Goal: Task Accomplishment & Management: Manage account settings

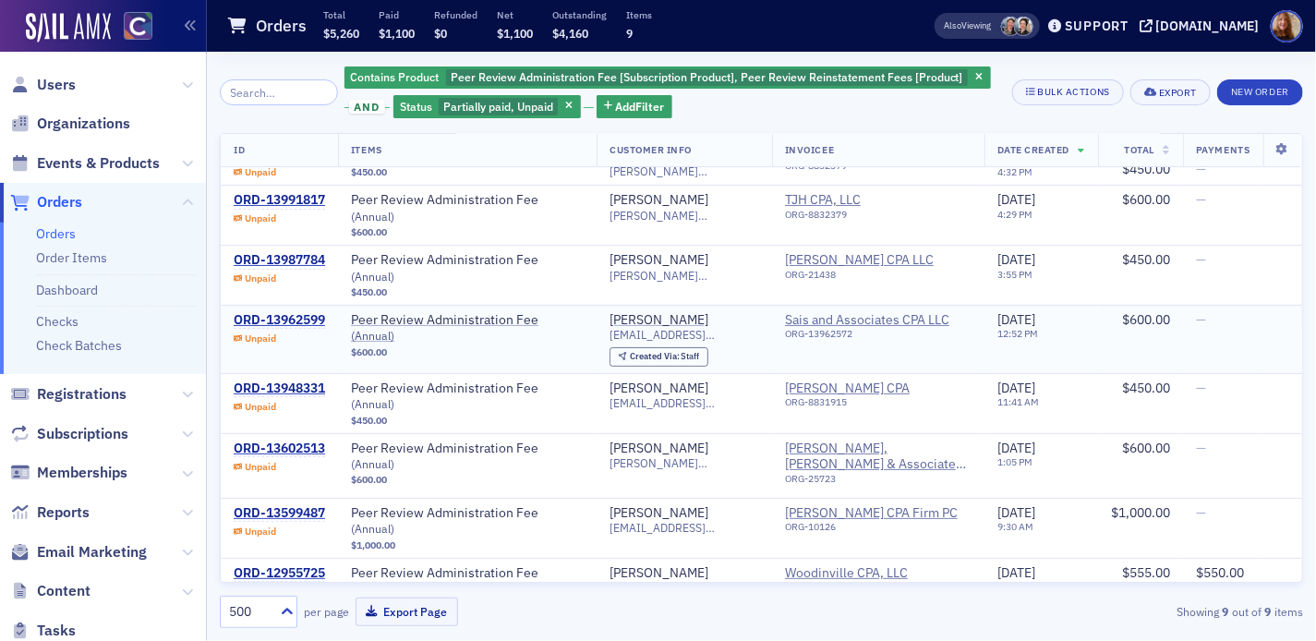
scroll to position [55, 0]
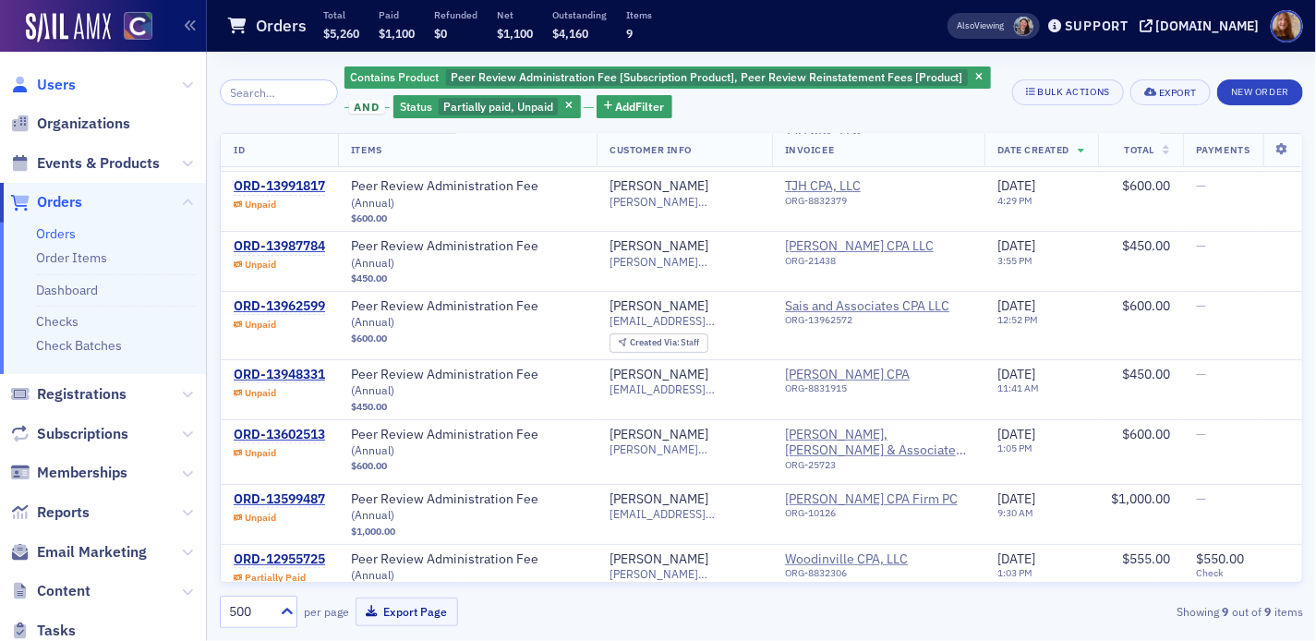
click at [45, 82] on span "Users" at bounding box center [56, 85] width 39 height 20
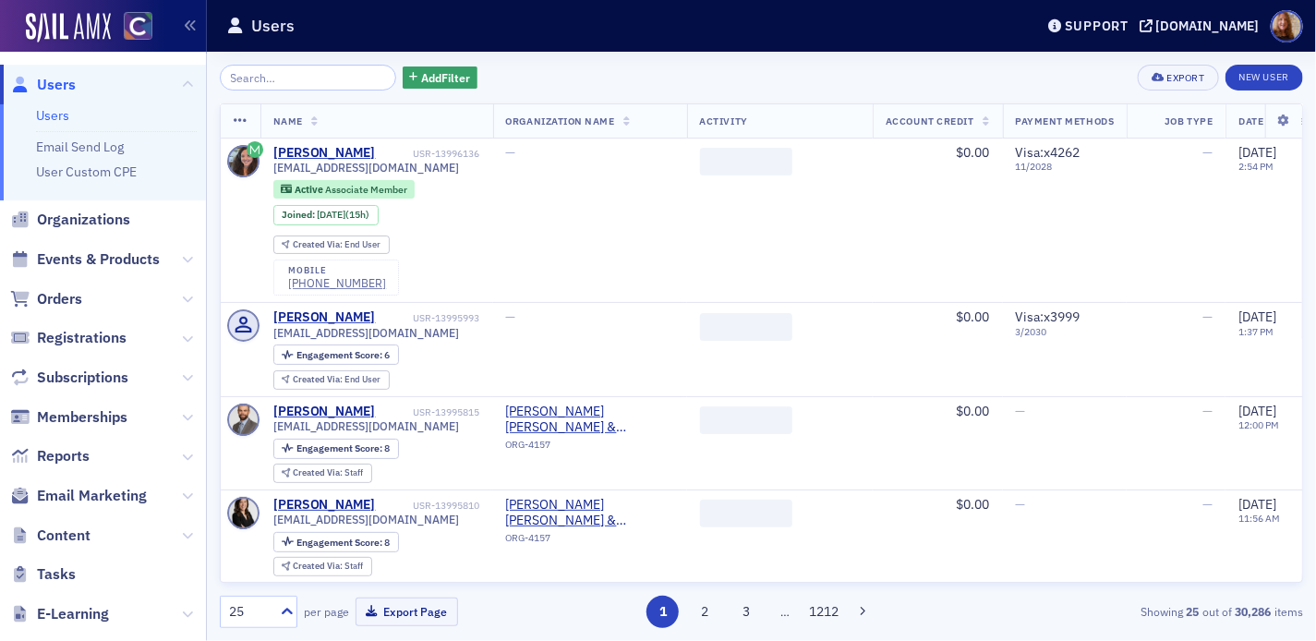
click at [263, 79] on input "search" at bounding box center [308, 78] width 176 height 26
click at [93, 212] on span "Organizations" at bounding box center [83, 220] width 93 height 20
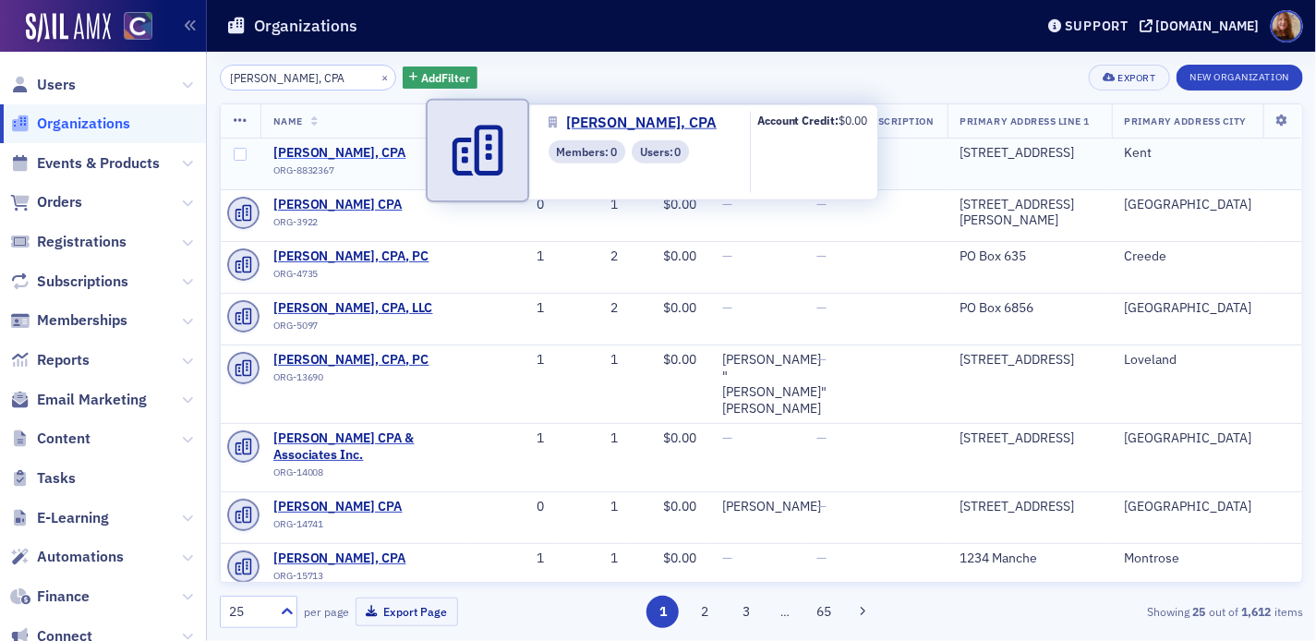
type input "Paul D. Cederwall, CPA"
click at [382, 151] on span "Paul D. Cederwall, CPA" at bounding box center [357, 153] width 168 height 17
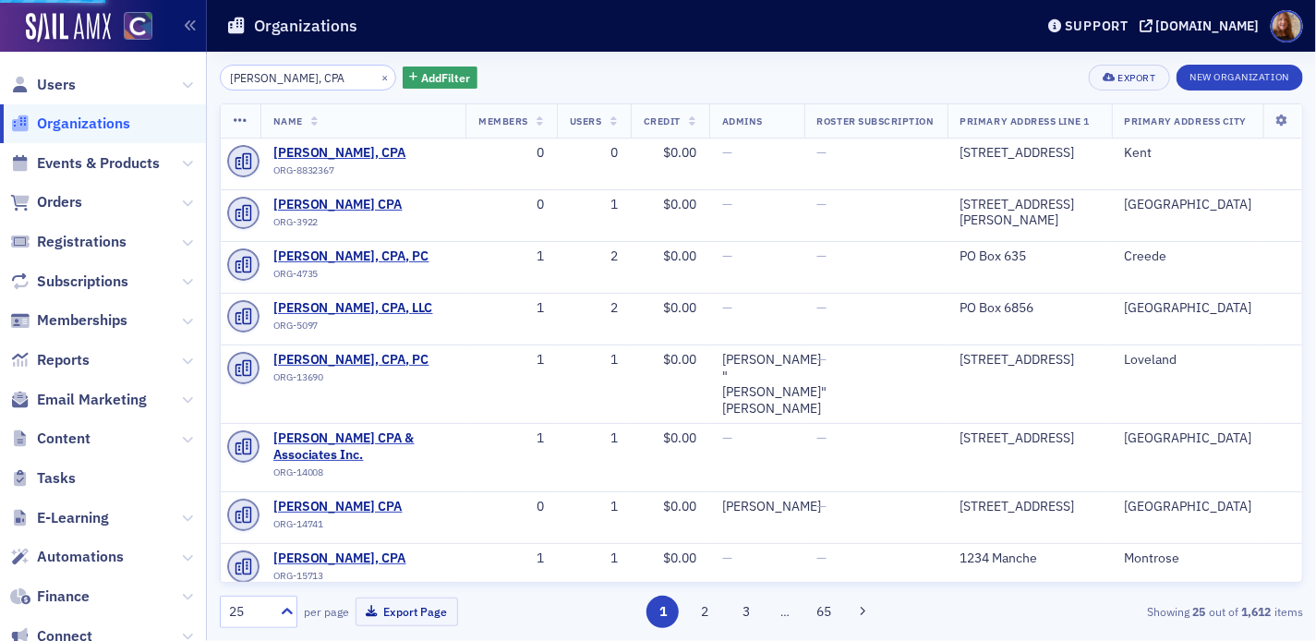
select select "US"
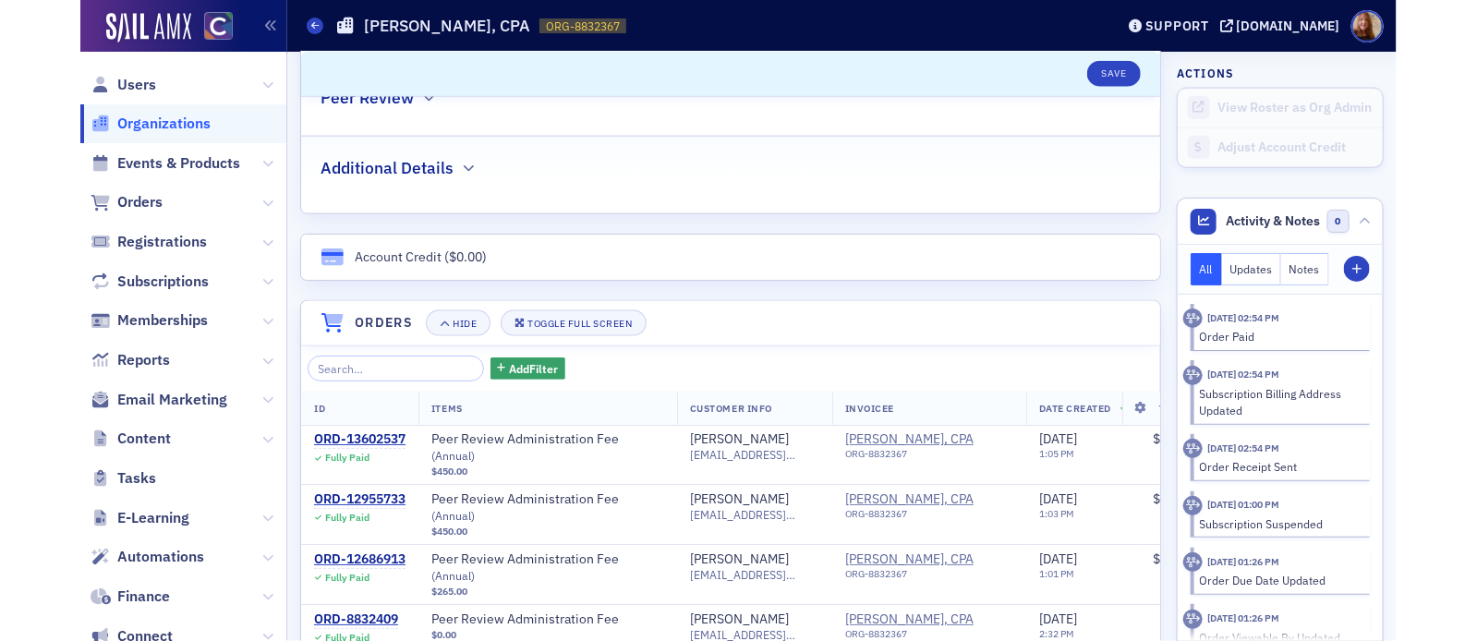
scroll to position [1001, 0]
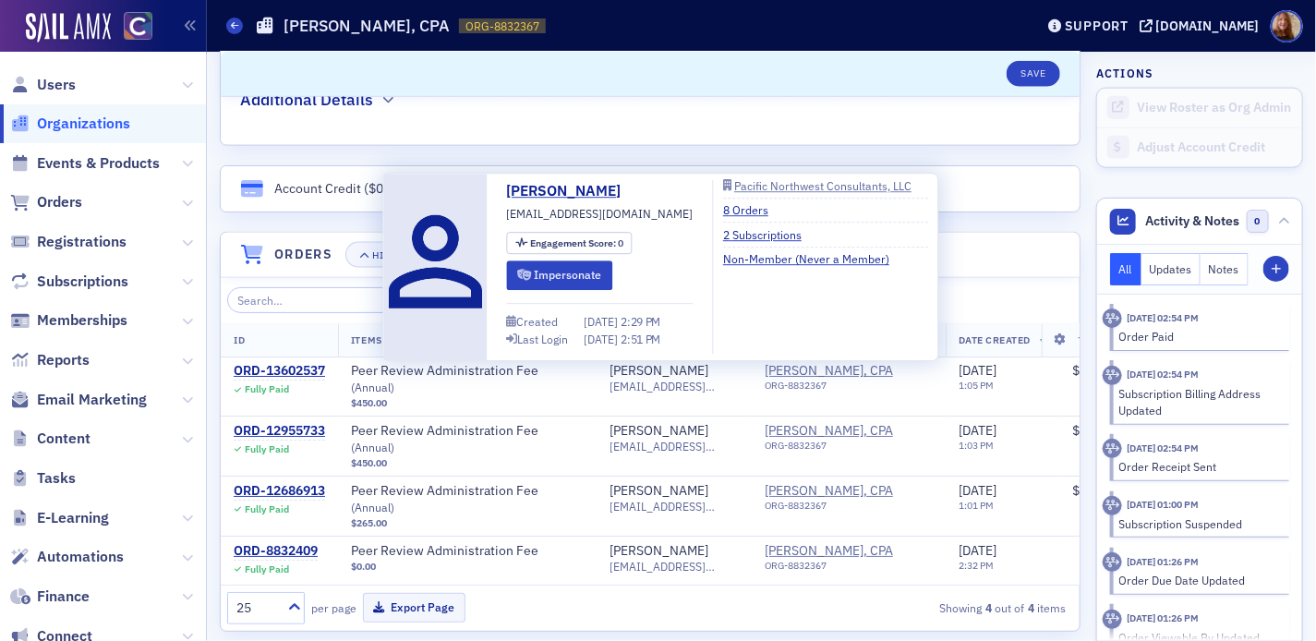
click at [624, 212] on span "cederwall@pacificnwc.com" at bounding box center [600, 213] width 187 height 17
copy span "cederwall@pacificnwc.com"
click at [674, 366] on div "Paul Cederwall" at bounding box center [659, 371] width 99 height 17
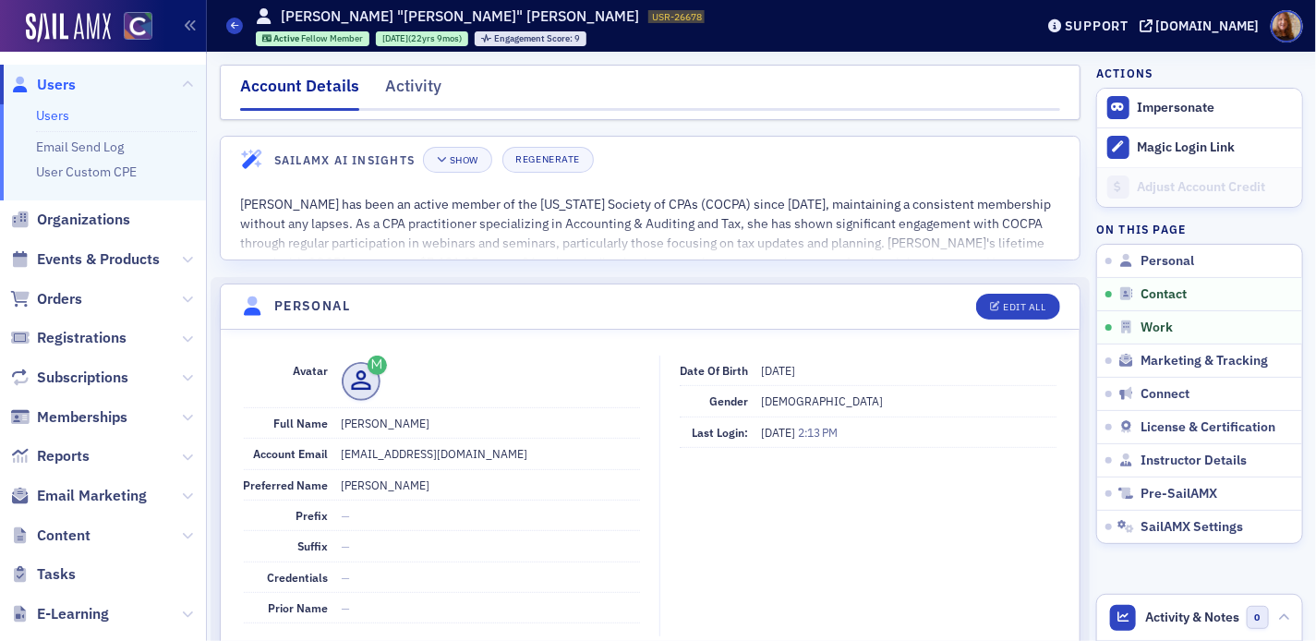
scroll to position [830, 0]
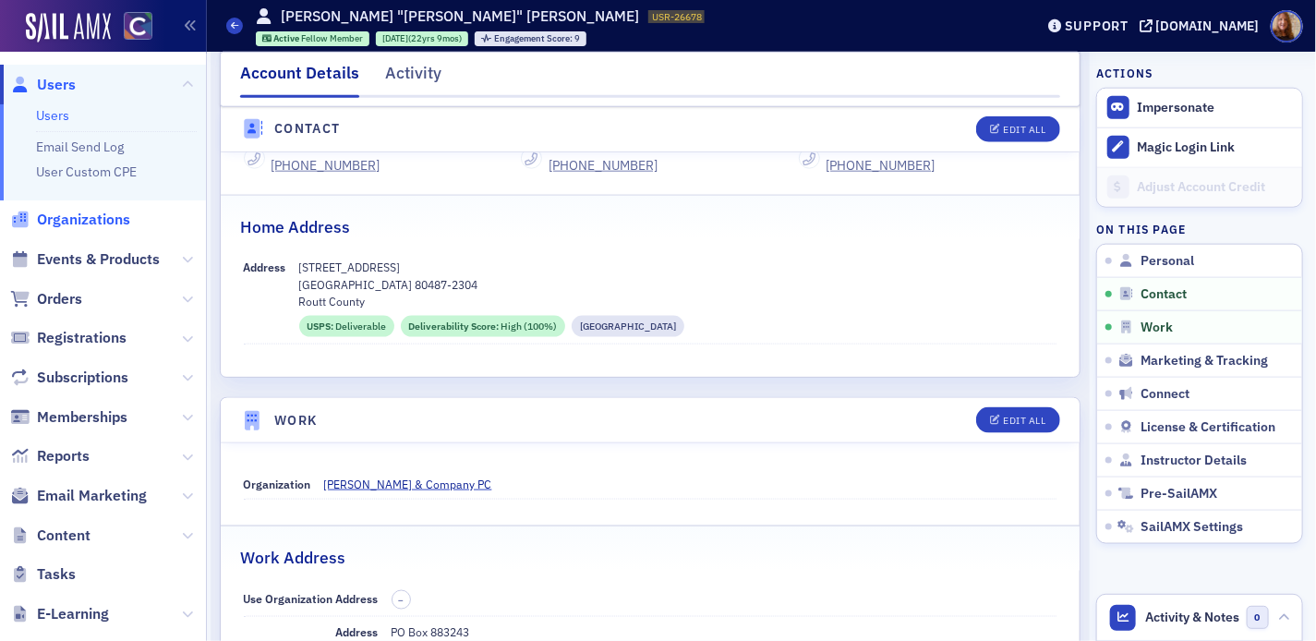
click at [74, 226] on span "Organizations" at bounding box center [83, 220] width 93 height 20
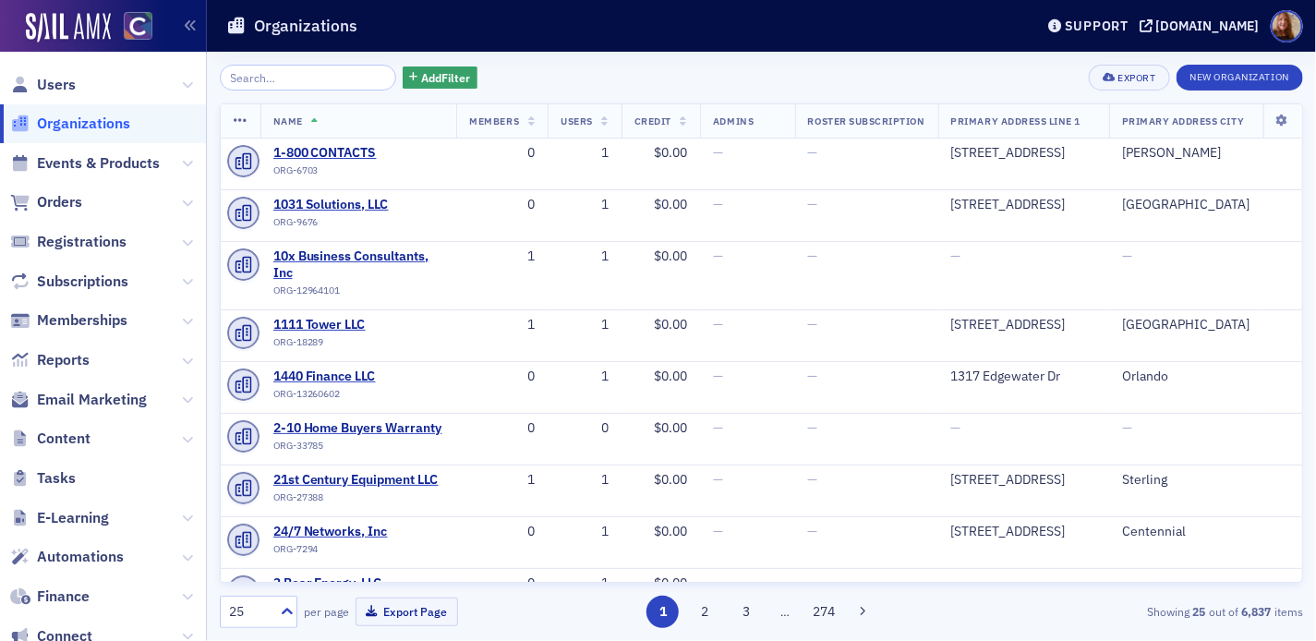
click at [276, 91] on div "Add Filter Export New Organization Name Members Users Credit Admins Roster Subs…" at bounding box center [761, 346] width 1083 height 563
click at [283, 81] on input "search" at bounding box center [308, 78] width 176 height 26
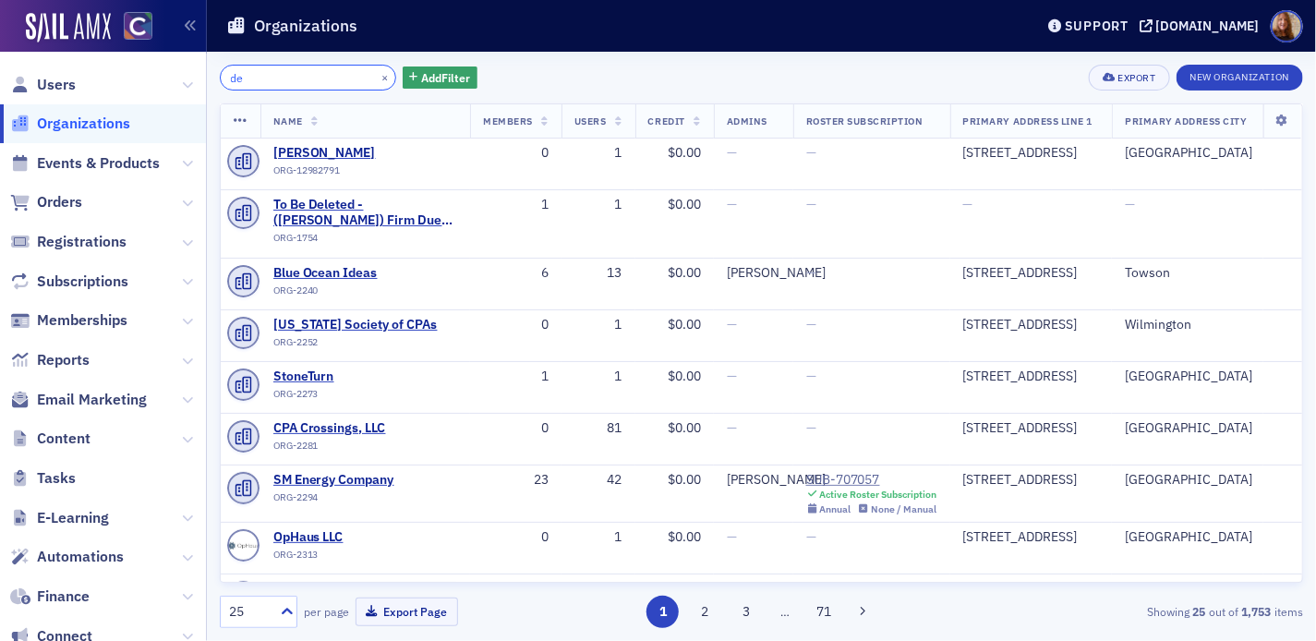
type input "d"
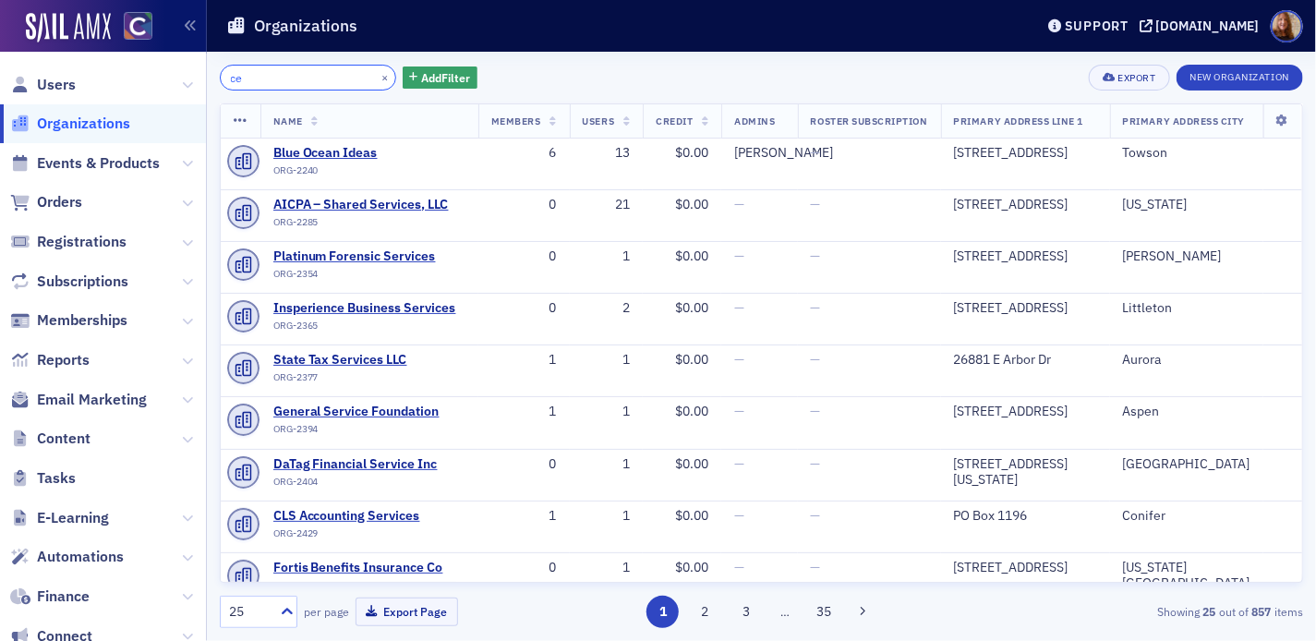
type input "ce"
click at [57, 71] on span "Users" at bounding box center [103, 85] width 206 height 40
click at [59, 78] on span "Users" at bounding box center [56, 85] width 39 height 20
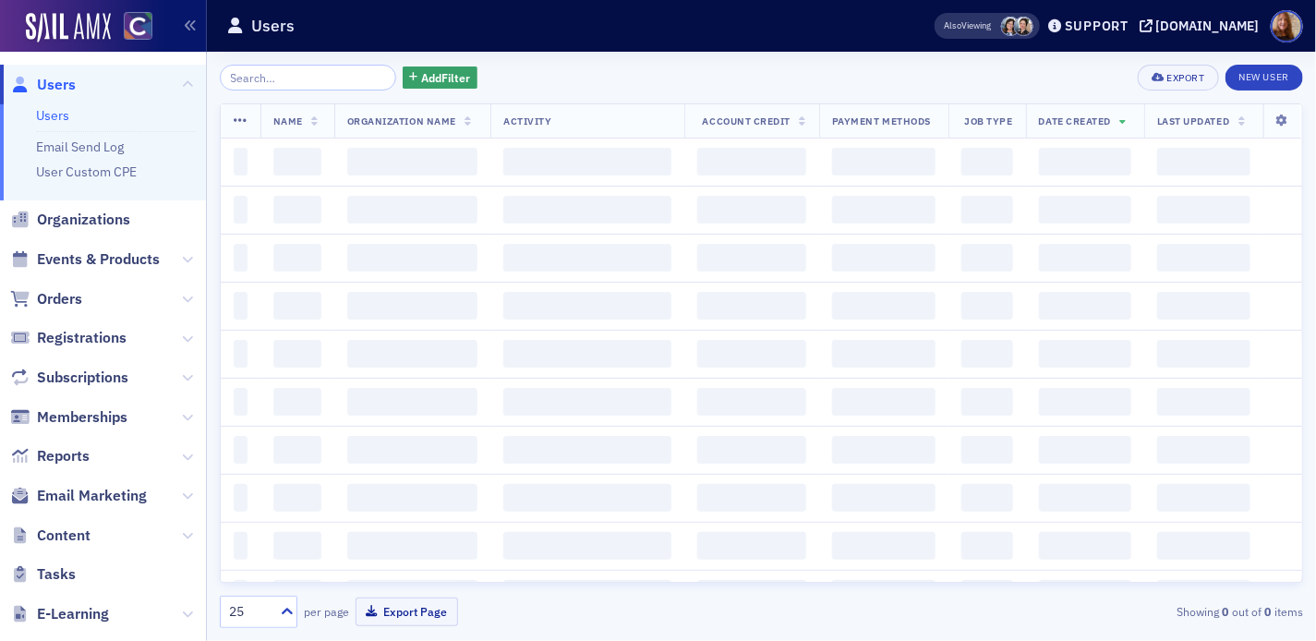
click at [298, 82] on input "search" at bounding box center [308, 78] width 176 height 26
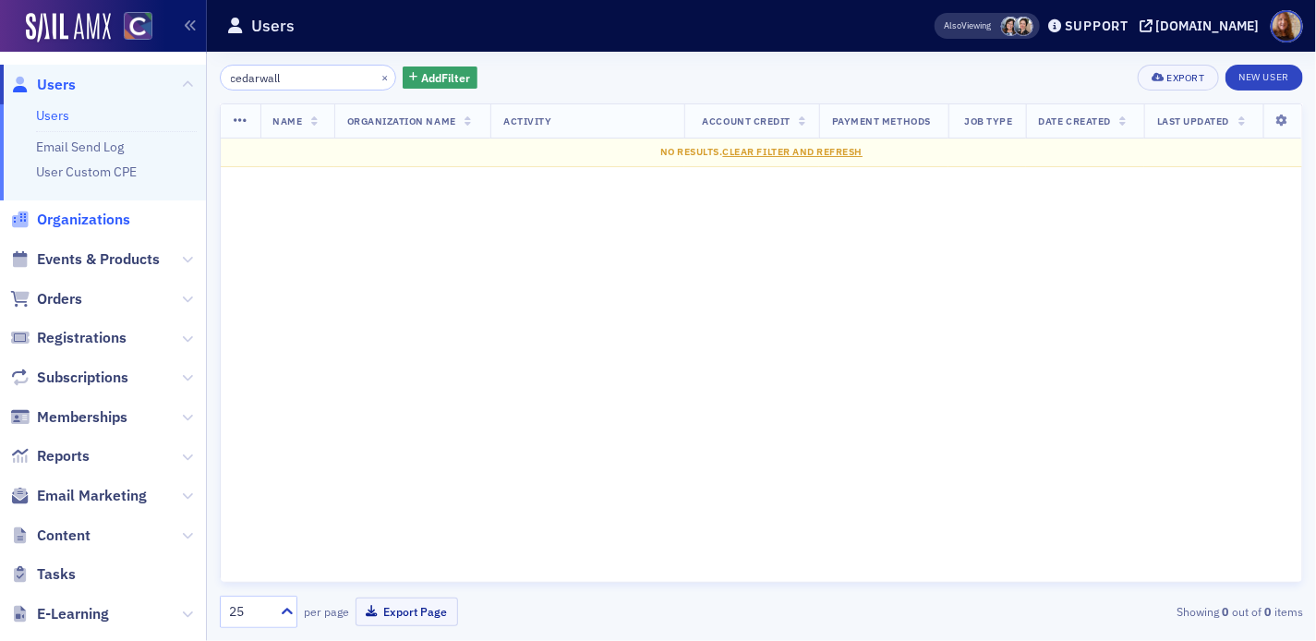
type input "cedarwall"
click at [81, 225] on span "Organizations" at bounding box center [83, 220] width 93 height 20
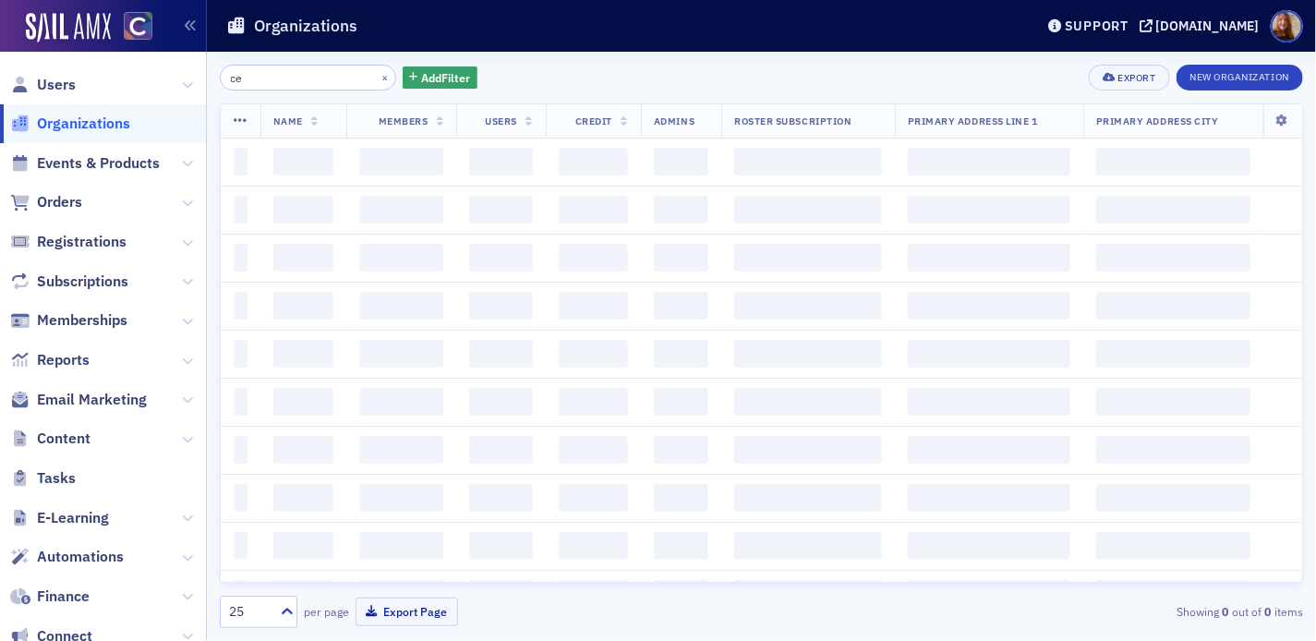
click at [277, 77] on input "ce" at bounding box center [308, 78] width 176 height 26
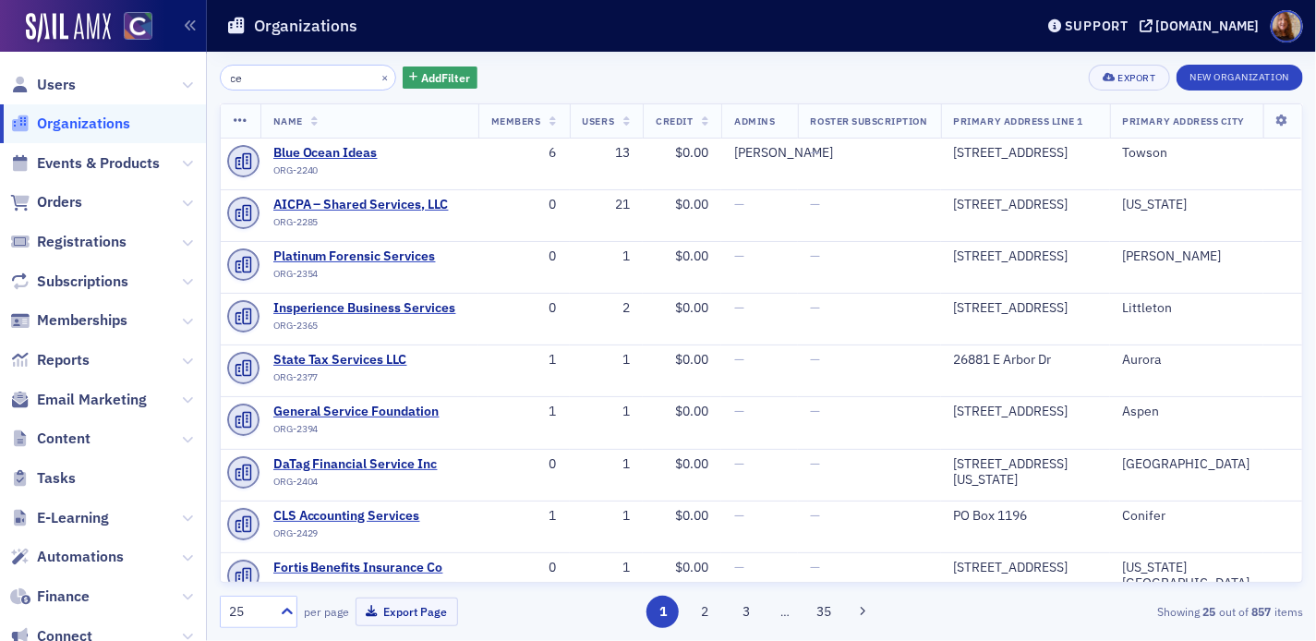
type input "c"
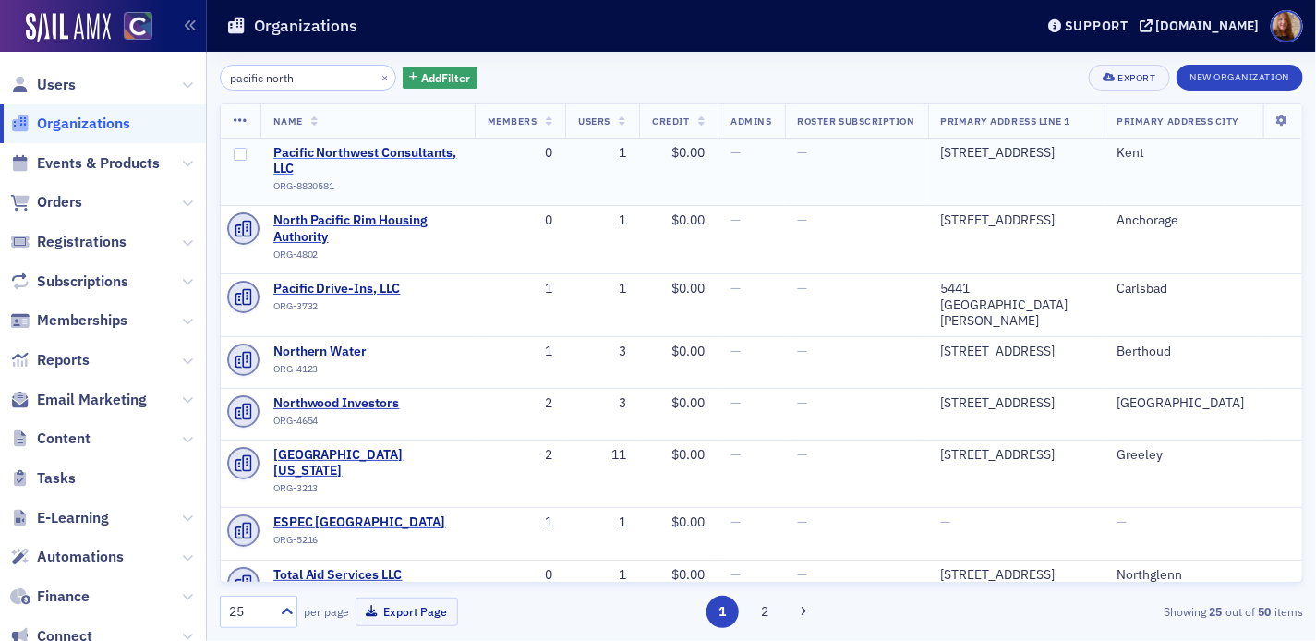
type input "pacific north"
click at [403, 146] on span "Pacific Northwest Consultants, LLC" at bounding box center [367, 161] width 188 height 32
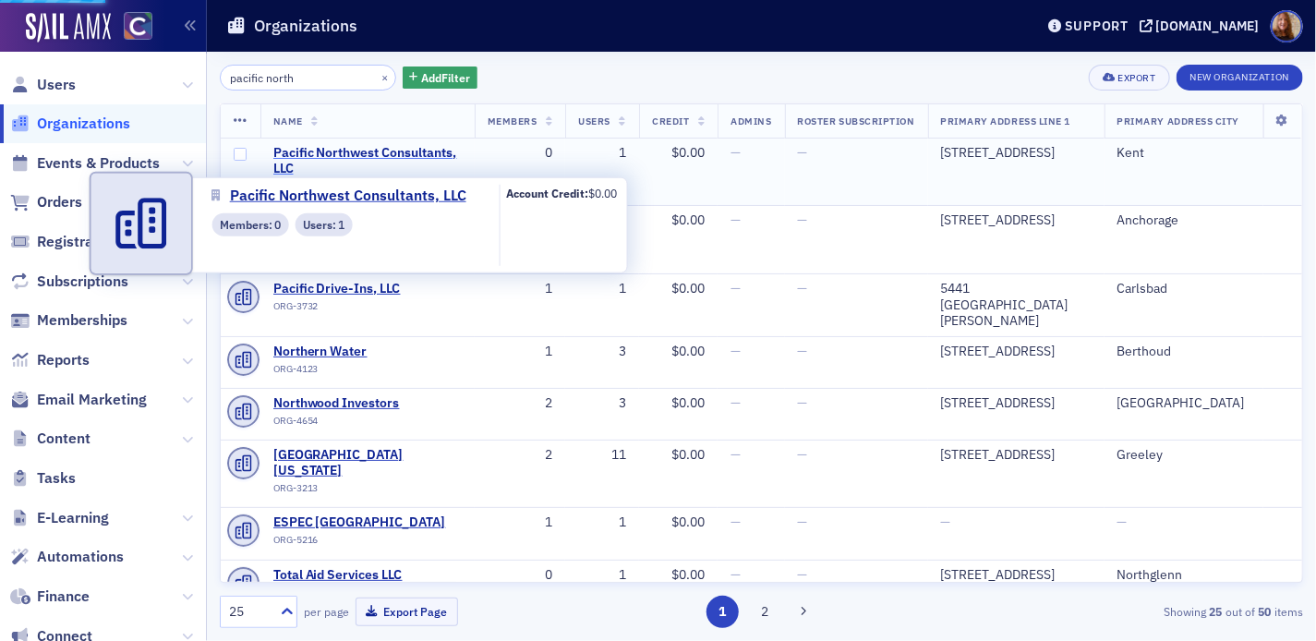
select select "US"
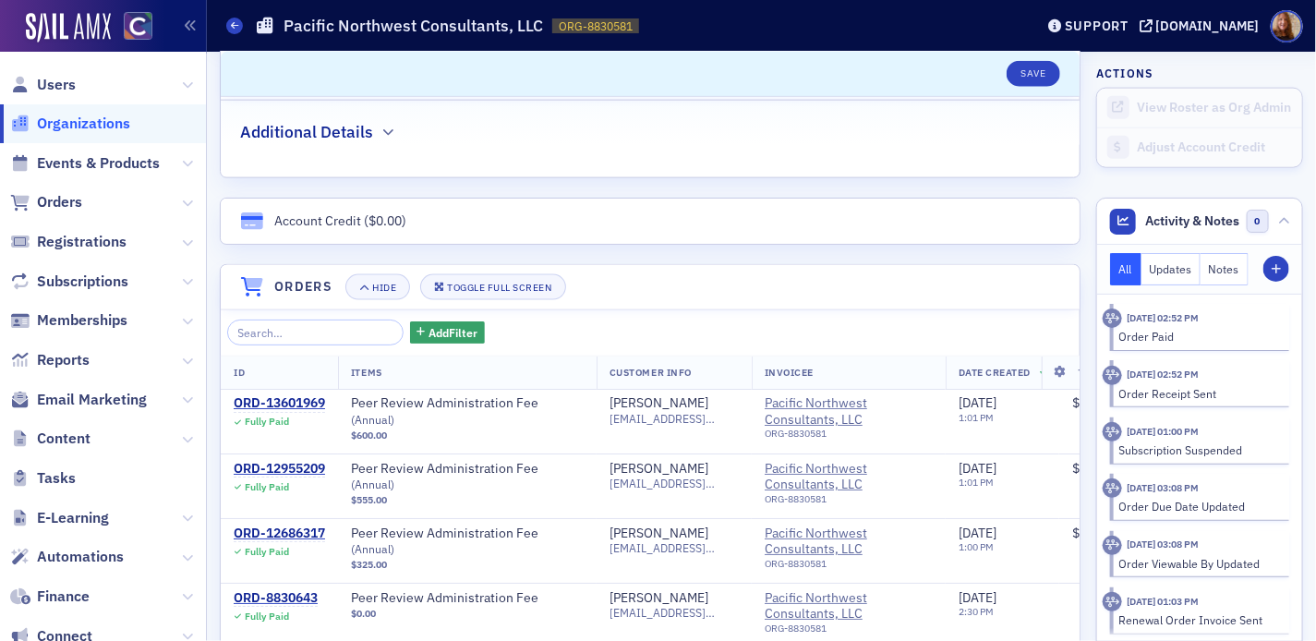
scroll to position [938, 0]
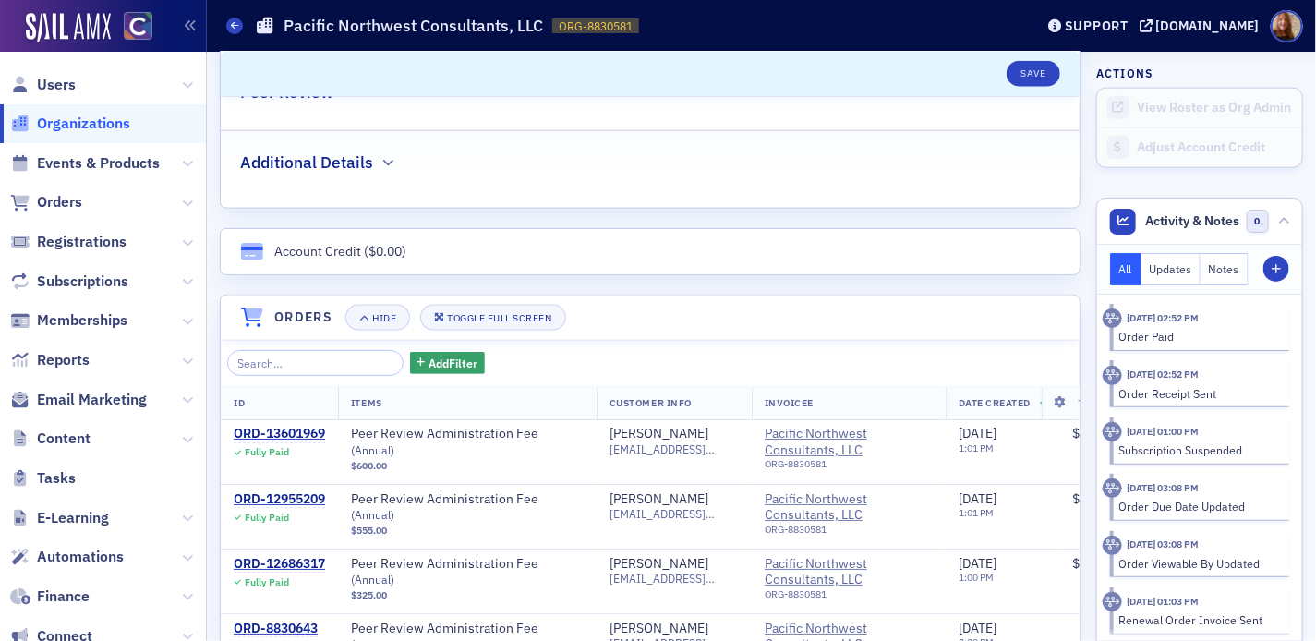
click at [69, 125] on span "Organizations" at bounding box center [83, 124] width 93 height 20
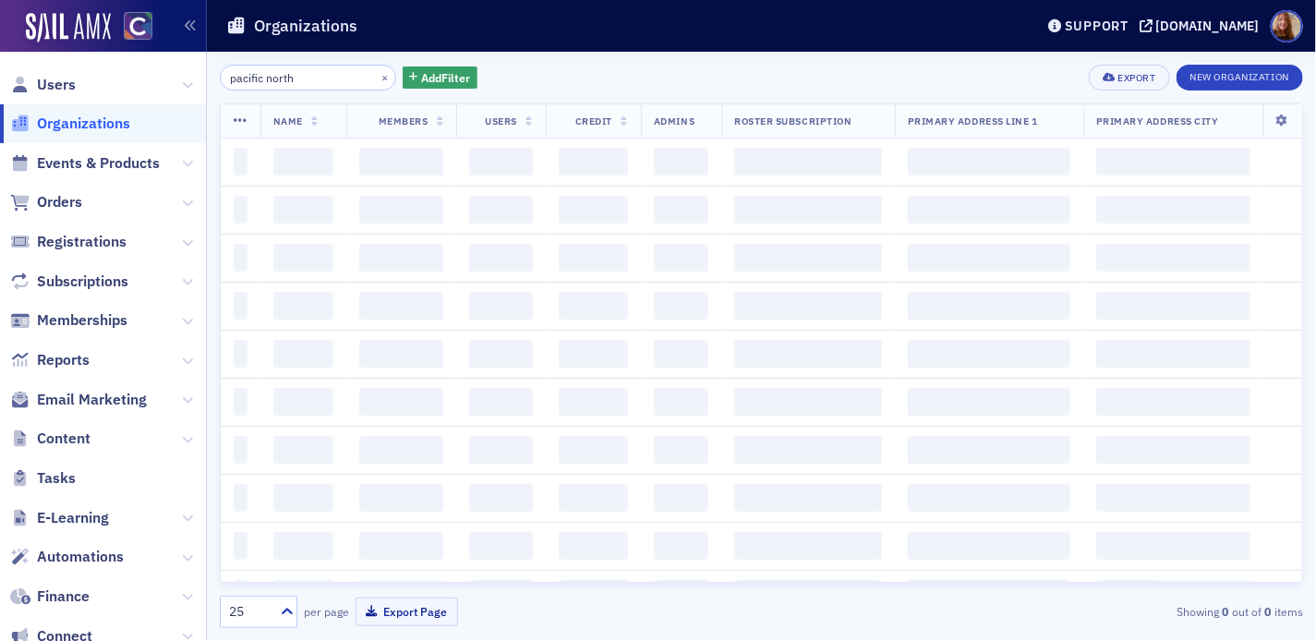
click at [269, 80] on input "pacific north" at bounding box center [308, 78] width 176 height 26
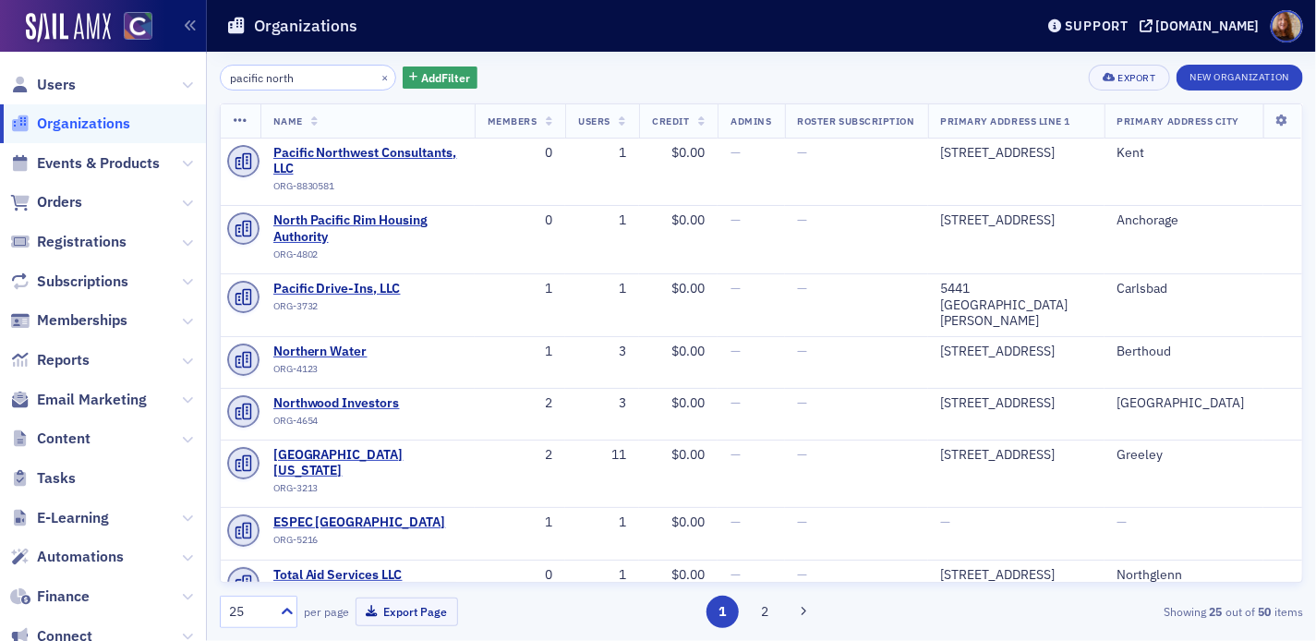
click at [269, 80] on input "pacific north" at bounding box center [308, 78] width 176 height 26
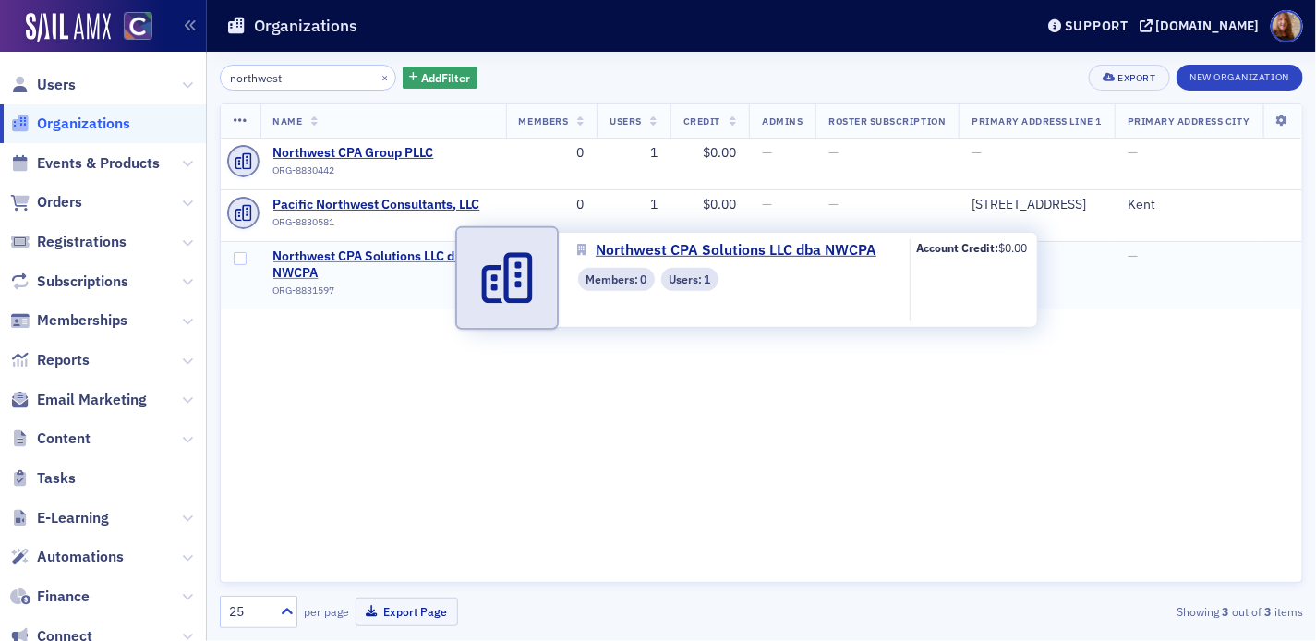
type input "northwest"
click at [376, 277] on span "Northwest CPA Solutions LLC dba NWCPA" at bounding box center [383, 264] width 220 height 32
select select "US"
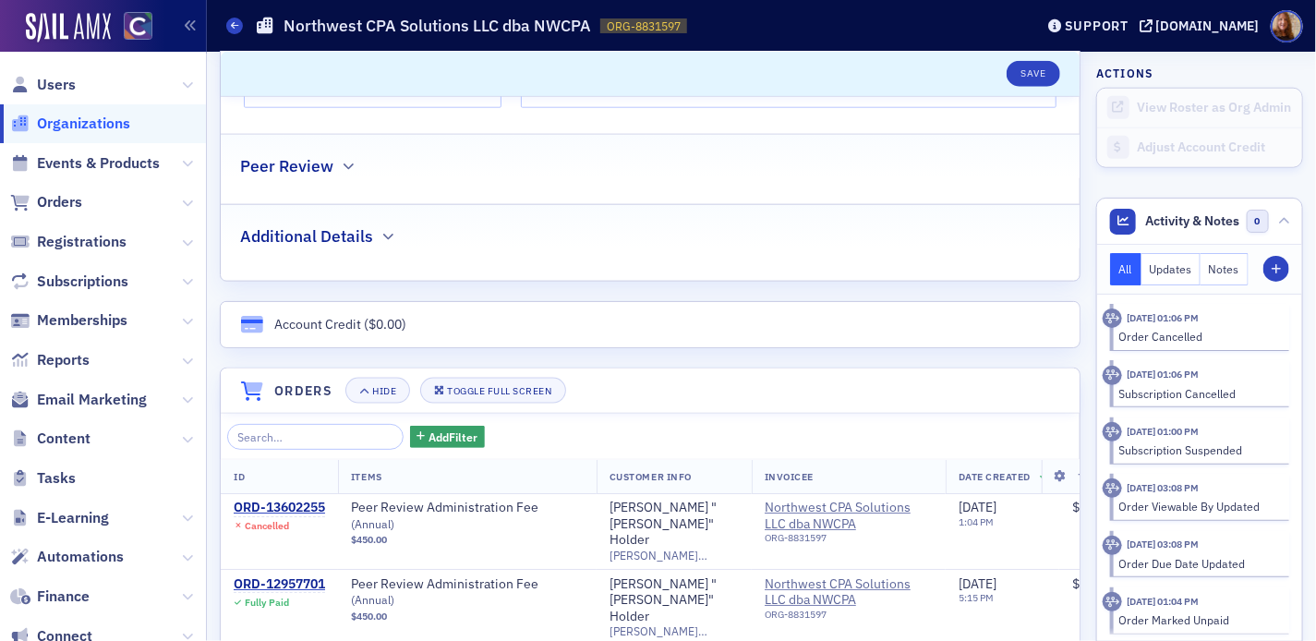
scroll to position [873, 0]
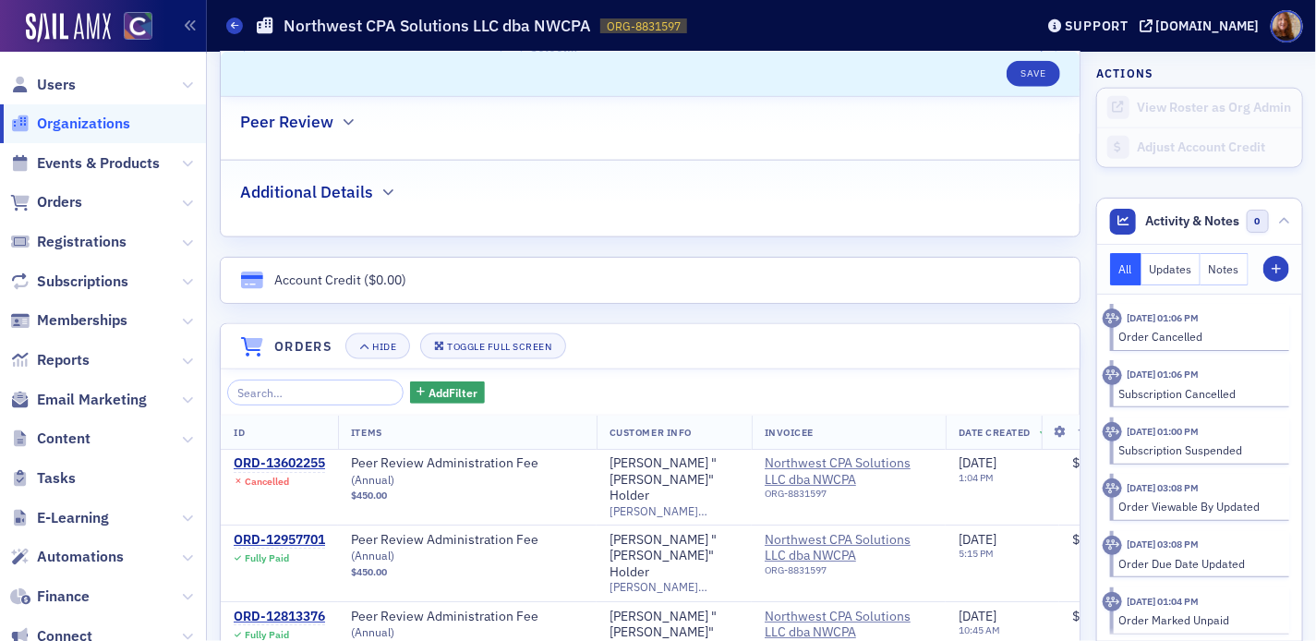
drag, startPoint x: 42, startPoint y: 113, endPoint x: 54, endPoint y: 111, distance: 11.2
click at [42, 114] on span "Organizations" at bounding box center [83, 124] width 93 height 20
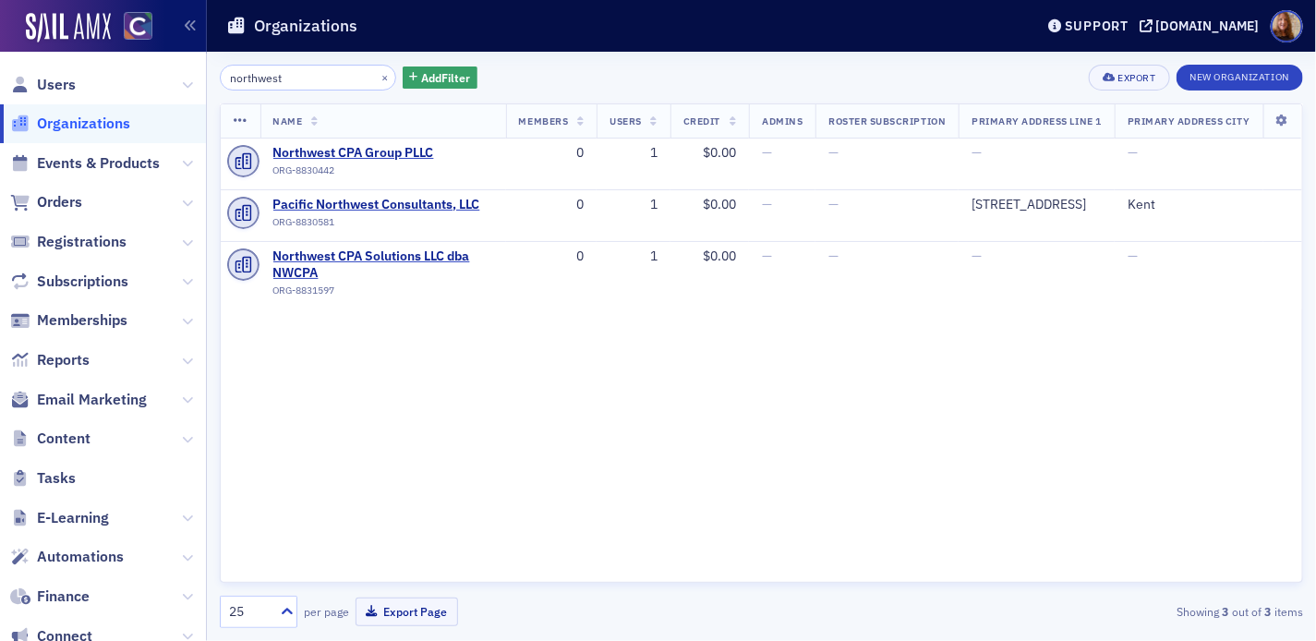
click at [260, 79] on input "northwest" at bounding box center [308, 78] width 176 height 26
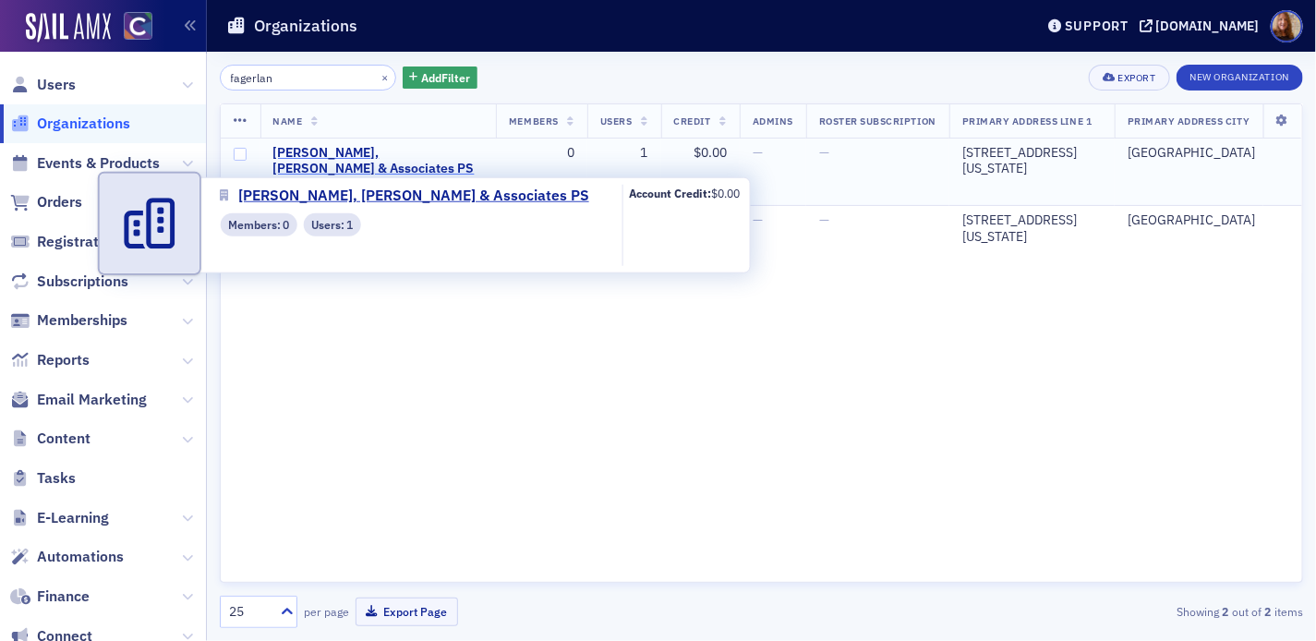
type input "fagerlan"
click at [377, 154] on span "Adams, Fagerland & Associates PS" at bounding box center [378, 161] width 211 height 32
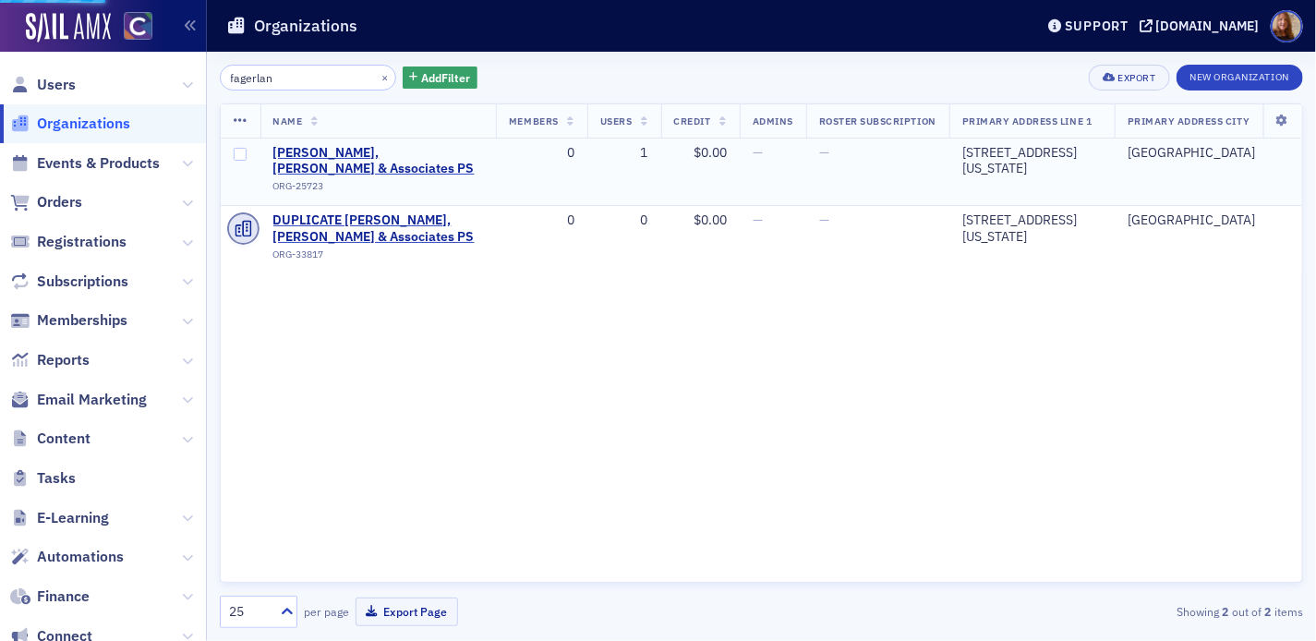
select select "US"
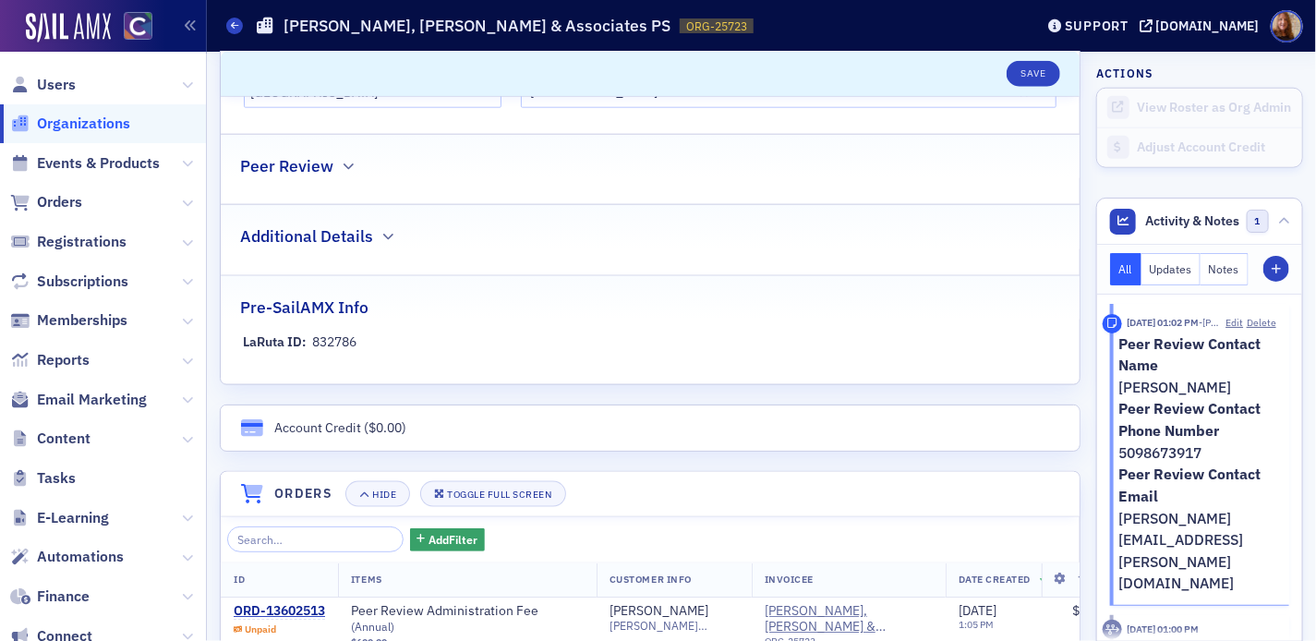
scroll to position [980, 0]
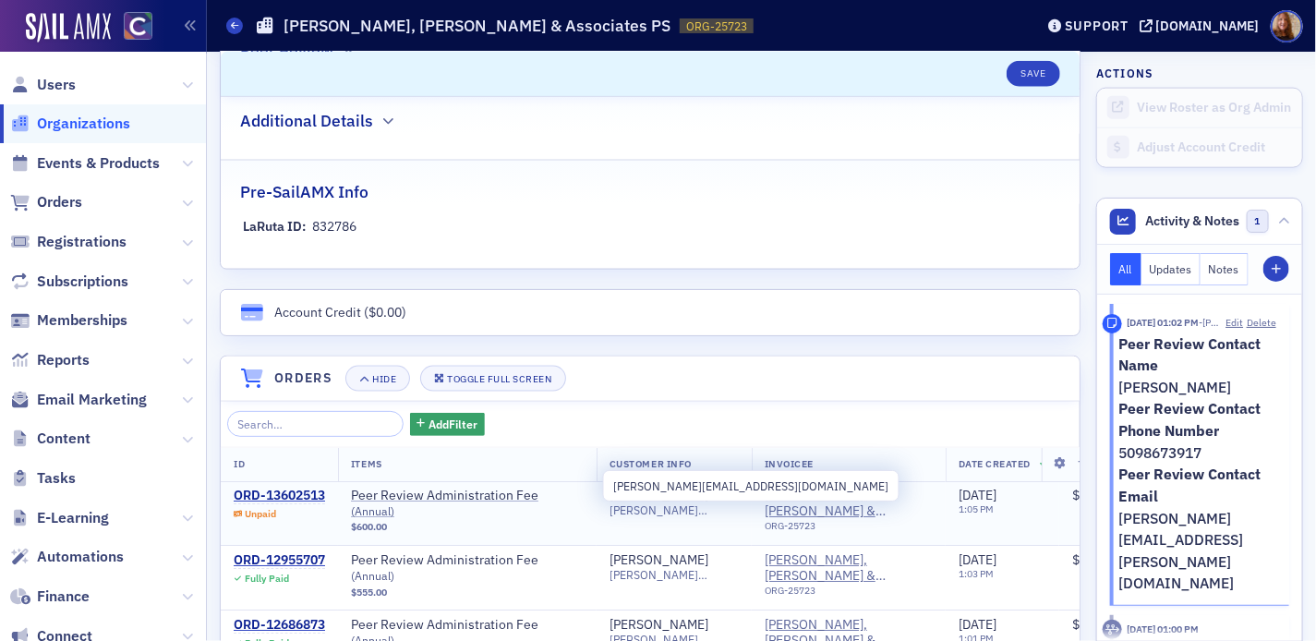
click at [688, 512] on span "anna@fagerlandcpa.com" at bounding box center [674, 510] width 129 height 14
click at [688, 511] on span "anna@fagerlandcpa.com" at bounding box center [674, 510] width 129 height 14
copy span "anna@fagerlandcpa.com"
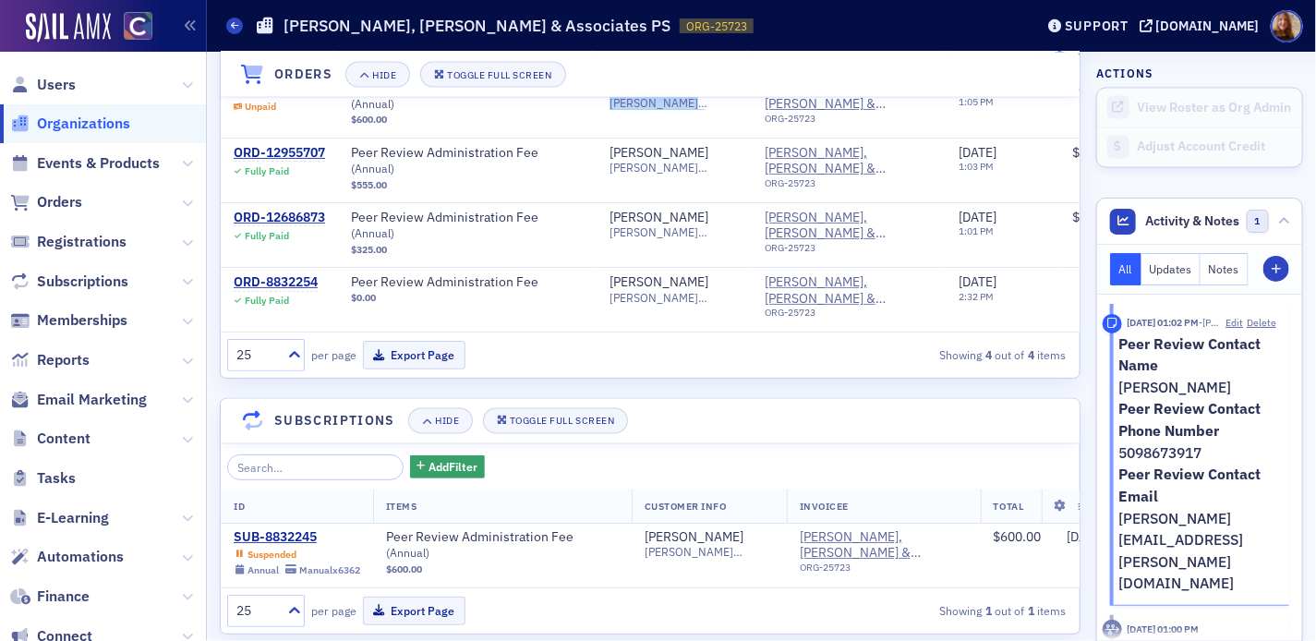
scroll to position [1418, 0]
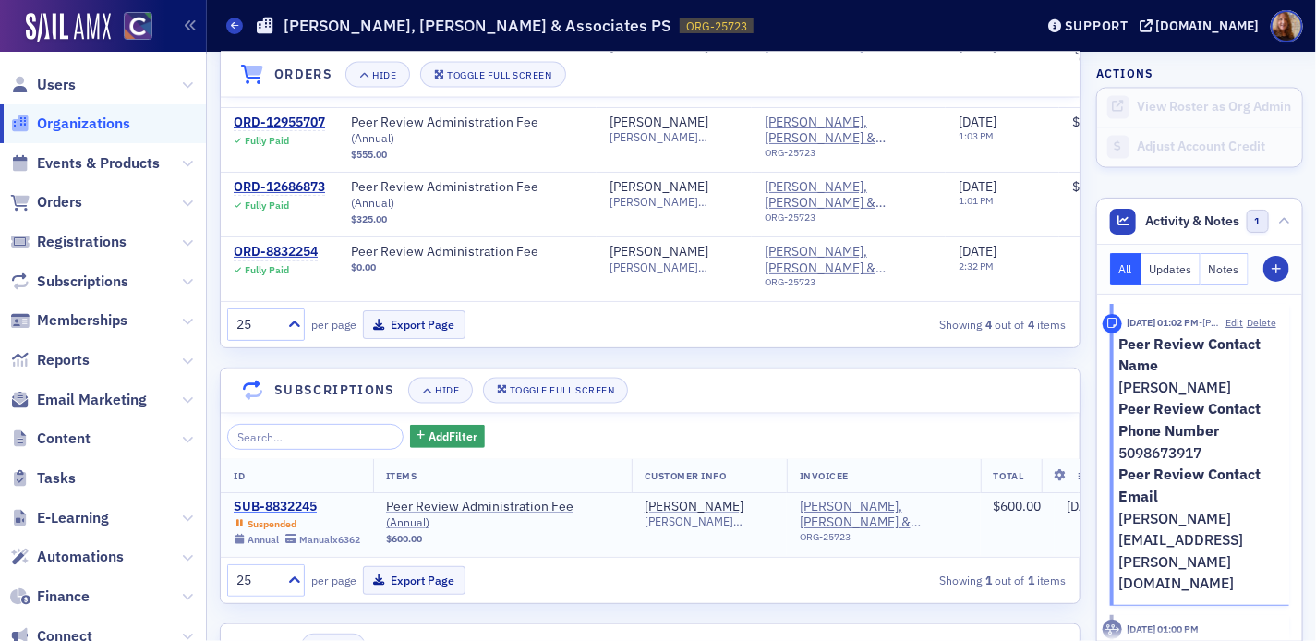
click at [282, 516] on div "SUB-8832245" at bounding box center [297, 508] width 127 height 17
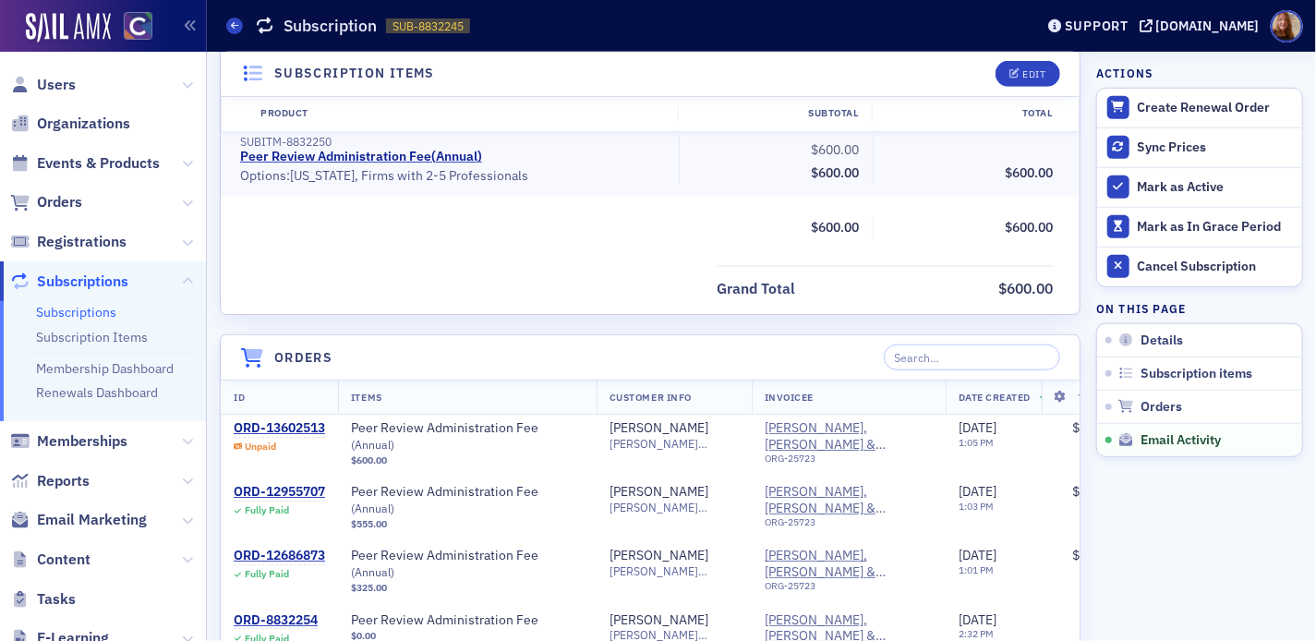
scroll to position [1331, 0]
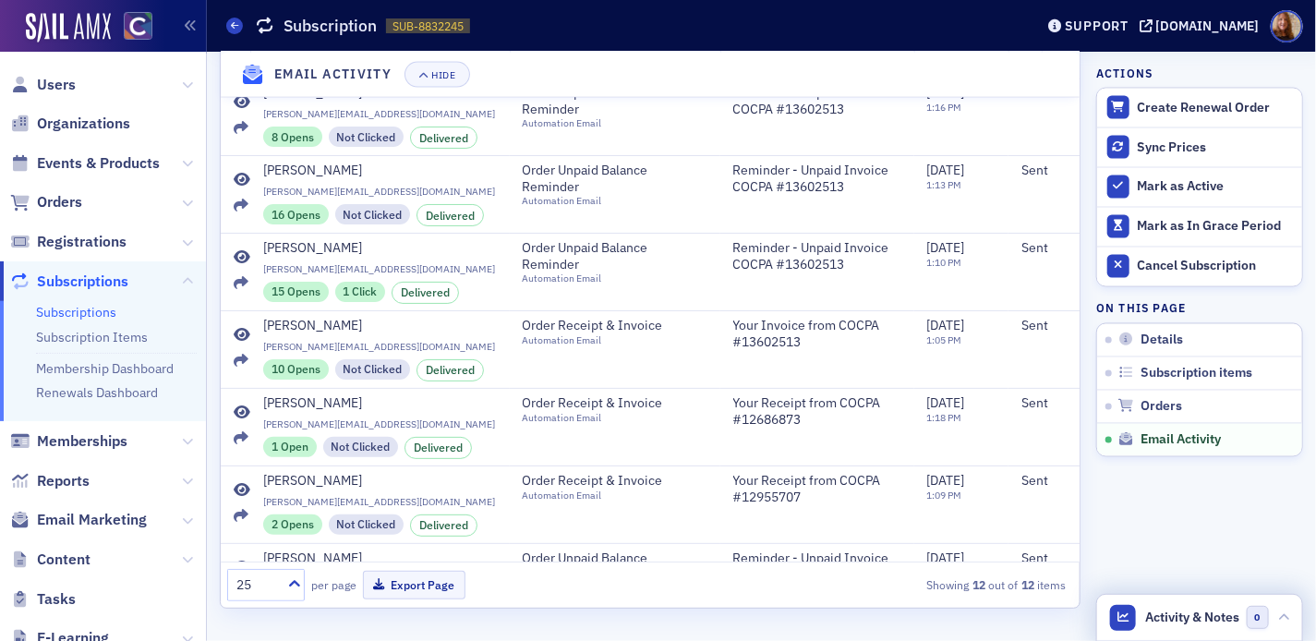
select select "US"
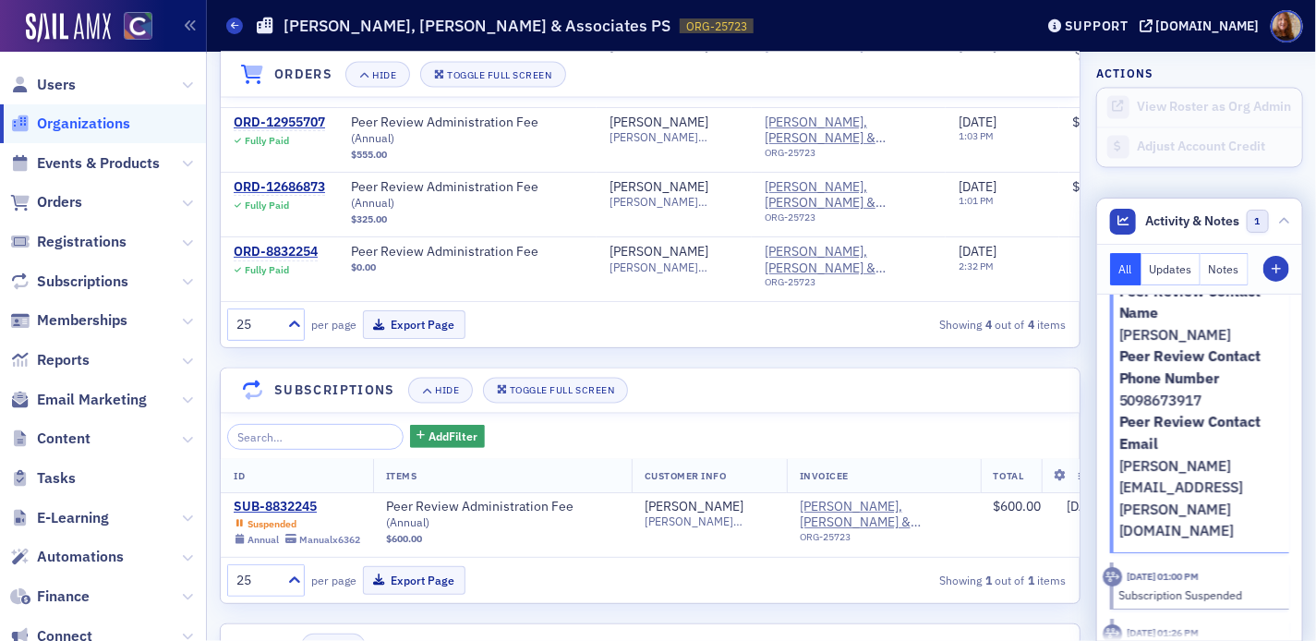
click at [1184, 459] on p "deanna@adams.cpa" at bounding box center [1198, 499] width 158 height 88
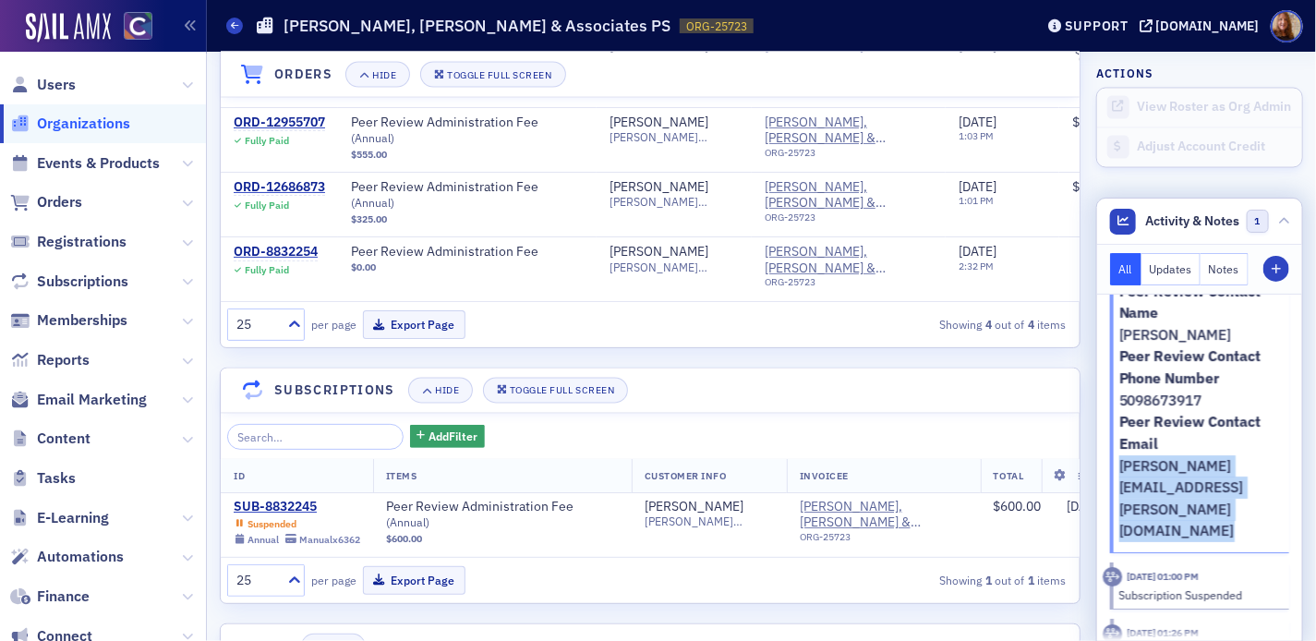
click at [1184, 459] on p "deanna@adams.cpa" at bounding box center [1198, 499] width 158 height 88
copy p "deanna@adams.cpa"
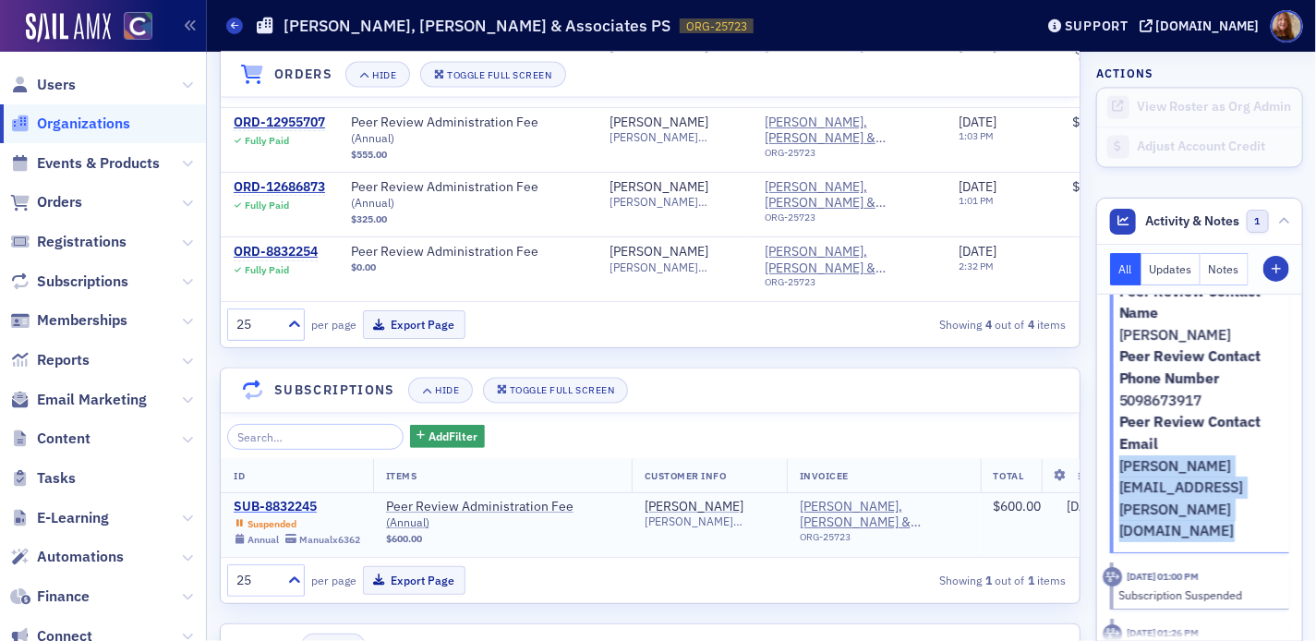
click at [287, 514] on div "SUB-8832245" at bounding box center [297, 508] width 127 height 17
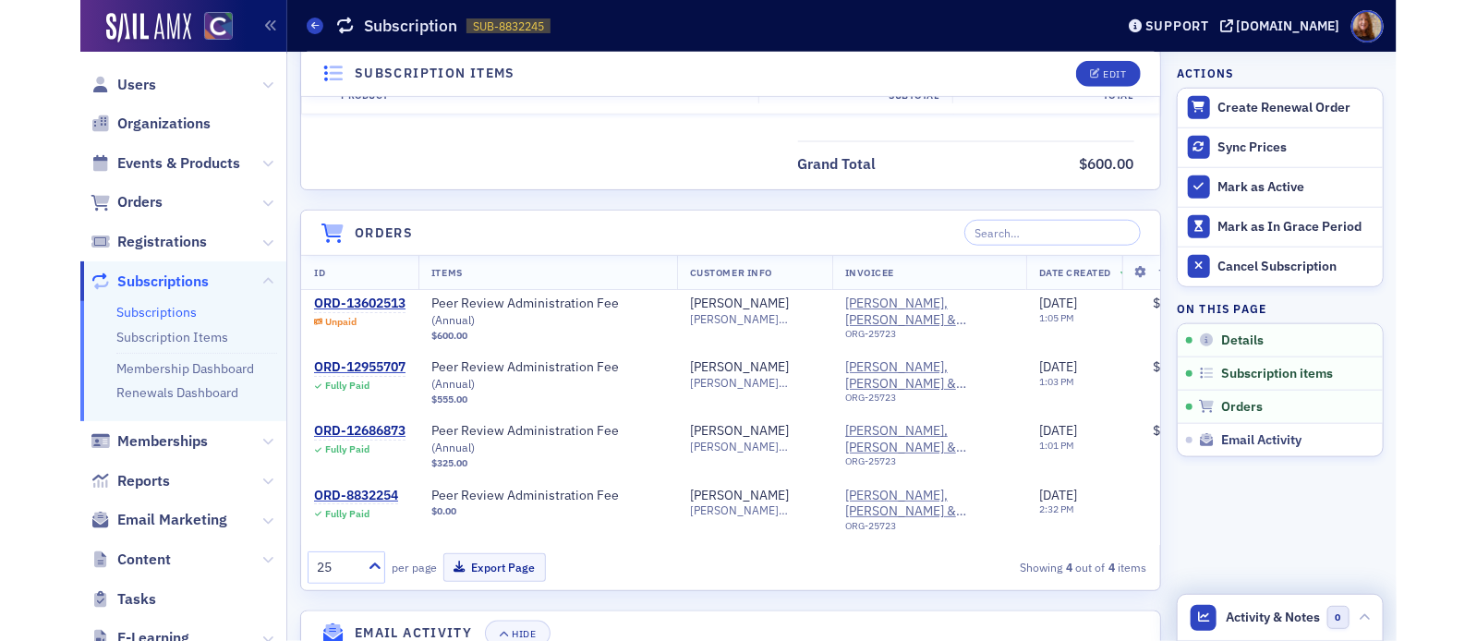
scroll to position [73, 0]
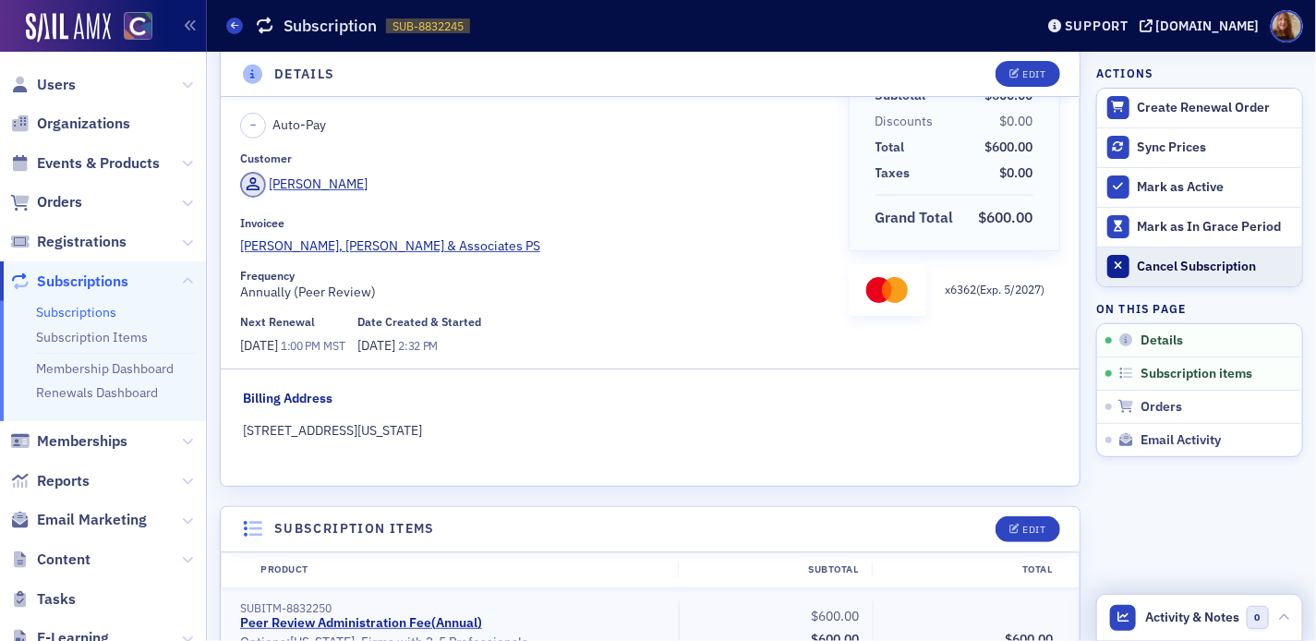
click at [1199, 272] on div "Cancel Subscription" at bounding box center [1215, 267] width 155 height 17
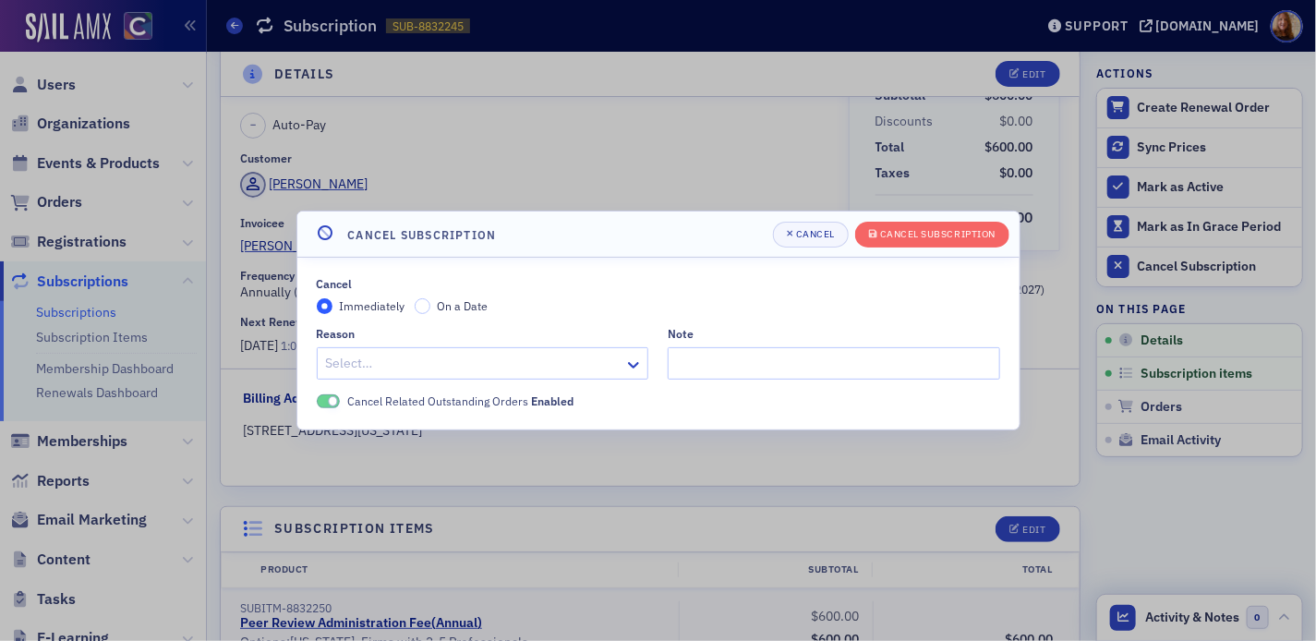
click at [416, 367] on div at bounding box center [473, 363] width 299 height 23
type input "res"
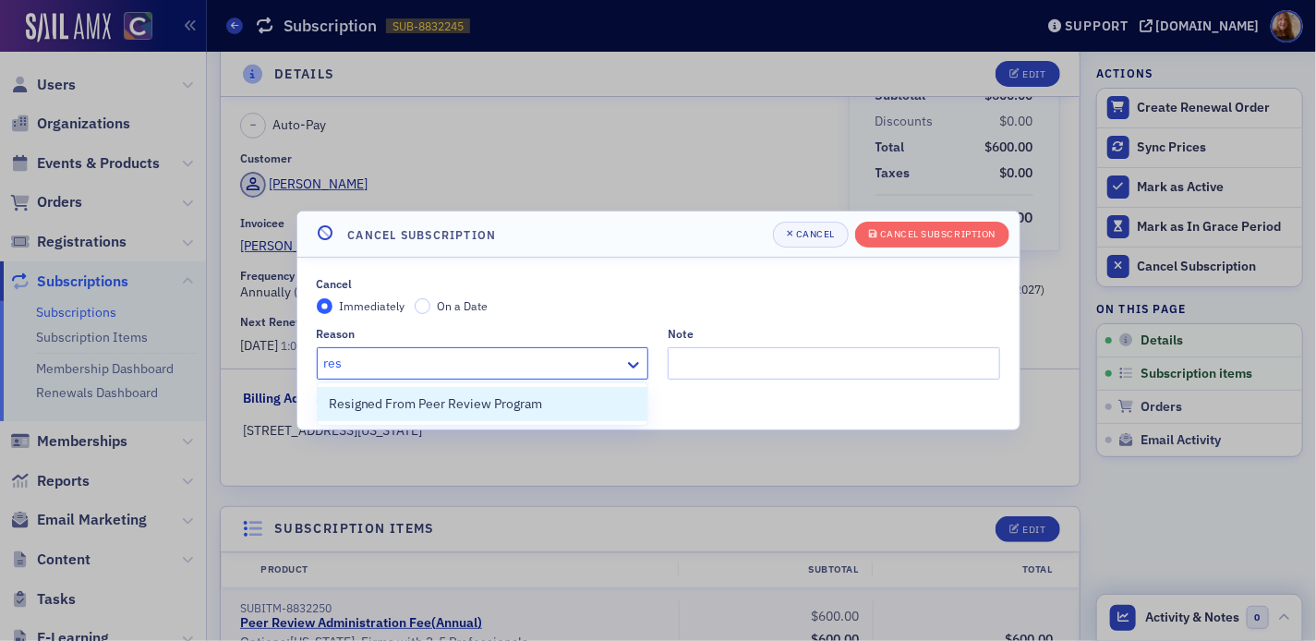
drag, startPoint x: 393, startPoint y: 406, endPoint x: 403, endPoint y: 405, distance: 9.4
click at [393, 405] on span "Resigned From Peer Review Program" at bounding box center [436, 403] width 214 height 19
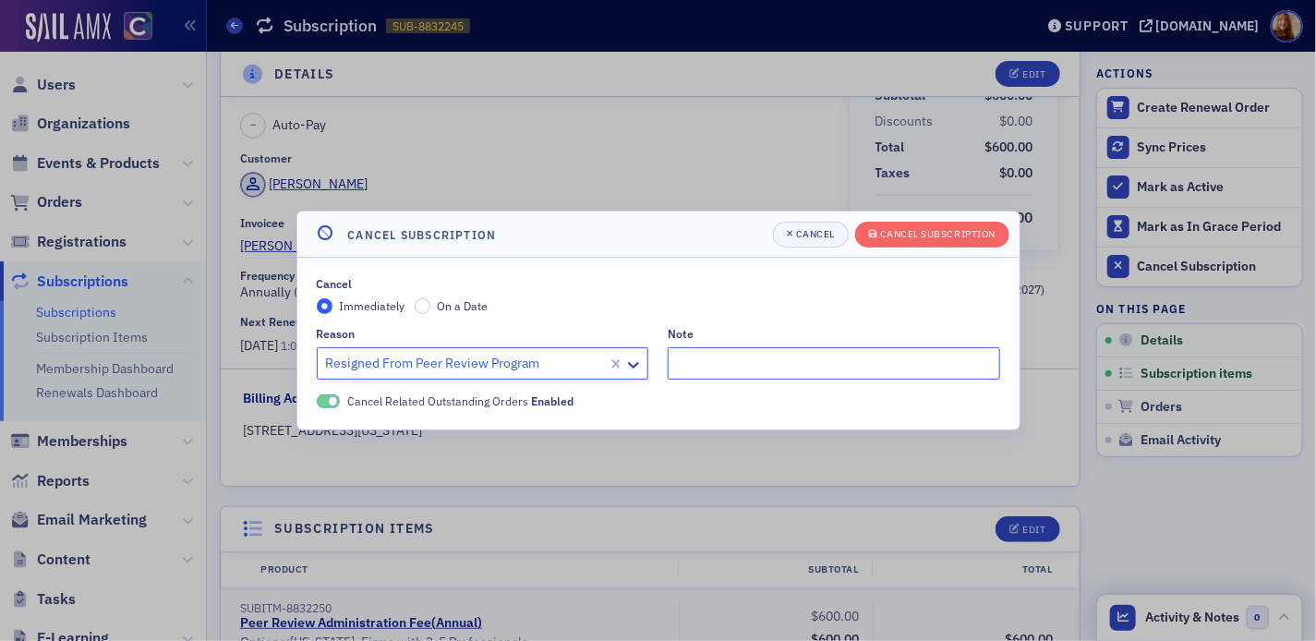
click at [719, 370] on input "Note" at bounding box center [834, 363] width 333 height 32
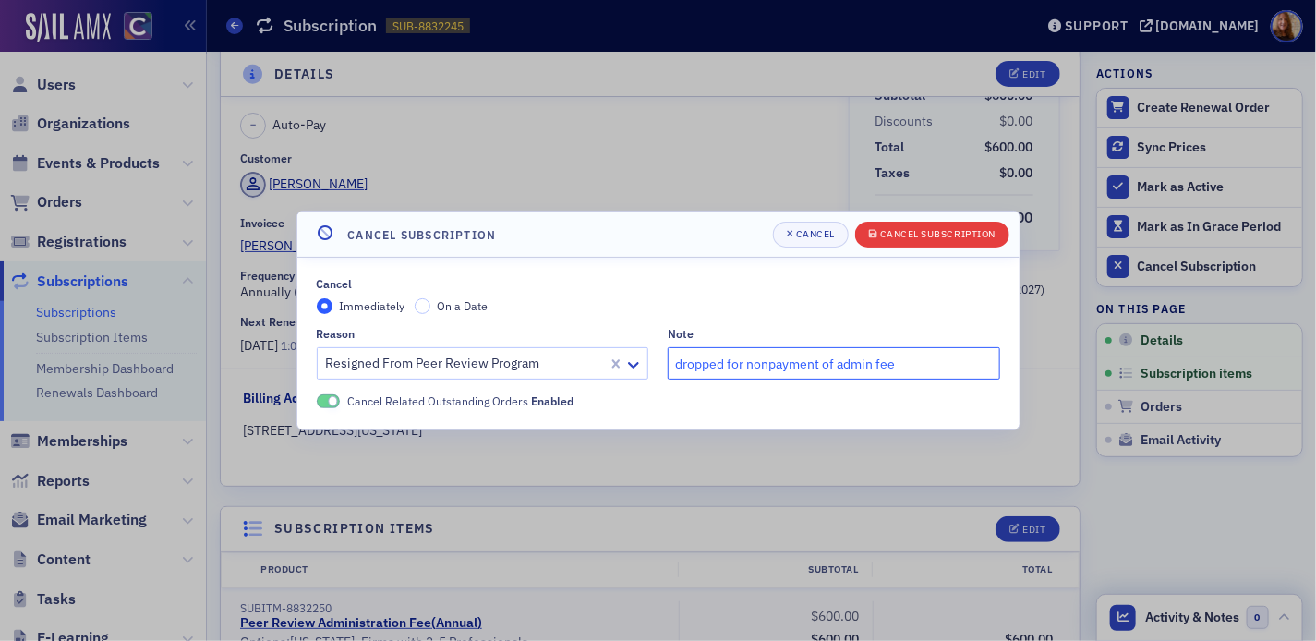
type input "dropped for nonpayment of admin fee"
click at [937, 239] on div "Cancel Subscription" at bounding box center [937, 234] width 115 height 10
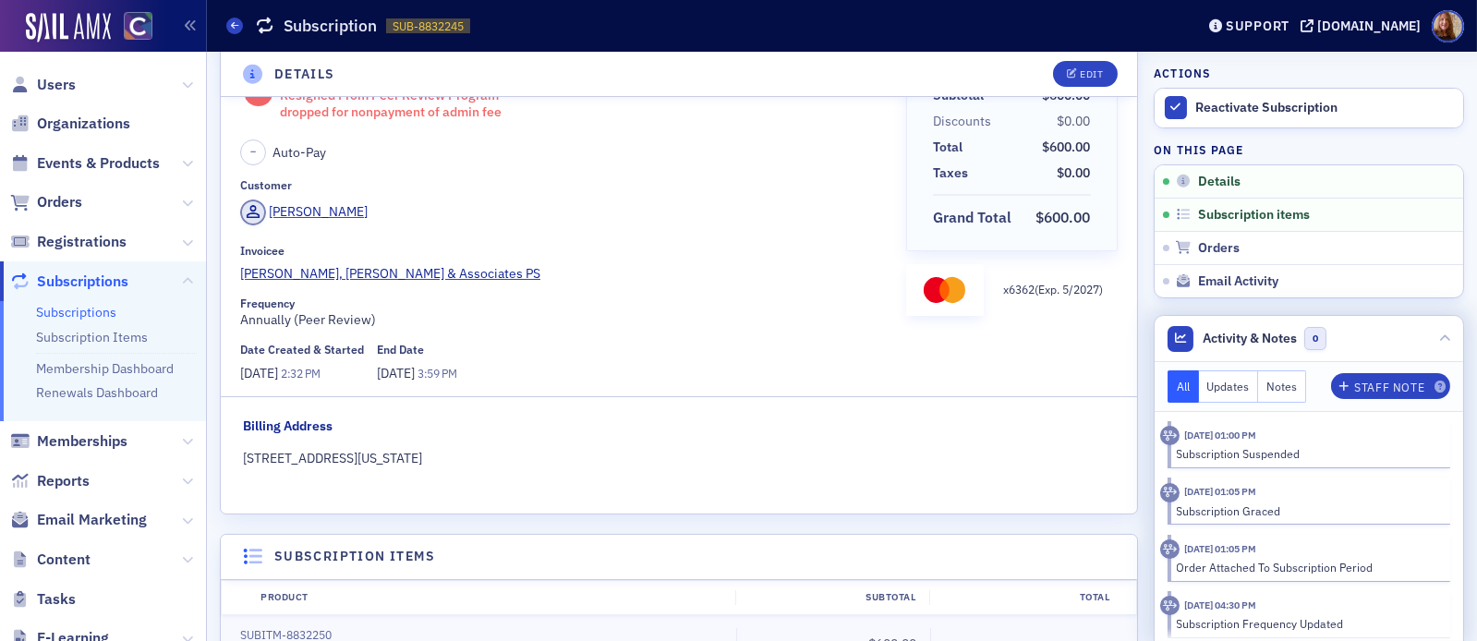
select select "US"
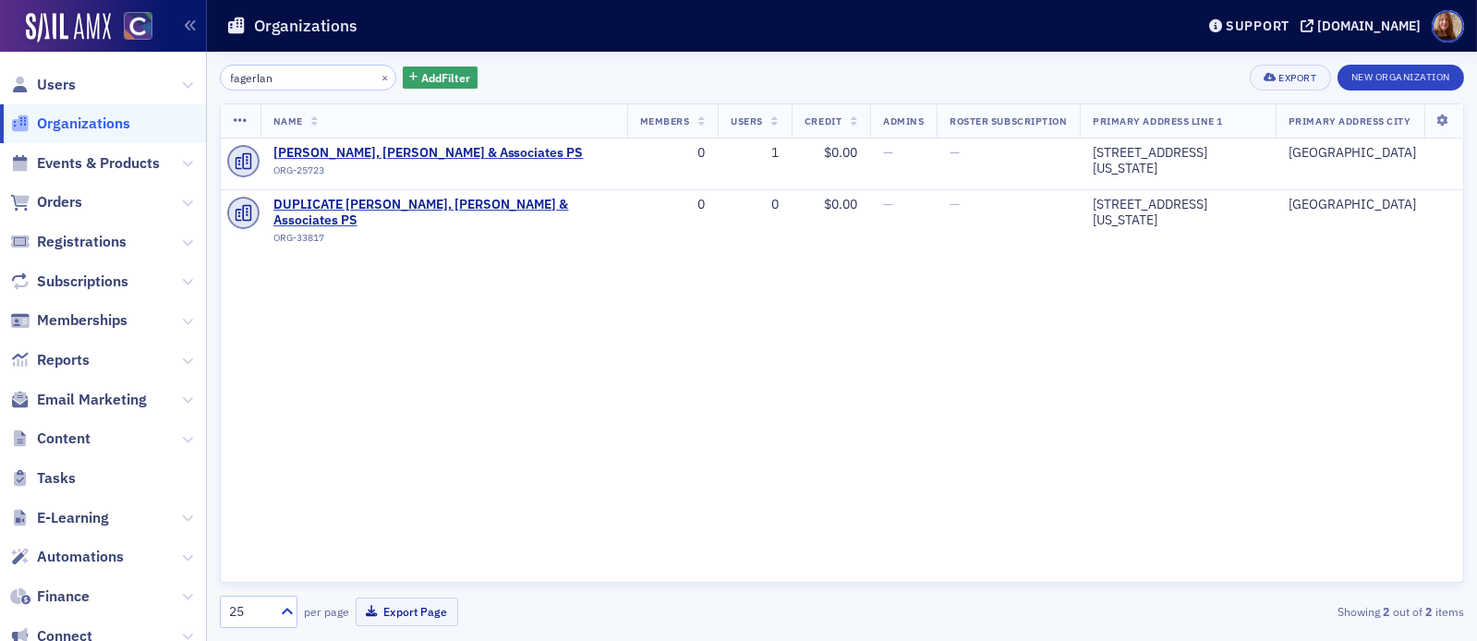
select select "US"
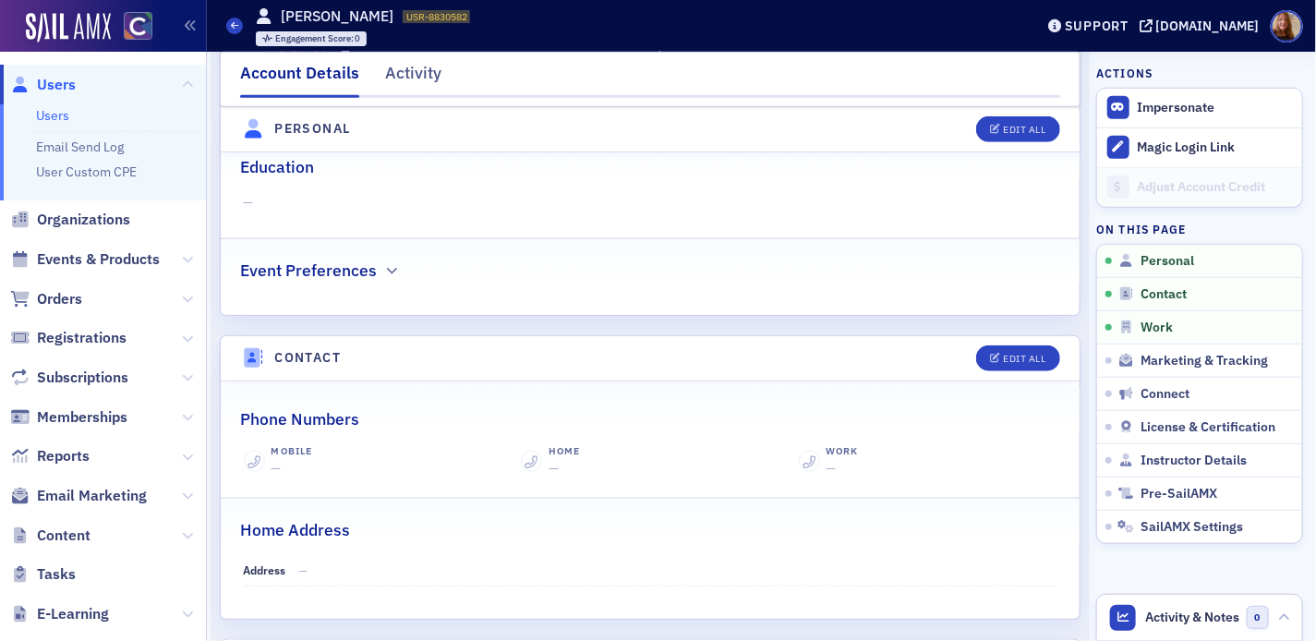
scroll to position [535, 0]
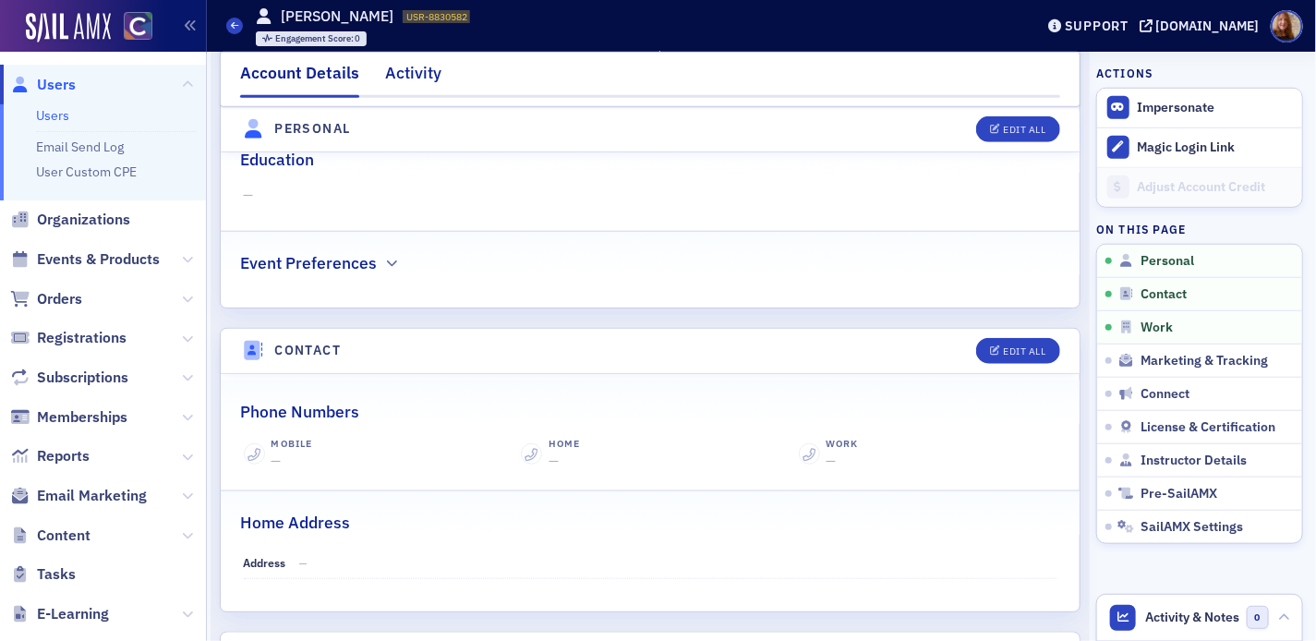
click at [393, 78] on div "Activity" at bounding box center [413, 78] width 56 height 34
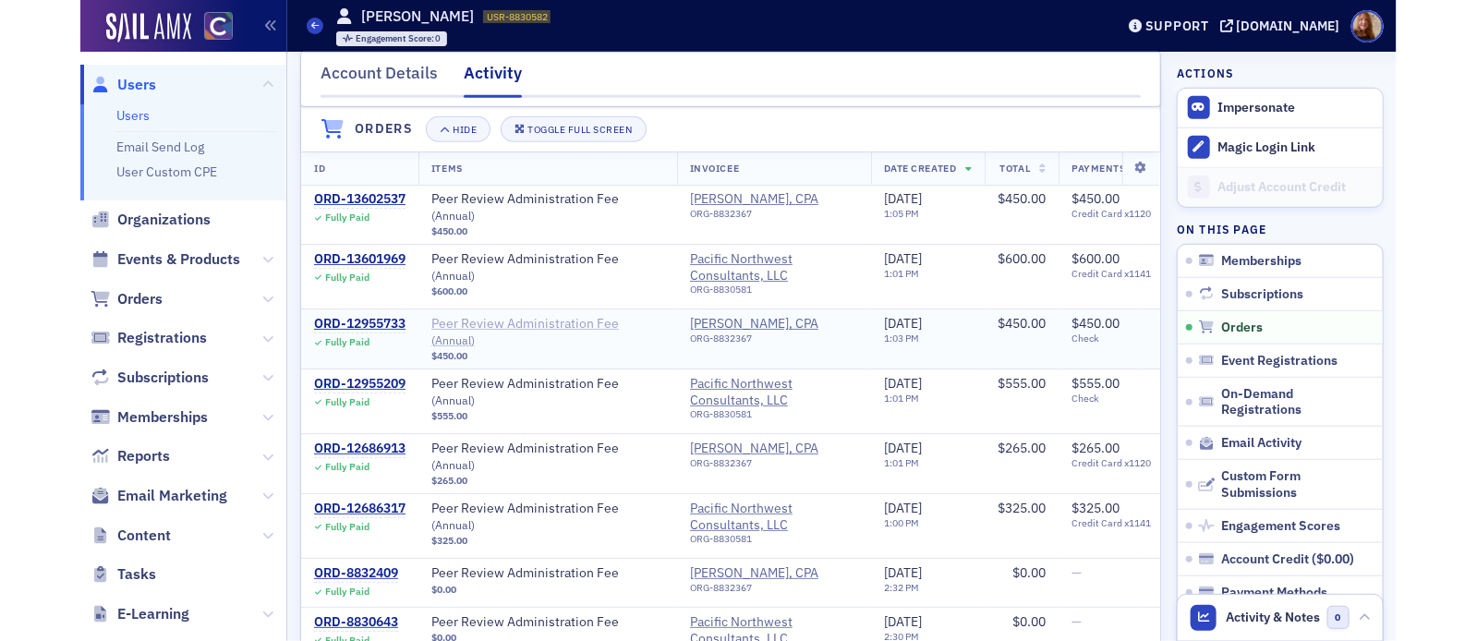
scroll to position [458, 0]
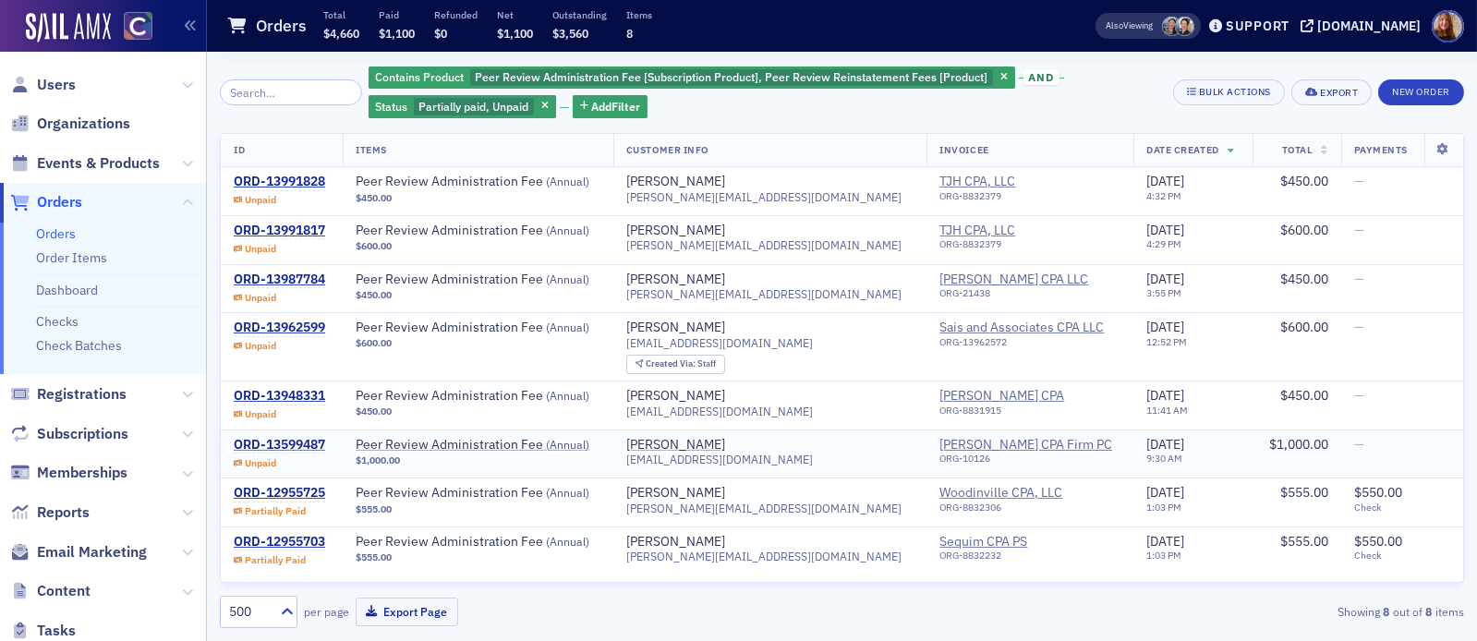
click at [275, 443] on div "ORD-13599487" at bounding box center [279, 445] width 91 height 17
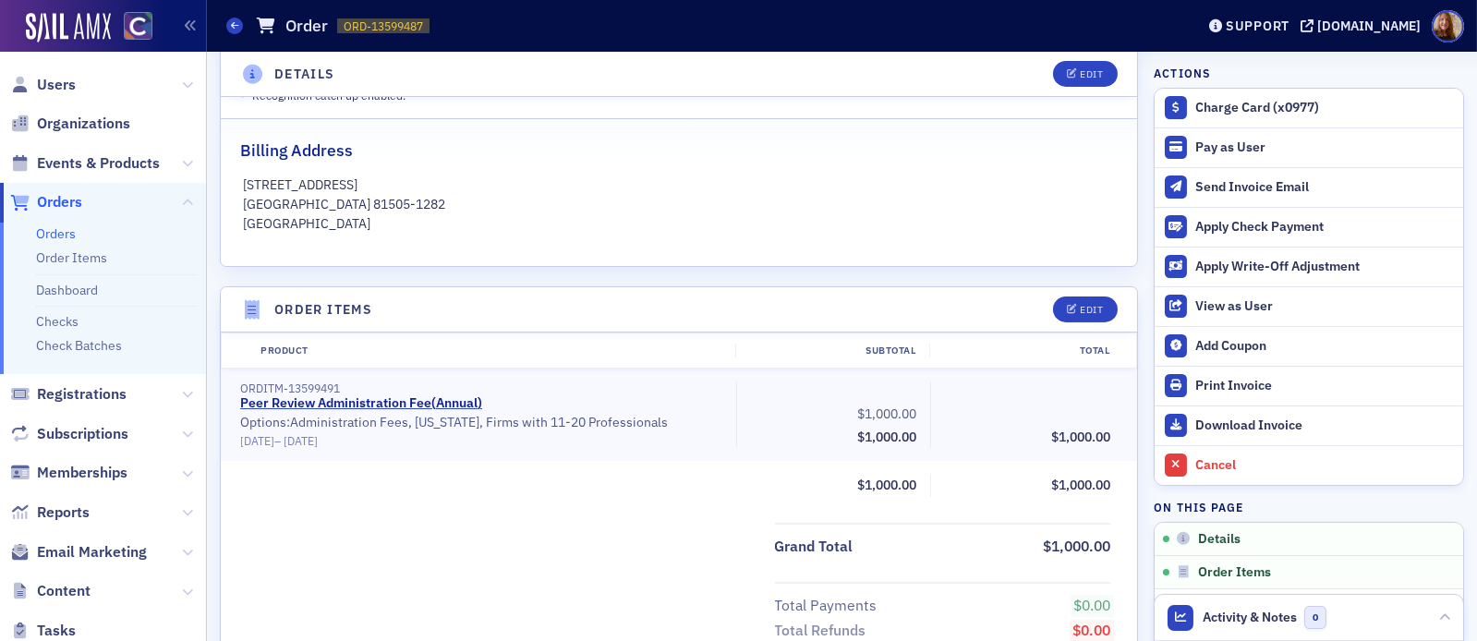
scroll to position [854, 0]
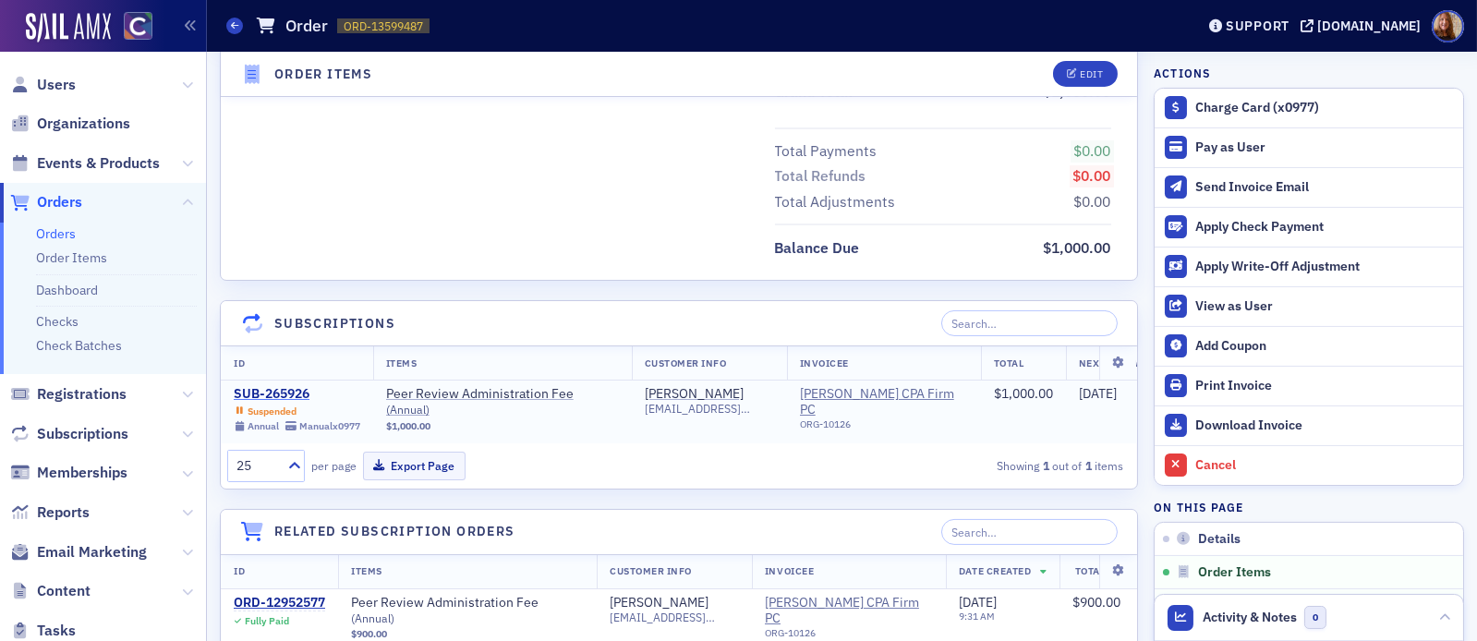
click at [290, 393] on div "SUB-265926" at bounding box center [297, 394] width 127 height 17
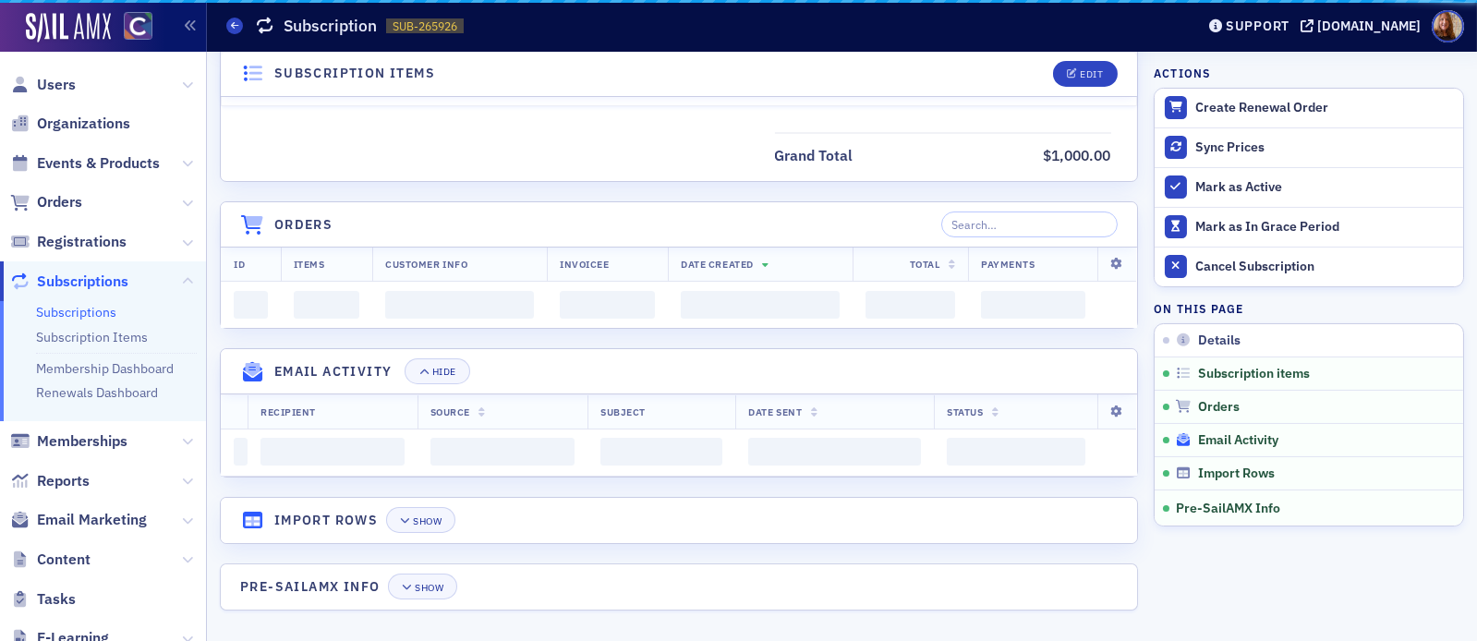
scroll to position [854, 0]
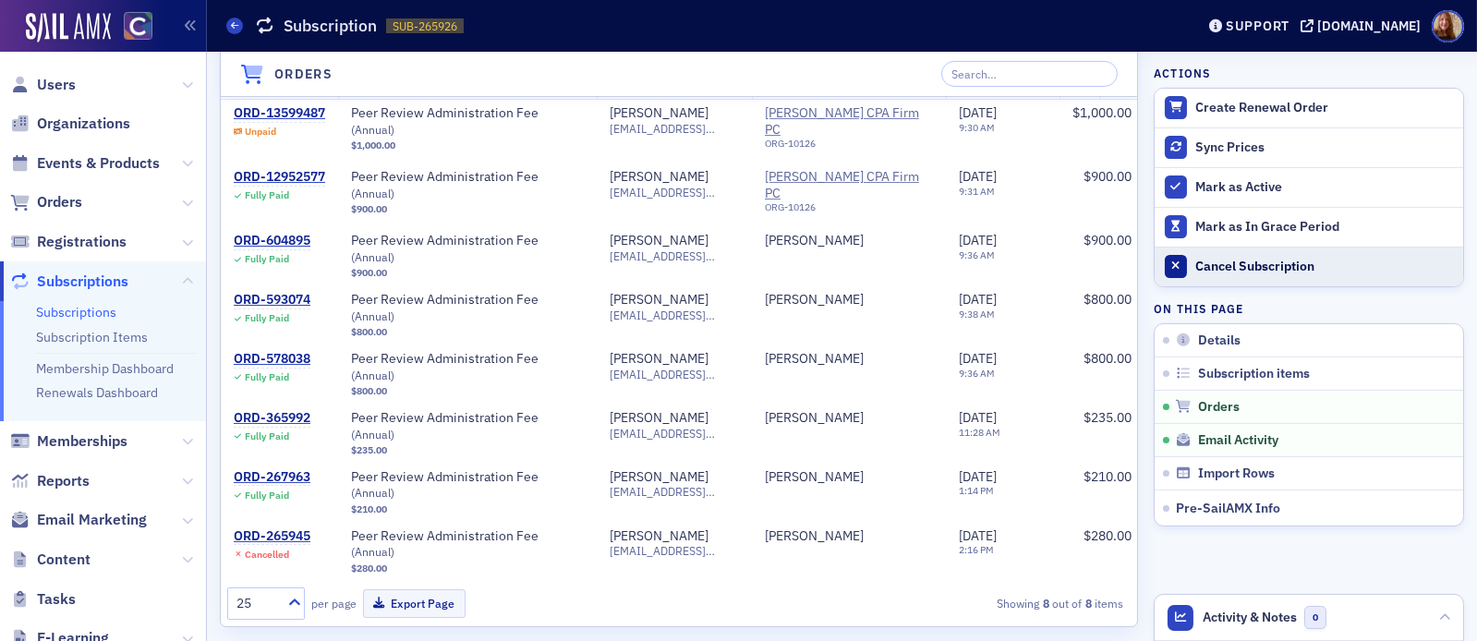
click at [1217, 266] on div "Cancel Subscription" at bounding box center [1324, 267] width 259 height 17
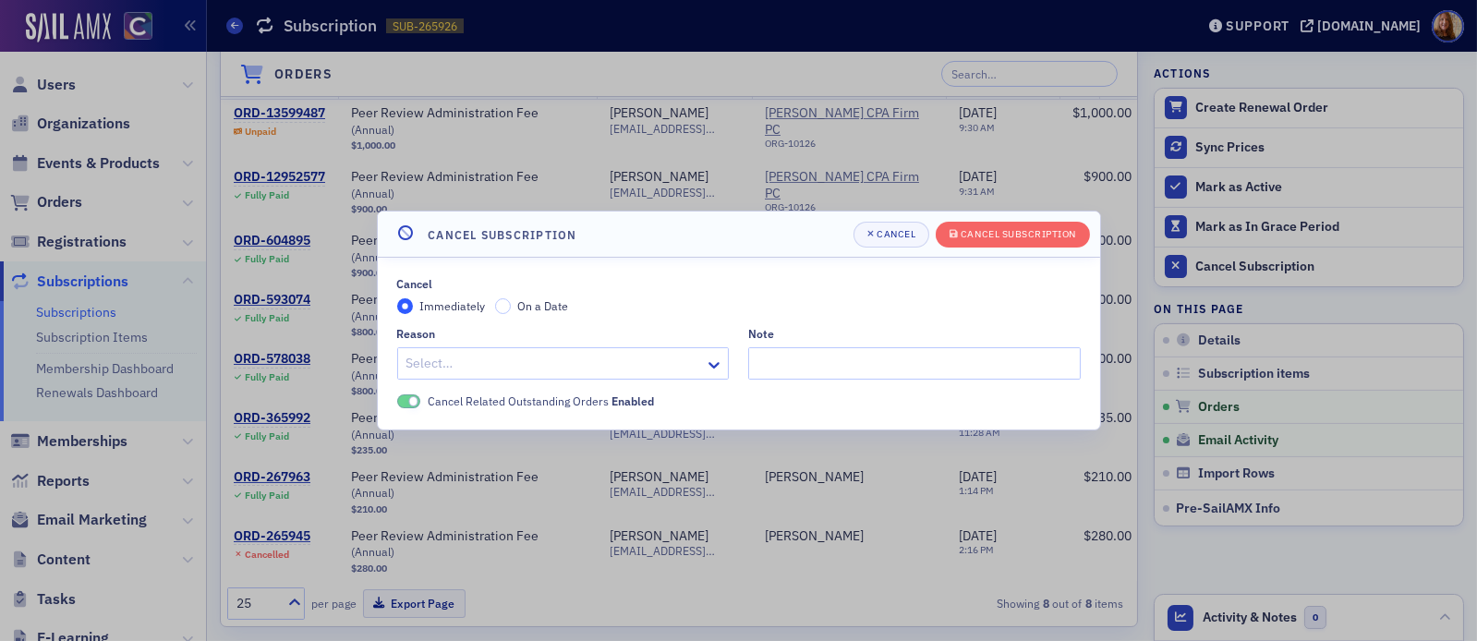
click at [548, 363] on div at bounding box center [554, 363] width 299 height 23
type input "res"
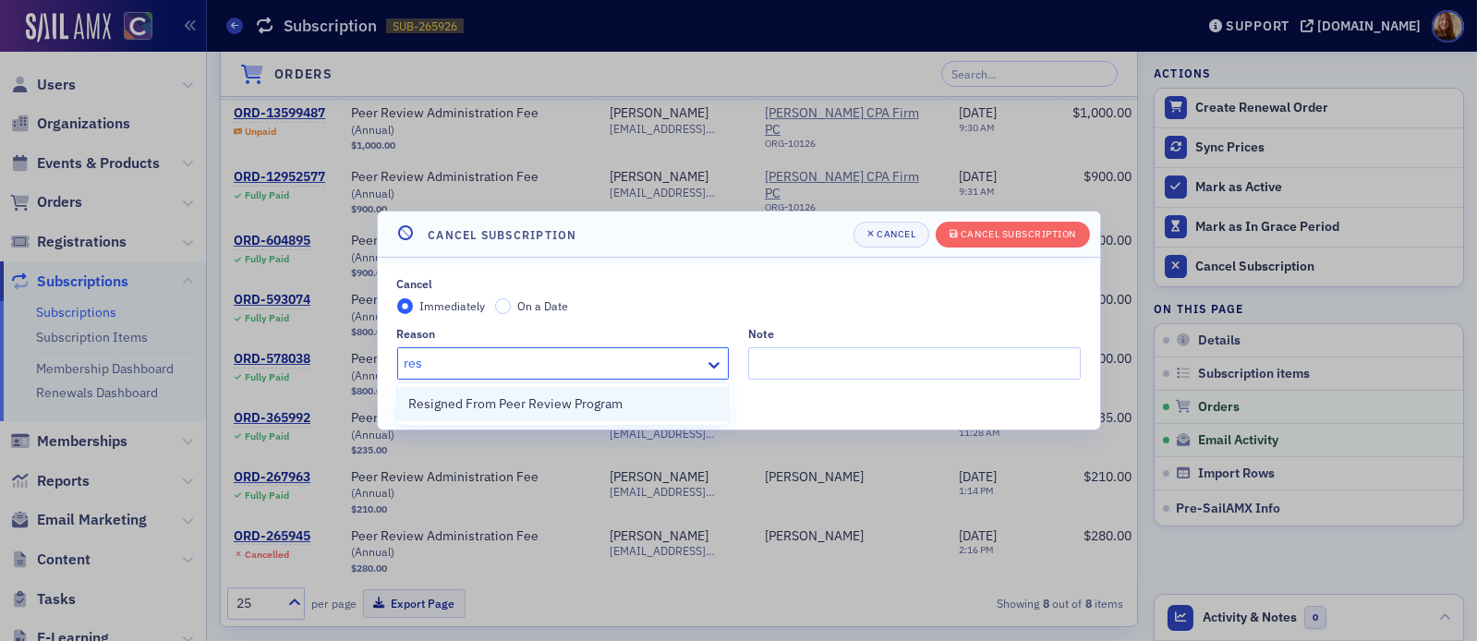
click at [509, 409] on span "Resigned From Peer Review Program" at bounding box center [515, 403] width 214 height 19
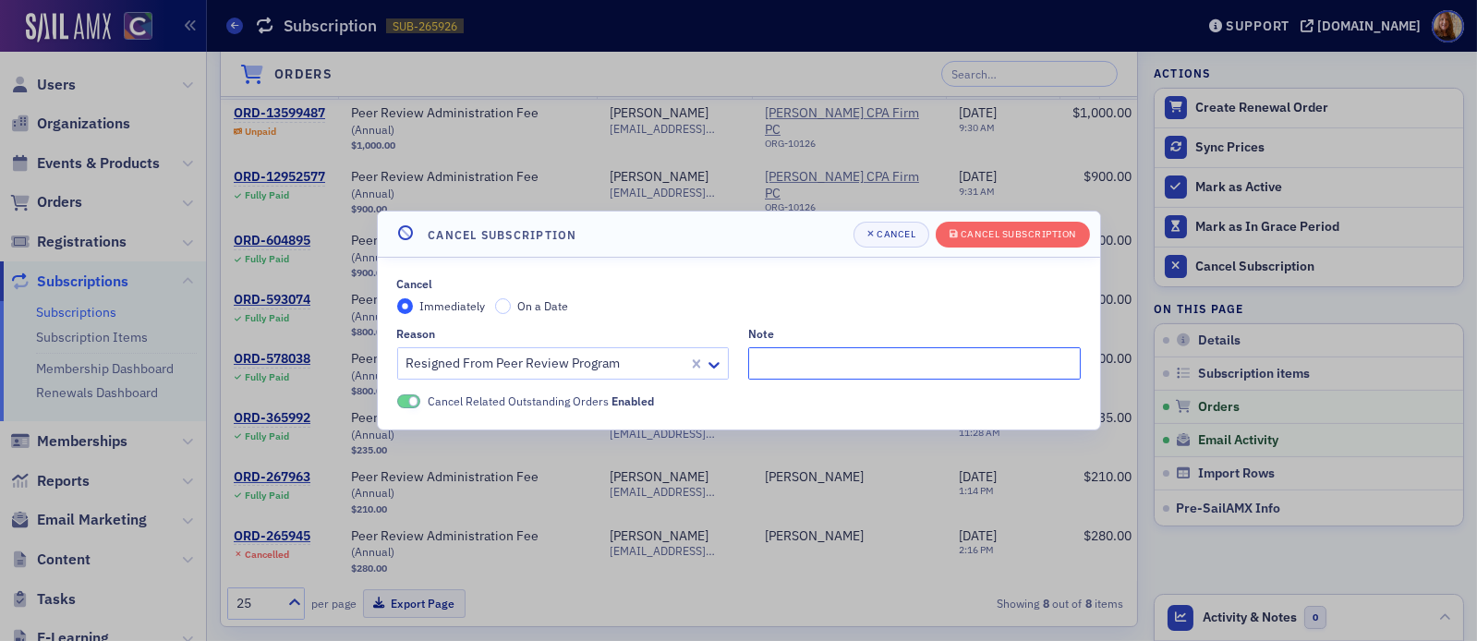
click at [756, 369] on input "Note" at bounding box center [914, 363] width 333 height 32
type input "dropped for nonpayment of admin fee"
click at [1027, 229] on div "Cancel Subscription" at bounding box center [1018, 234] width 115 height 10
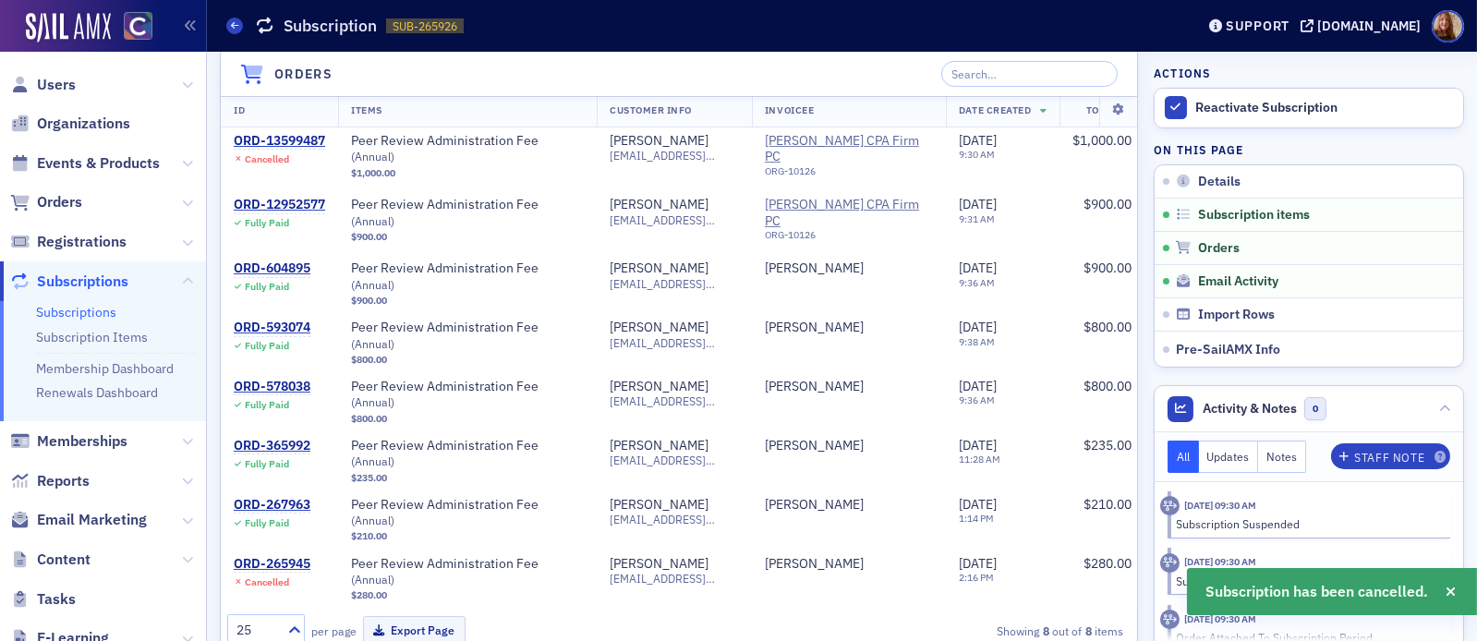
scroll to position [0, 0]
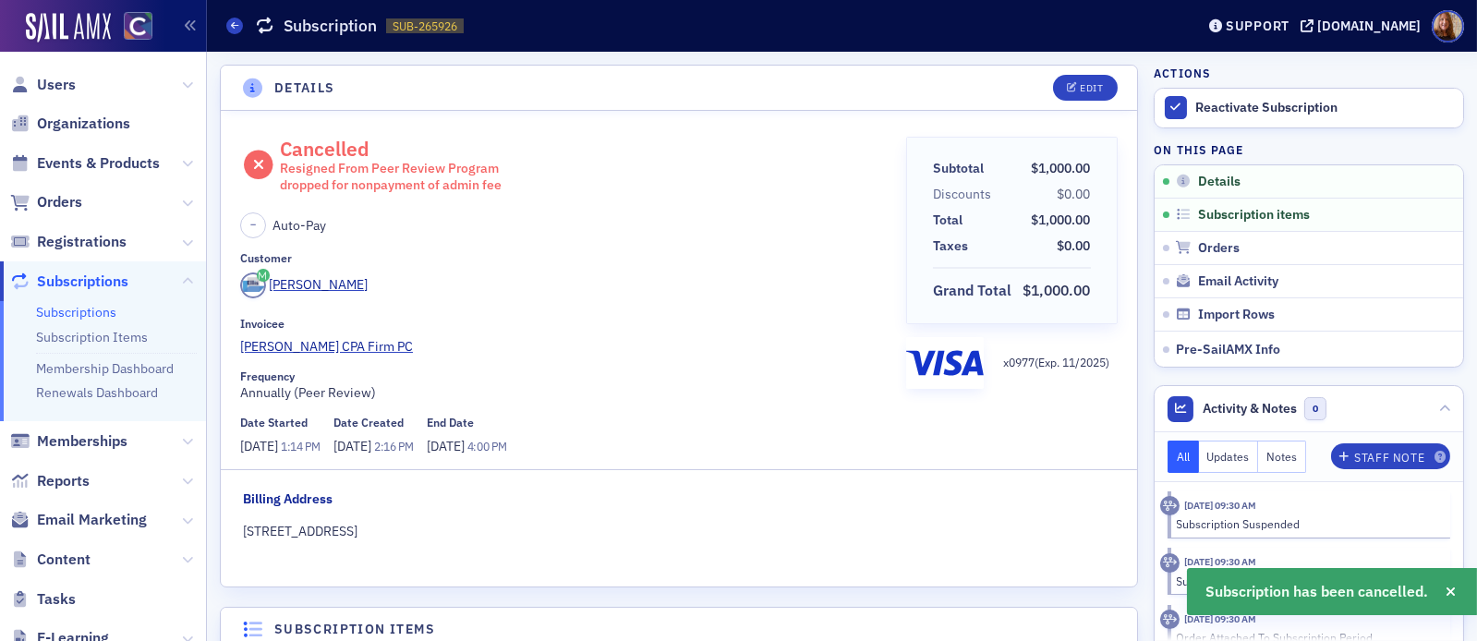
click at [76, 81] on span "Users" at bounding box center [103, 85] width 206 height 40
click at [38, 80] on span "Users" at bounding box center [56, 85] width 39 height 20
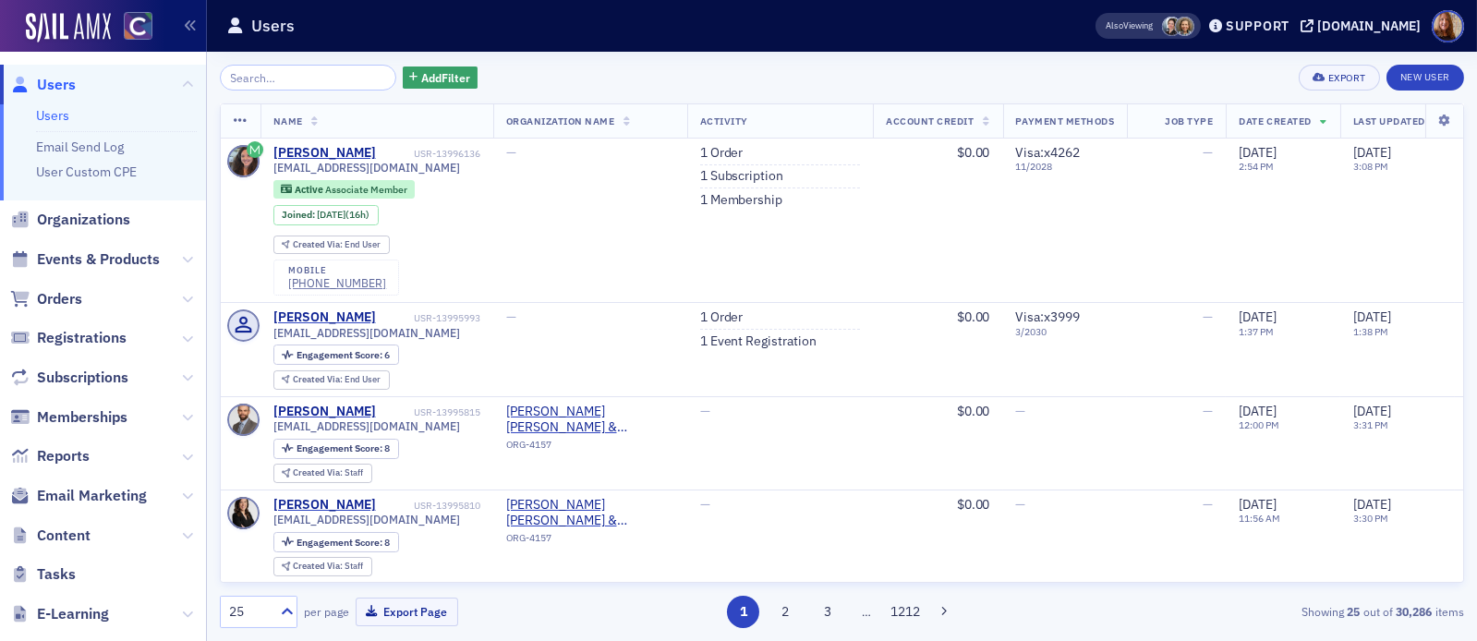
click at [617, 84] on div "Add Filter Export New User" at bounding box center [842, 78] width 1244 height 26
click at [986, 65] on div "Add Filter Export New User" at bounding box center [842, 78] width 1244 height 26
click at [675, 72] on div "Add Filter Export New User" at bounding box center [842, 78] width 1244 height 26
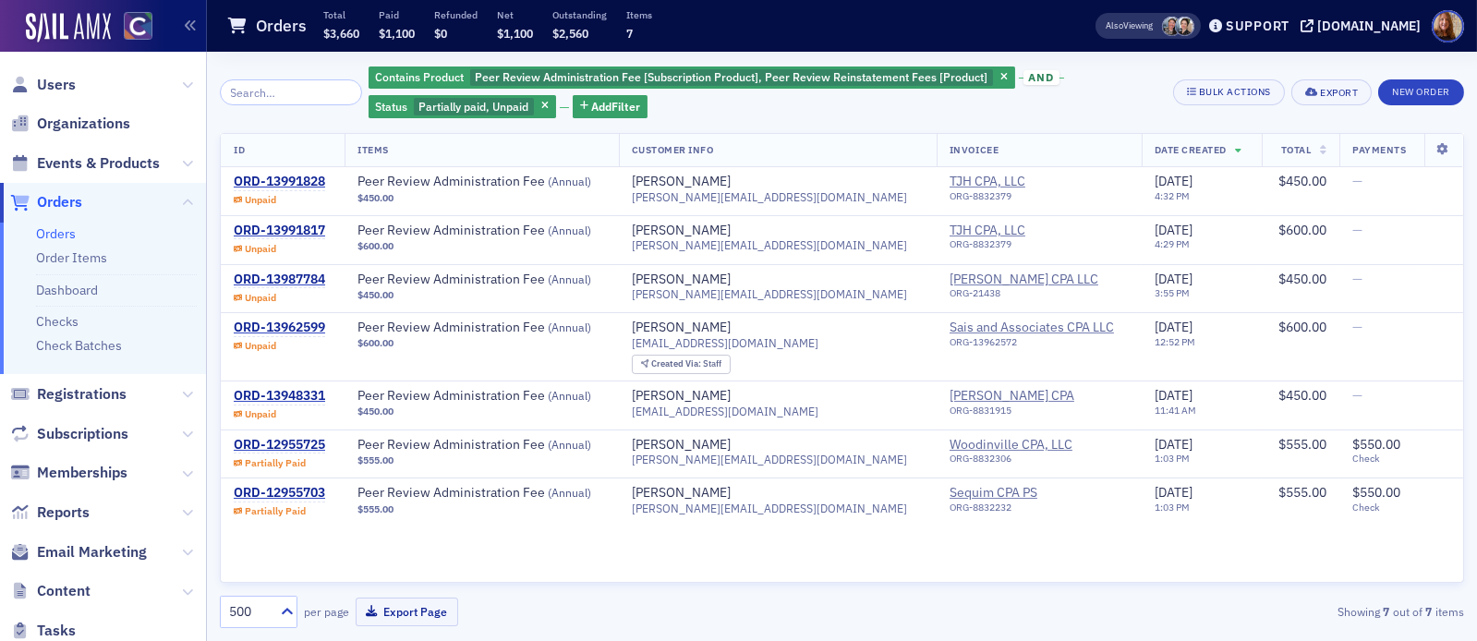
click at [1130, 104] on div "Contains Product Peer Review Administration Fee [Subscription Product], Peer Re…" at bounding box center [764, 92] width 791 height 55
click at [1082, 65] on div "Contains Product Peer Review Administration Fee [Subscription Product], Peer Re…" at bounding box center [764, 92] width 791 height 55
click at [1092, 86] on div "Contains Product Peer Review Administration Fee [Subscription Product], Peer Re…" at bounding box center [764, 92] width 791 height 55
click at [1104, 99] on div "Contains Product Peer Review Administration Fee [Subscription Product], Peer Re…" at bounding box center [764, 92] width 791 height 55
click at [1088, 110] on div "Contains Product Peer Review Administration Fee [Subscription Product], Peer Re…" at bounding box center [764, 92] width 791 height 55
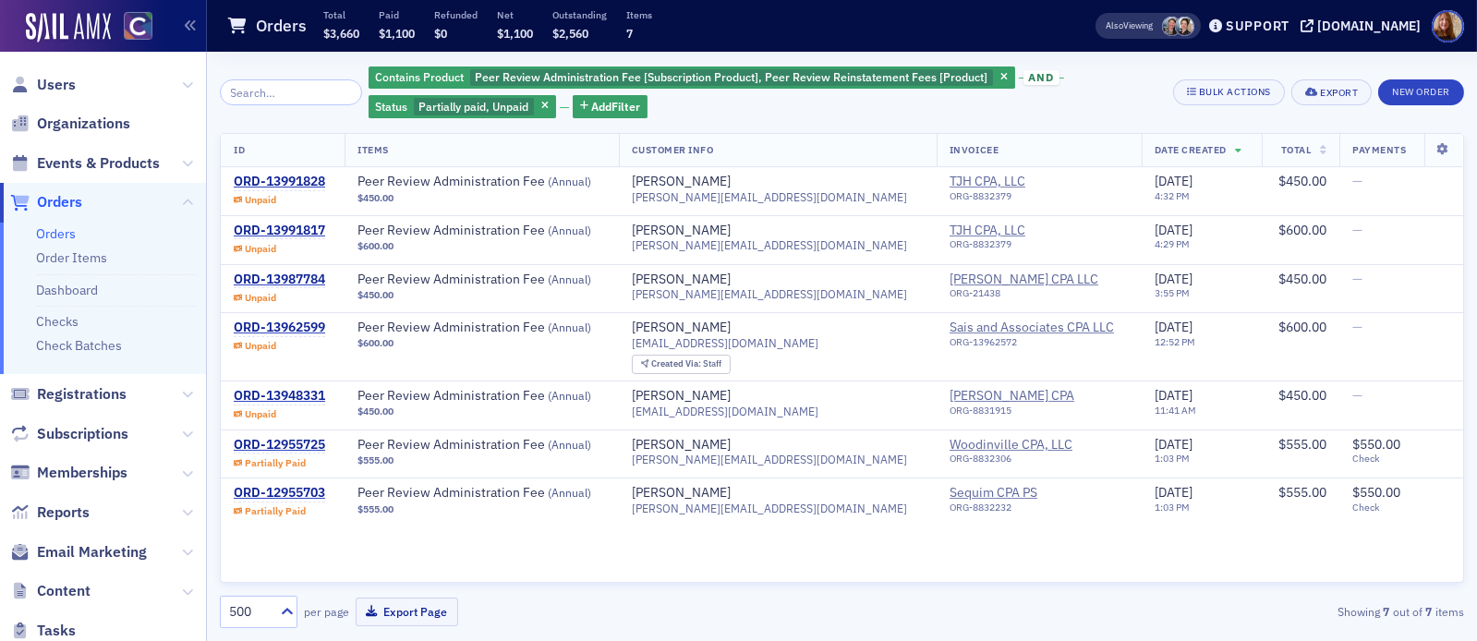
click at [1117, 104] on div "Contains Product Peer Review Administration Fee [Subscription Product], Peer Re…" at bounding box center [764, 92] width 791 height 55
click at [287, 400] on div "ORD-13948331" at bounding box center [279, 396] width 91 height 17
click at [278, 326] on div "ORD-13962599" at bounding box center [279, 328] width 91 height 17
click at [304, 225] on div "ORD-13991817" at bounding box center [279, 231] width 91 height 17
click at [1088, 93] on div "Contains Product Peer Review Administration Fee [Subscription Product], Peer Re…" at bounding box center [764, 92] width 791 height 55
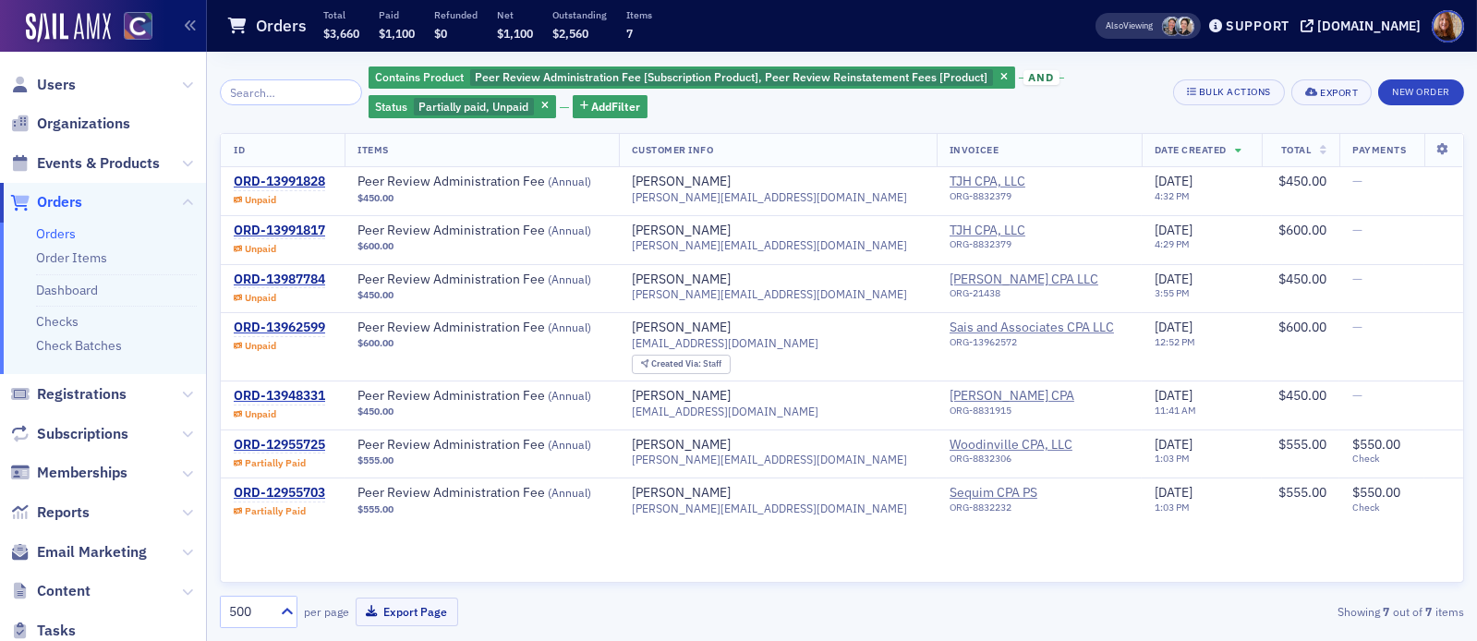
click at [1101, 97] on div "Contains Product Peer Review Administration Fee [Subscription Product], Peer Re…" at bounding box center [764, 92] width 791 height 55
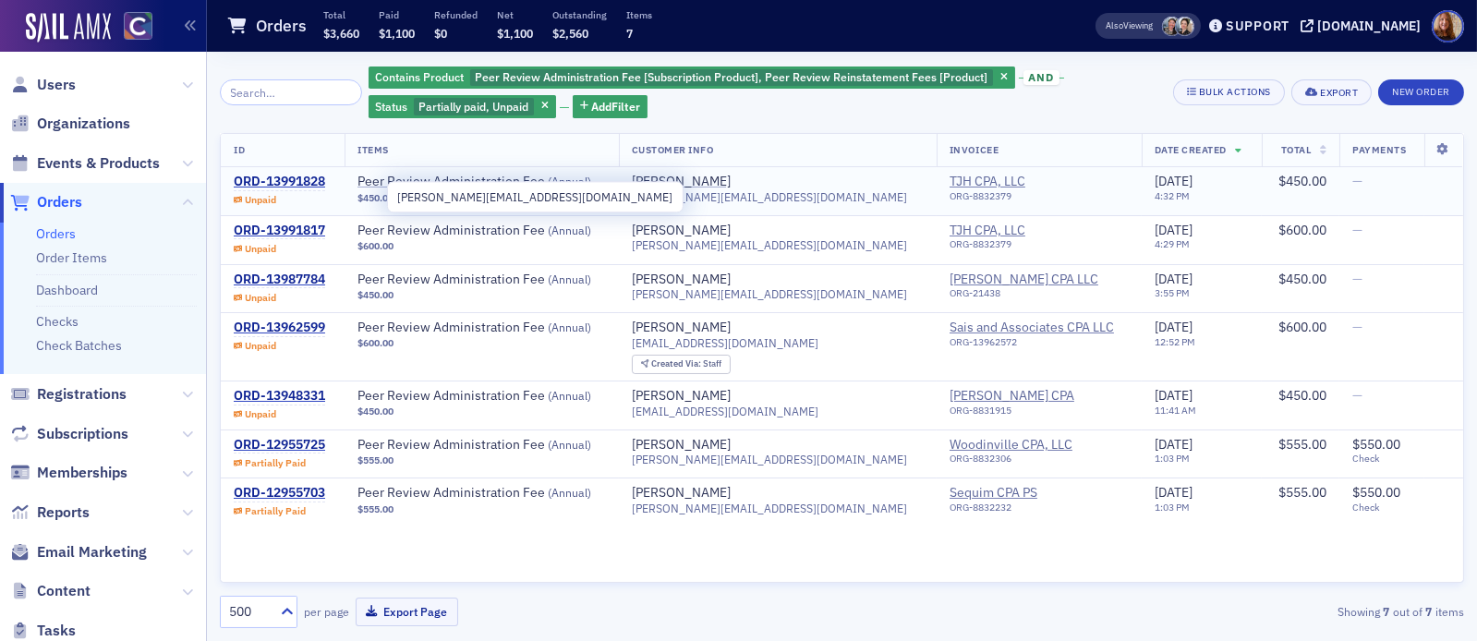
click at [733, 195] on span "[PERSON_NAME][EMAIL_ADDRESS][DOMAIN_NAME]" at bounding box center [769, 197] width 275 height 14
copy span "[PERSON_NAME][EMAIL_ADDRESS][DOMAIN_NAME]"
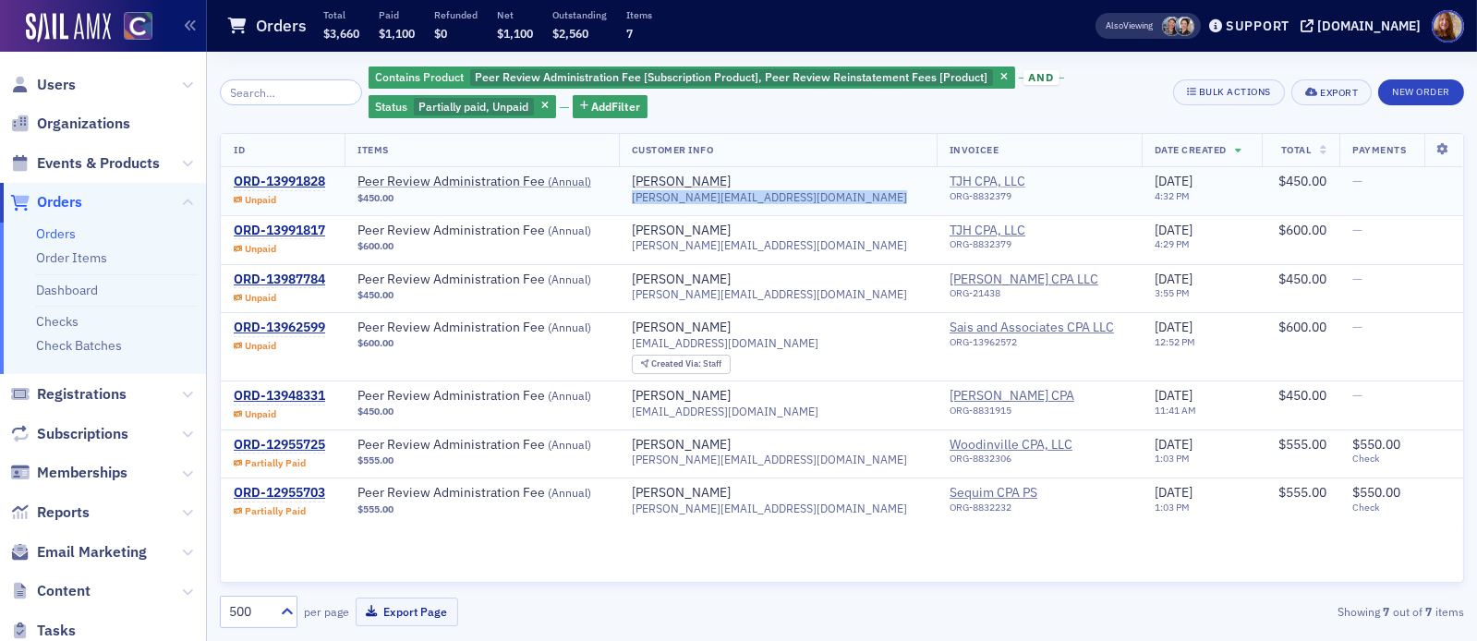
click at [949, 184] on span "TJH CPA, LLC" at bounding box center [1033, 182] width 168 height 17
select select "US"
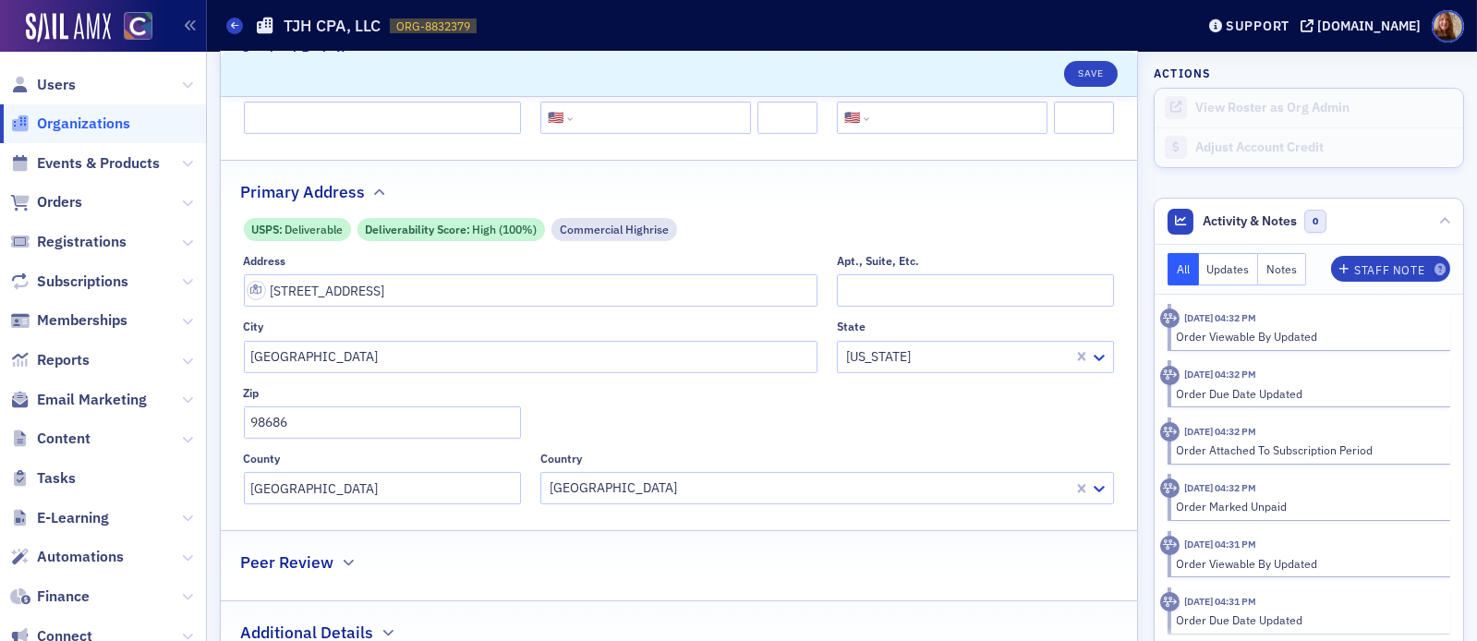
scroll to position [102, 0]
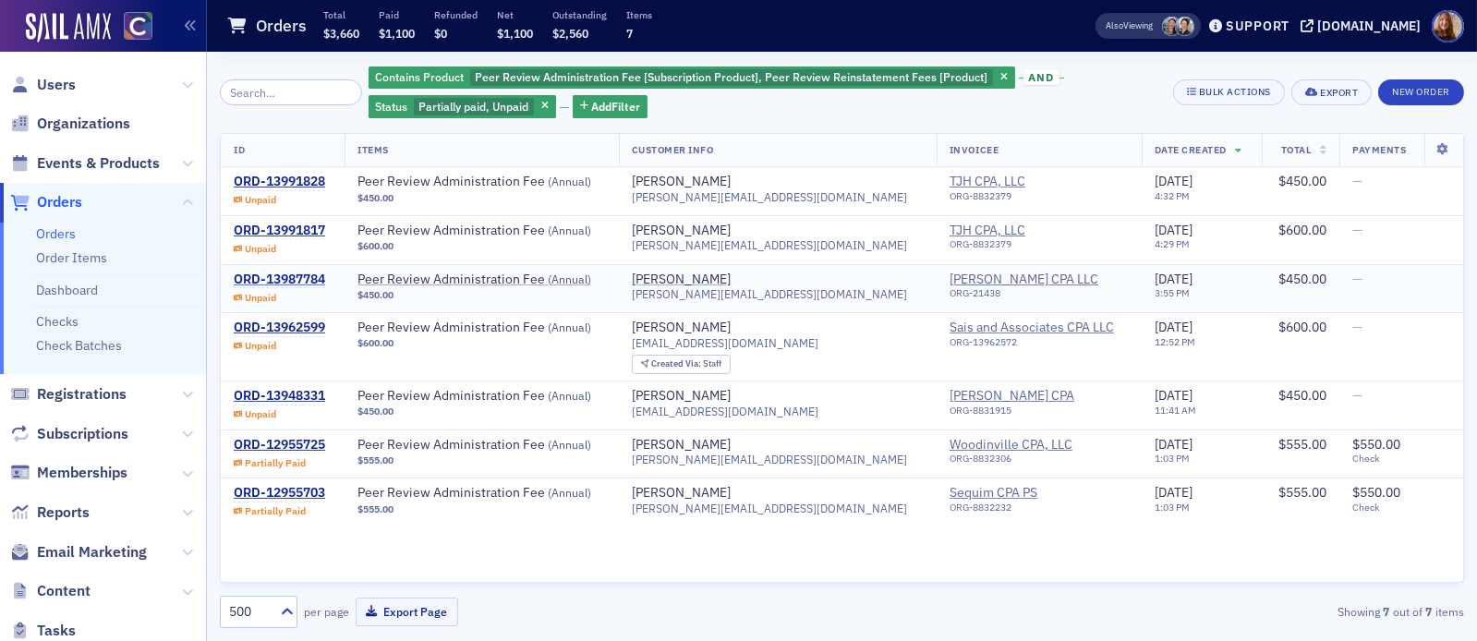
click at [273, 280] on div "ORD-13987784" at bounding box center [279, 280] width 91 height 17
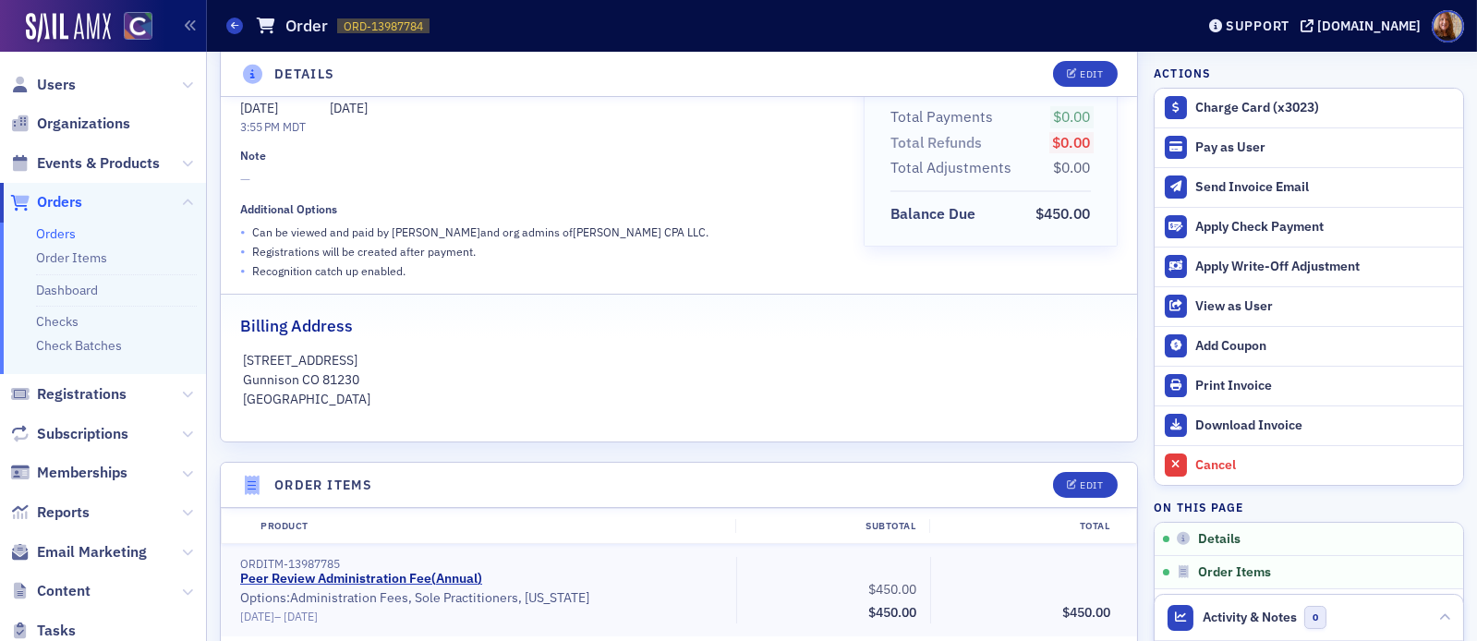
scroll to position [235, 0]
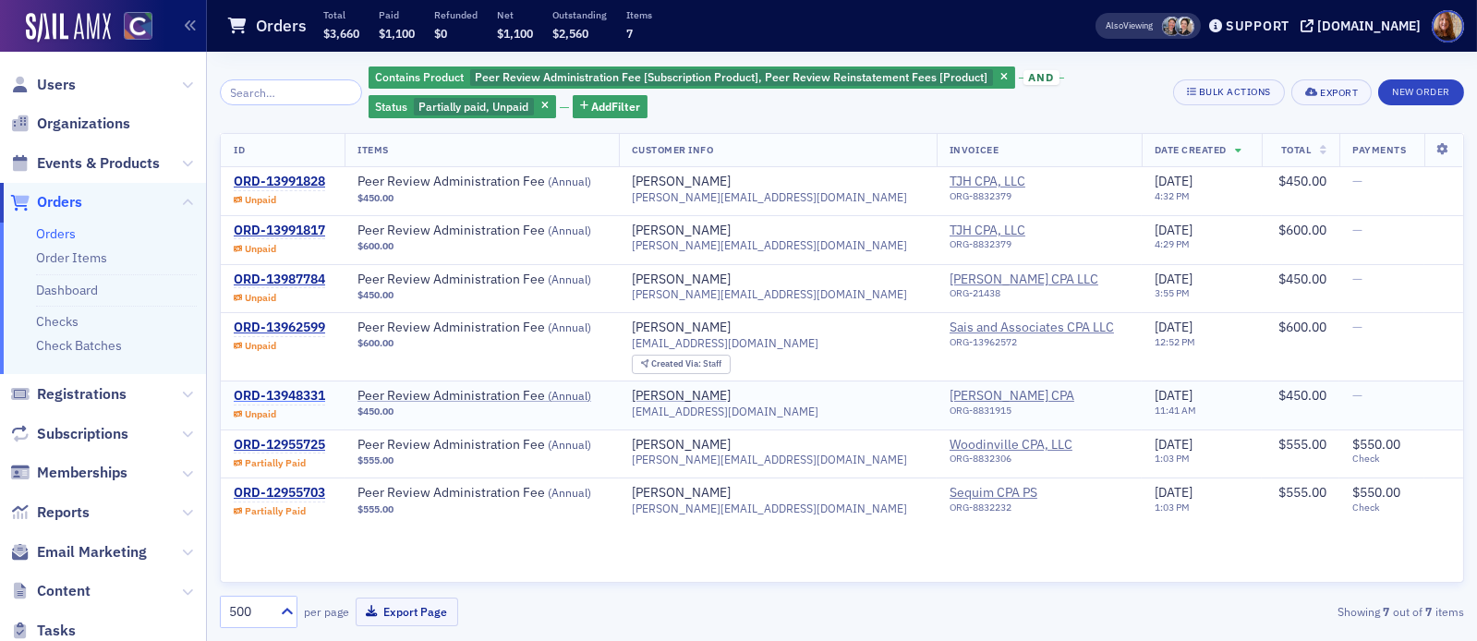
click at [290, 396] on div "ORD-13948331" at bounding box center [279, 396] width 91 height 17
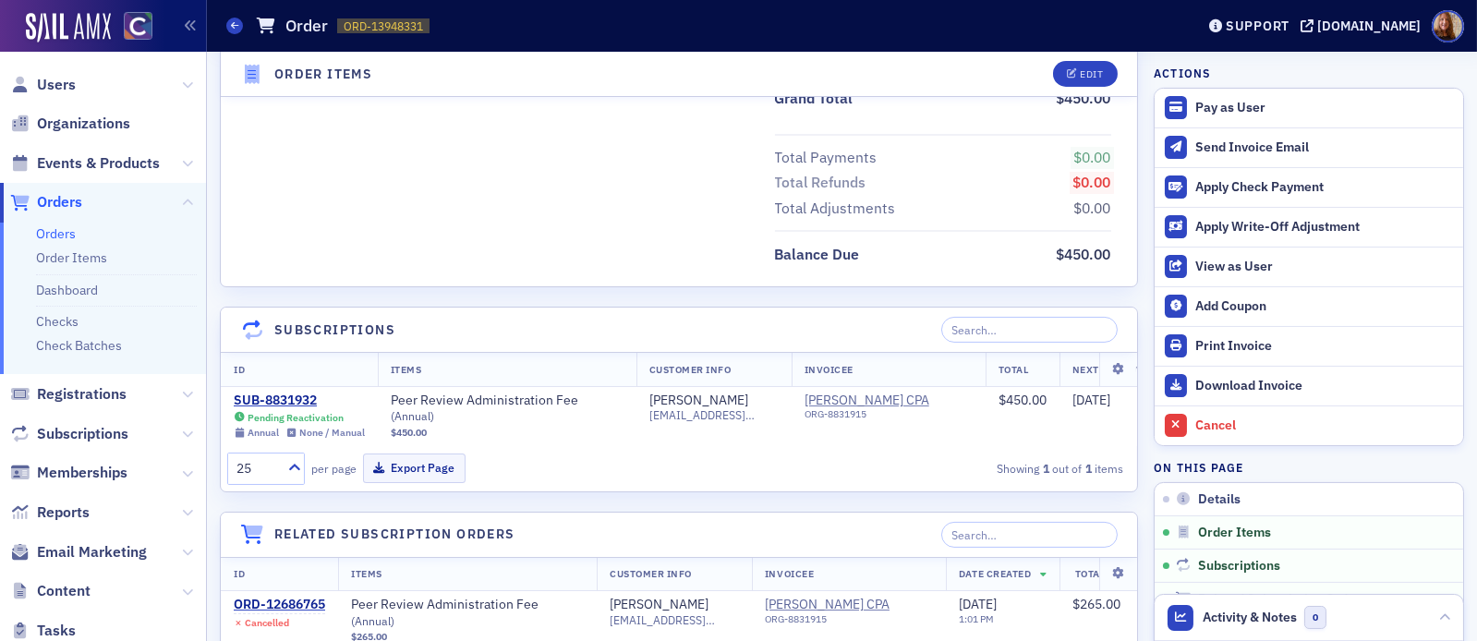
scroll to position [546, 0]
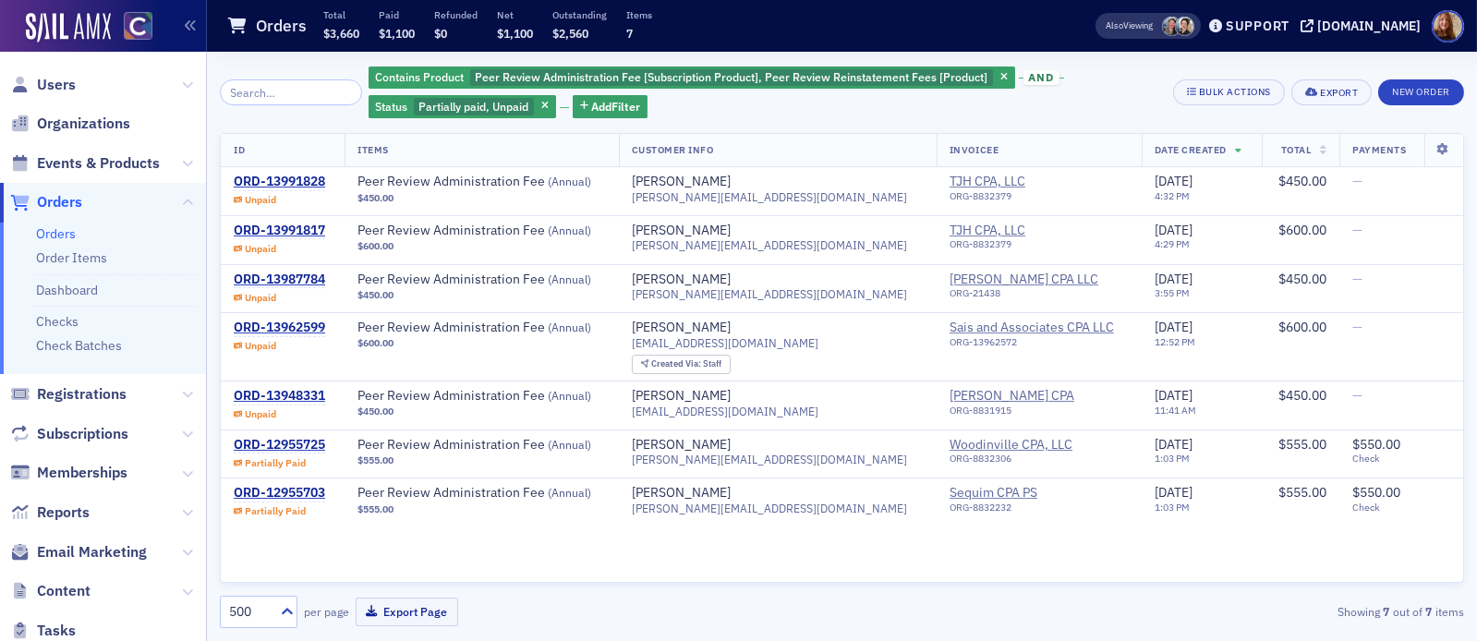
click at [1167, 73] on div "Contains Product Peer Review Administration Fee [Subscription Product], Peer Re…" at bounding box center [842, 92] width 1244 height 55
click at [1091, 101] on div "Contains Product Peer Review Administration Fee [Subscription Product], Peer Re…" at bounding box center [764, 92] width 791 height 55
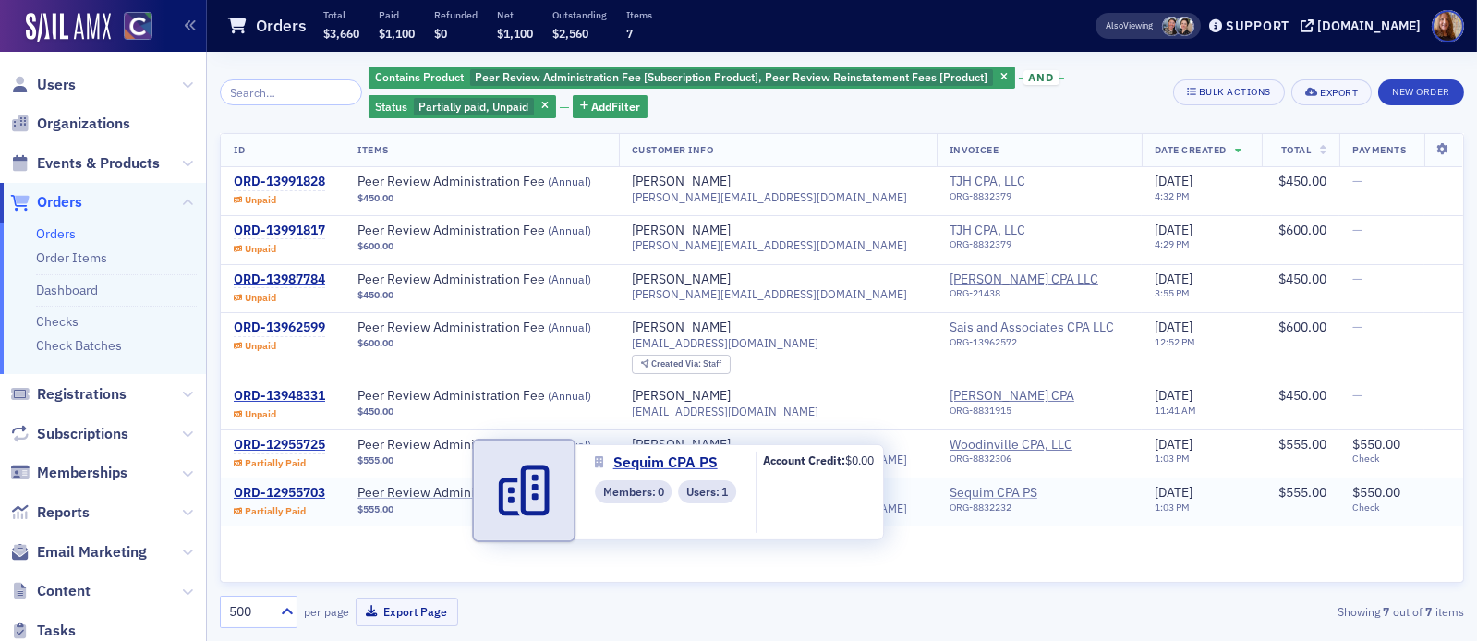
click at [949, 491] on span "Sequim CPA PS" at bounding box center [1033, 493] width 168 height 17
select select "US"
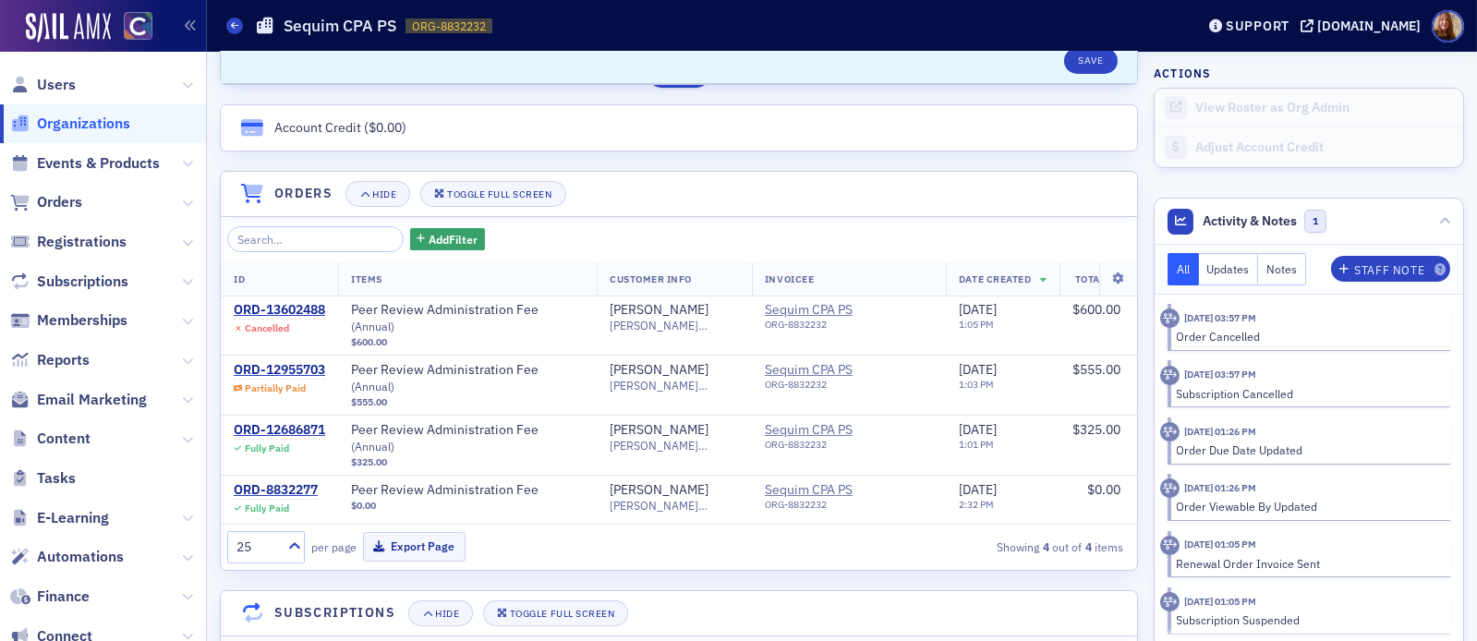
scroll to position [1229, 0]
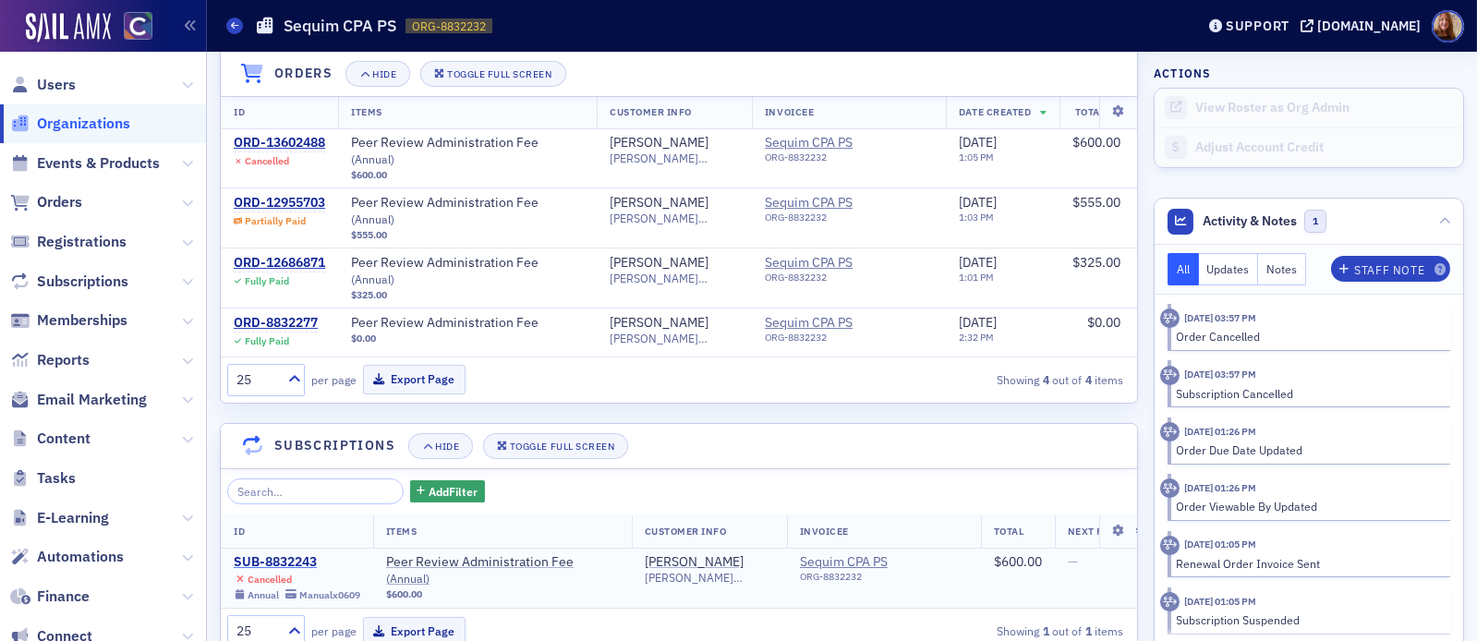
click at [272, 554] on div "SUB-8832243" at bounding box center [297, 562] width 127 height 17
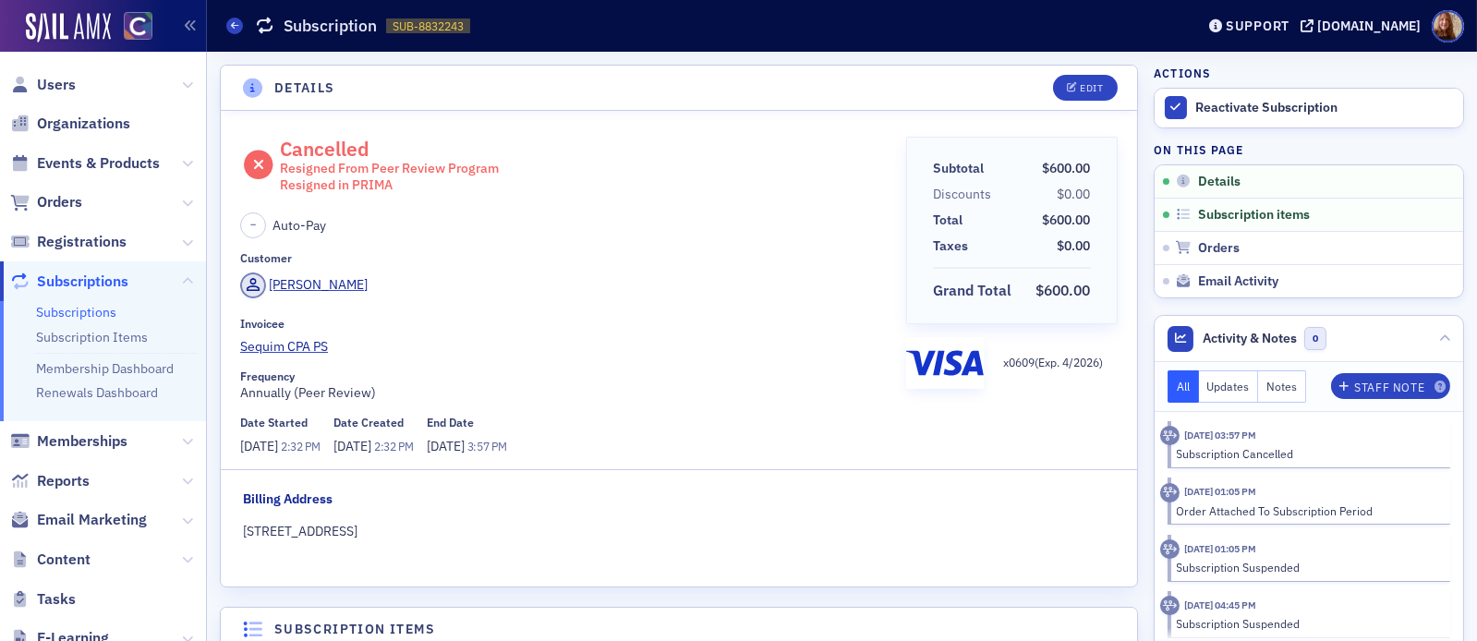
click at [367, 187] on div "Resigned in PRIMA" at bounding box center [389, 185] width 219 height 17
click at [601, 306] on div "Cancelled Resigned From Peer Review Program Resigned in PRIMA – Auto-Pay Custom…" at bounding box center [566, 297] width 653 height 320
click at [600, 313] on div "Cancelled Resigned From Peer Review Program Resigned in PRIMA – Auto-Pay Custom…" at bounding box center [566, 297] width 653 height 320
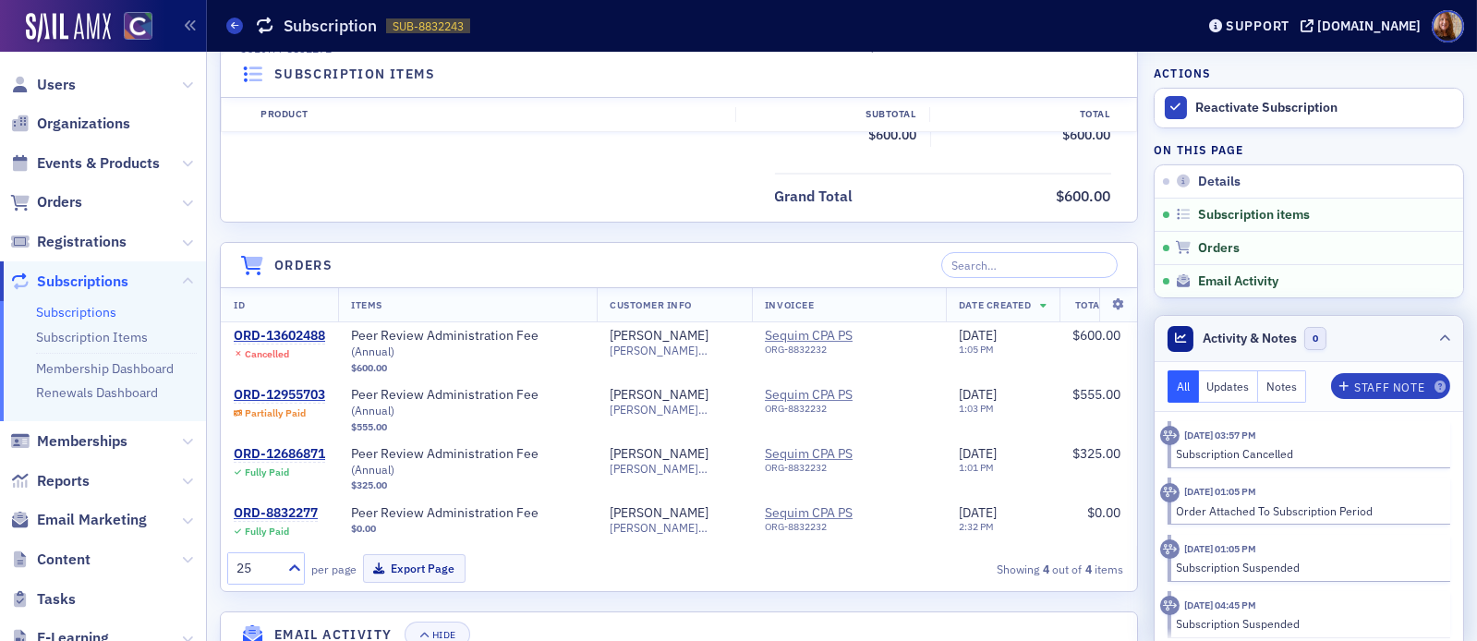
click at [1439, 334] on icon at bounding box center [1444, 338] width 11 height 11
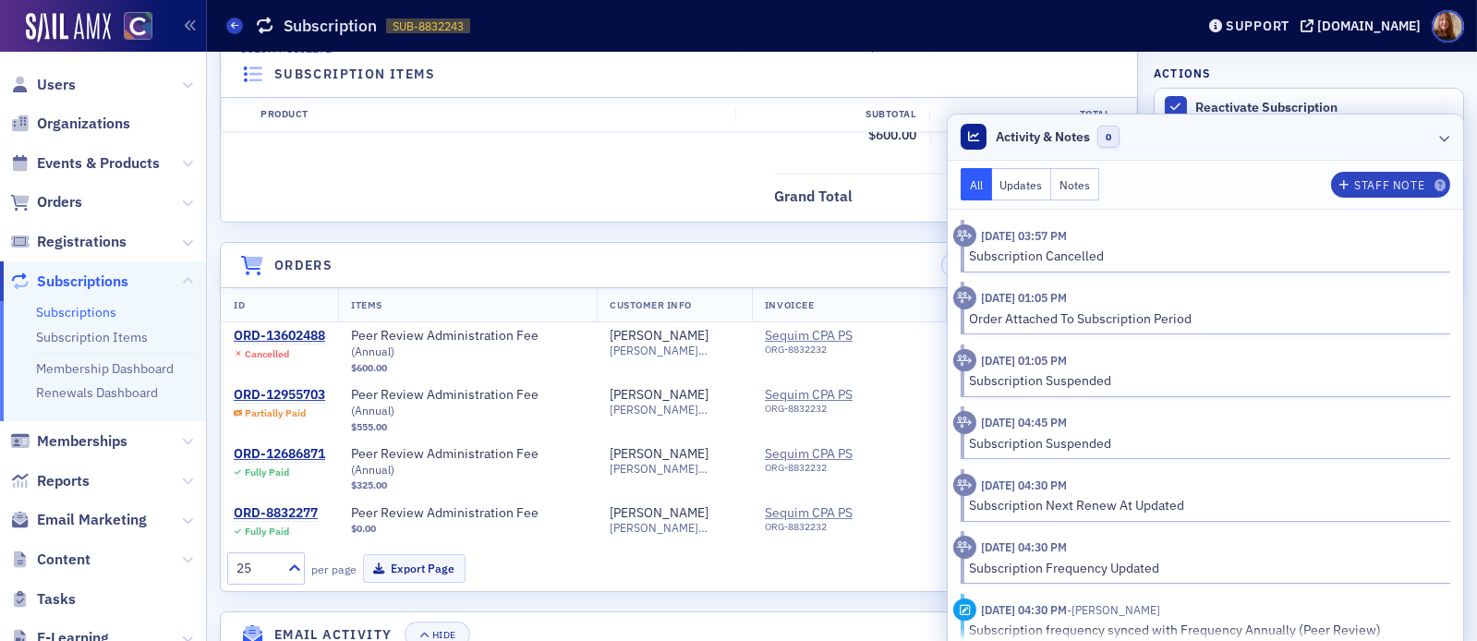
click at [1244, 150] on header "Activity & Notes 0" at bounding box center [1205, 138] width 515 height 46
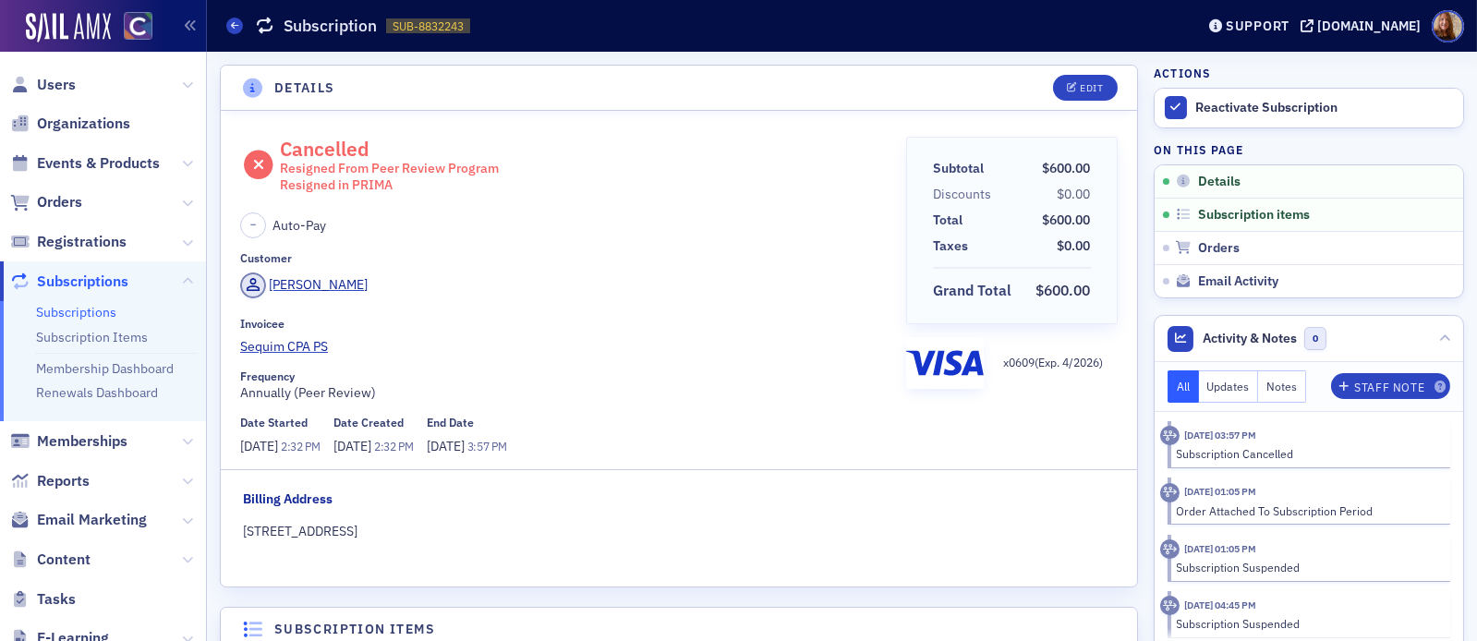
select select "US"
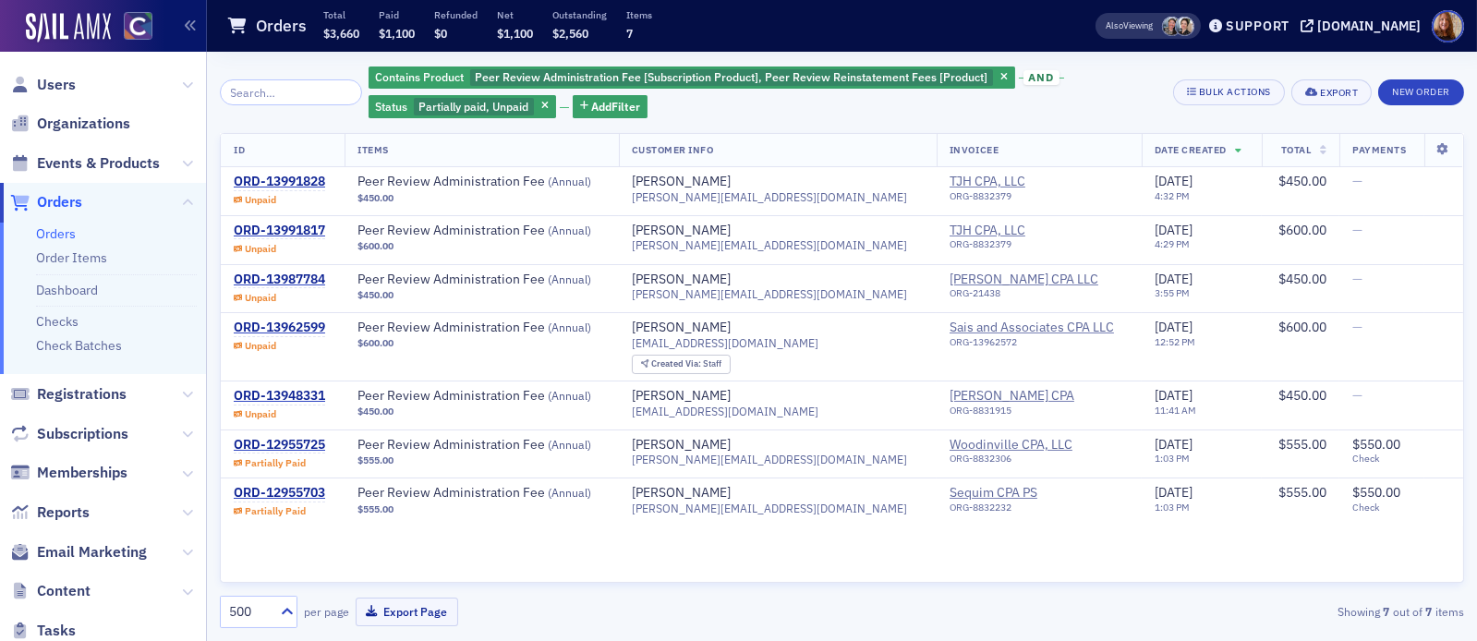
click at [1118, 91] on div "Contains Product Peer Review Administration Fee [Subscription Product], Peer Re…" at bounding box center [764, 92] width 791 height 55
click at [1082, 83] on div "Contains Product Peer Review Administration Fee [Subscription Product], Peer Re…" at bounding box center [764, 92] width 791 height 55
click at [1088, 104] on div "Contains Product Peer Review Administration Fee [Subscription Product], Peer Re…" at bounding box center [764, 92] width 791 height 55
click at [1132, 75] on div "Contains Product Peer Review Administration Fee [Subscription Product], Peer Re…" at bounding box center [764, 92] width 791 height 55
click at [1083, 87] on div "Contains Product Peer Review Administration Fee [Subscription Product], Peer Re…" at bounding box center [764, 92] width 791 height 55
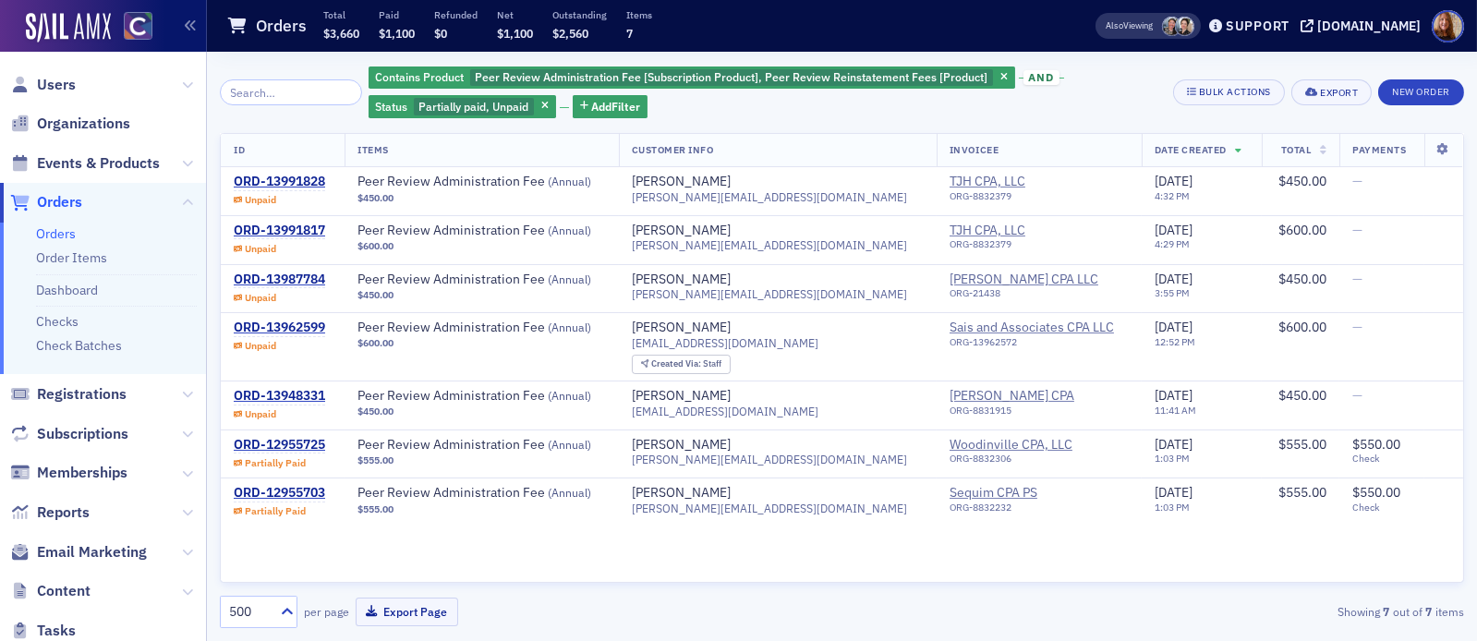
click at [1120, 100] on div "Contains Product Peer Review Administration Fee [Subscription Product], Peer Re…" at bounding box center [764, 92] width 791 height 55
click at [68, 87] on span "Users" at bounding box center [56, 85] width 39 height 20
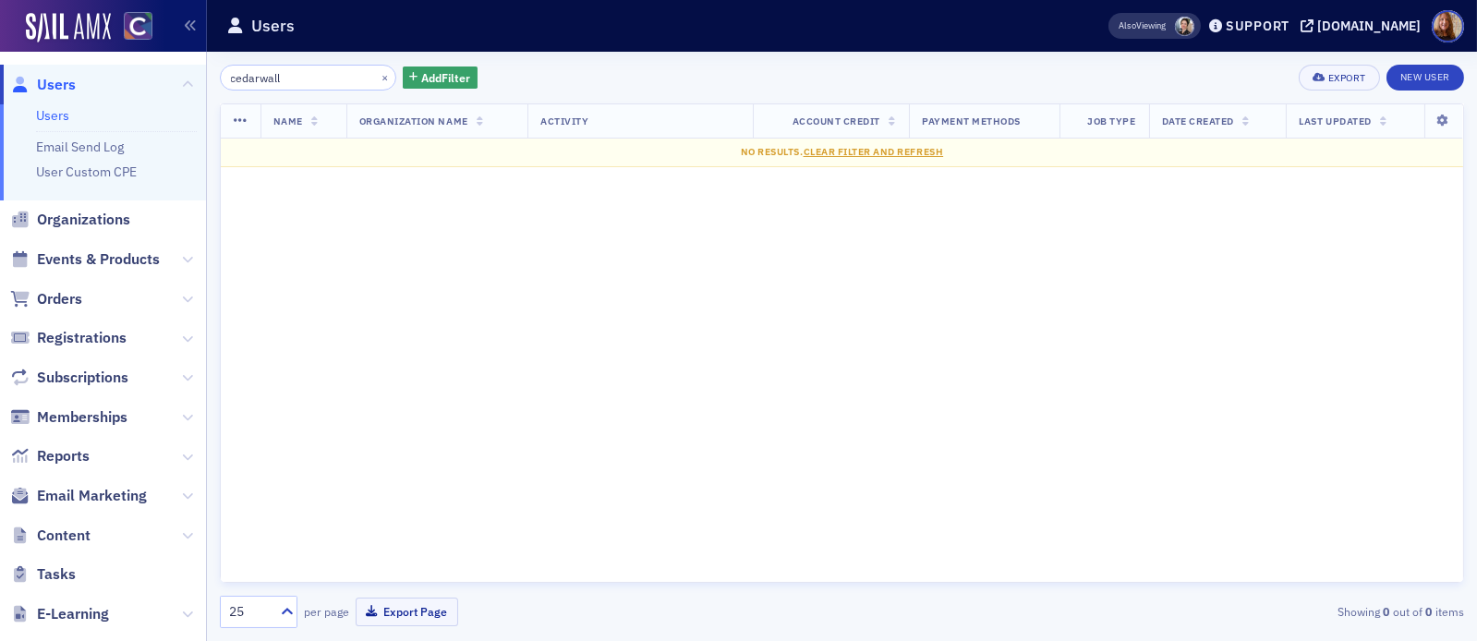
click at [259, 81] on input "cedarwall" at bounding box center [308, 78] width 176 height 26
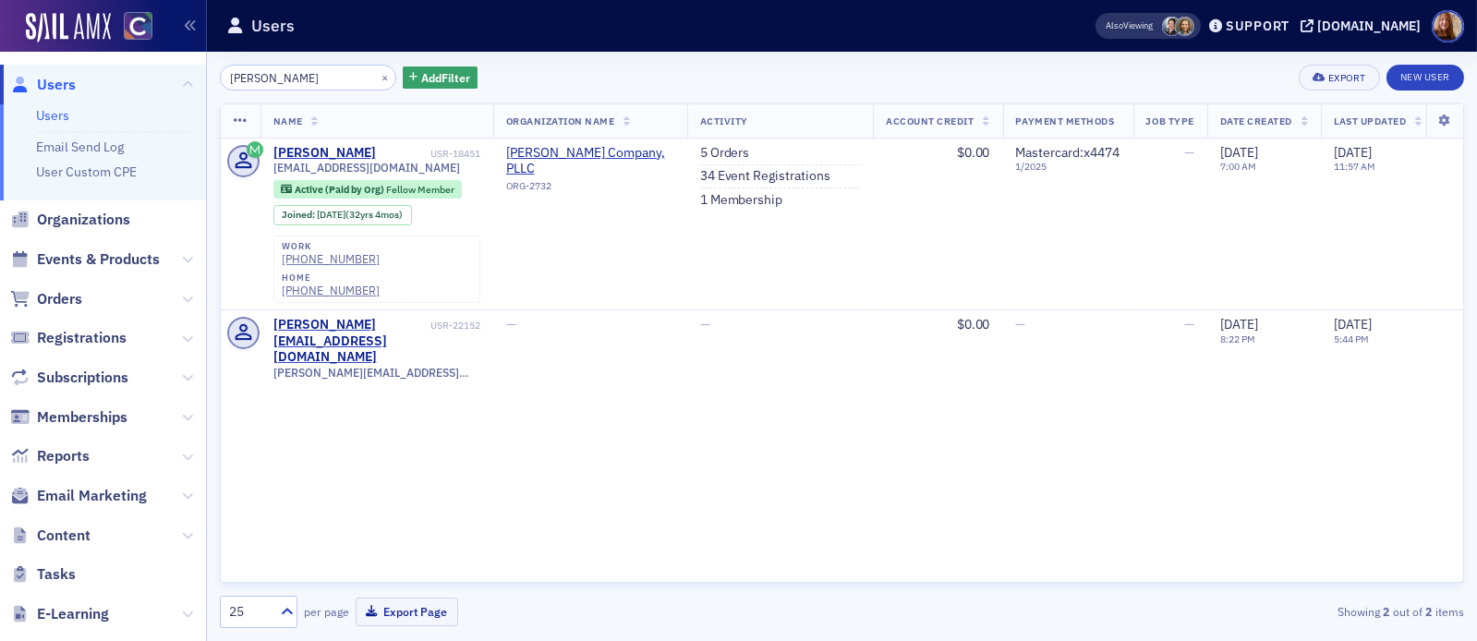
type input "granger"
click at [377, 75] on button "×" at bounding box center [385, 76] width 17 height 17
